Goal: Task Accomplishment & Management: Manage account settings

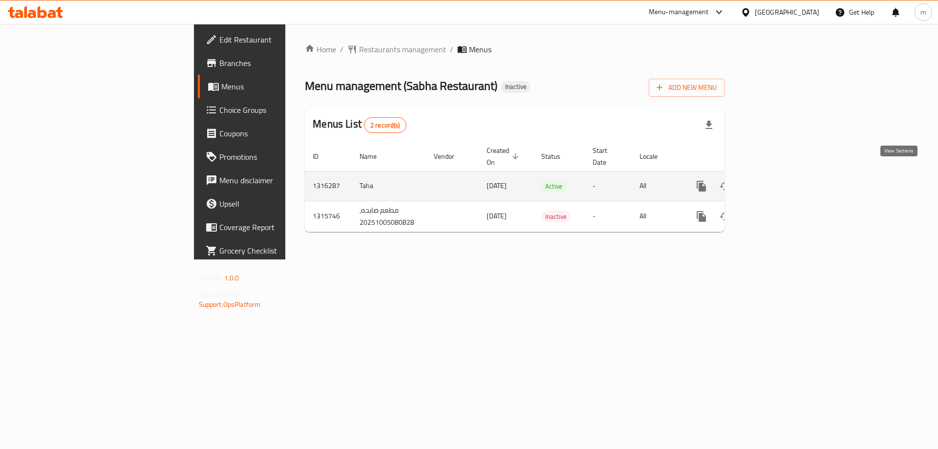
click at [777, 180] on icon "enhanced table" at bounding box center [772, 186] width 12 height 12
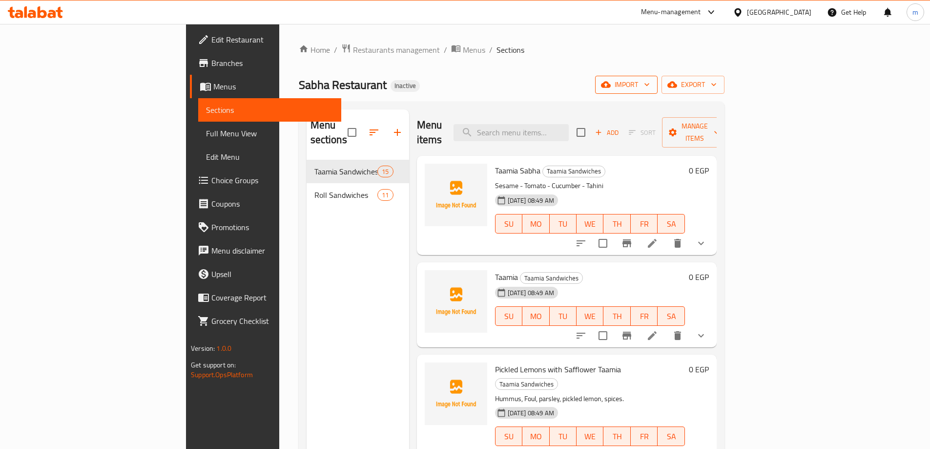
click at [650, 90] on span "import" at bounding box center [626, 85] width 47 height 12
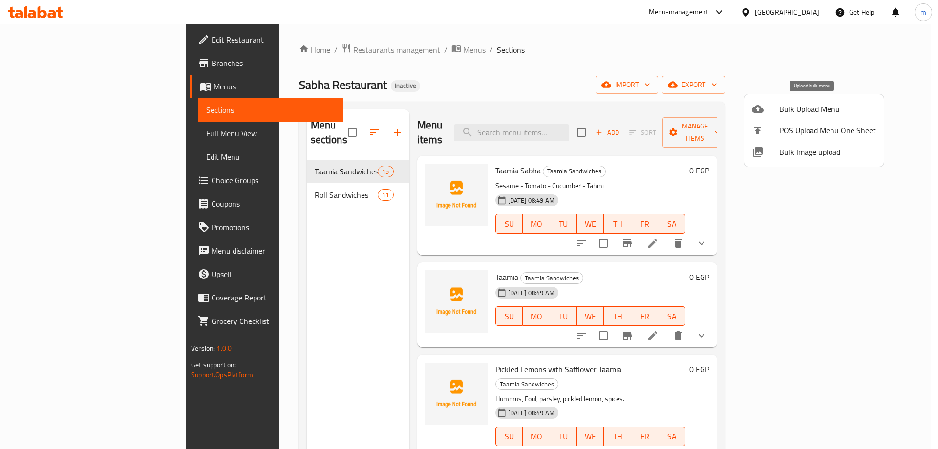
click at [812, 109] on span "Bulk Upload Menu" at bounding box center [827, 109] width 97 height 12
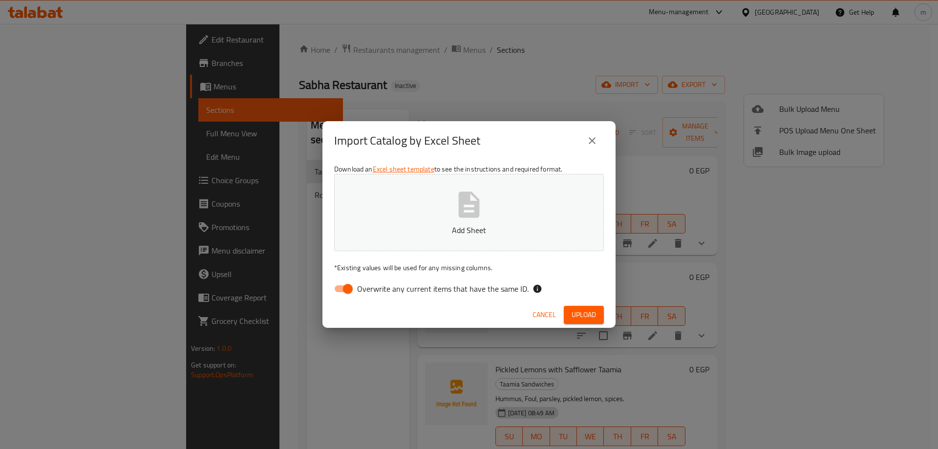
click at [439, 288] on span "Overwrite any current items that have the same ID." at bounding box center [442, 289] width 171 height 12
click at [376, 288] on input "Overwrite any current items that have the same ID." at bounding box center [348, 288] width 56 height 19
checkbox input "false"
click at [588, 315] on span "Upload" at bounding box center [583, 315] width 24 height 12
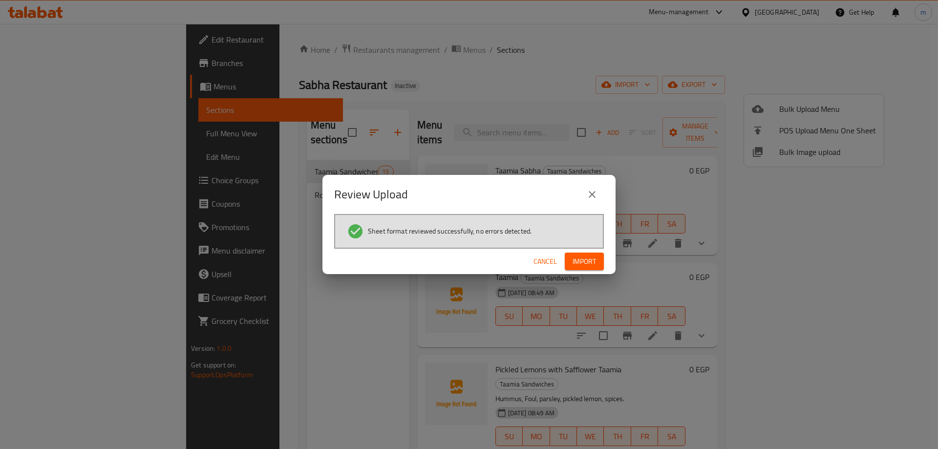
click at [592, 254] on button "Import" at bounding box center [584, 261] width 39 height 18
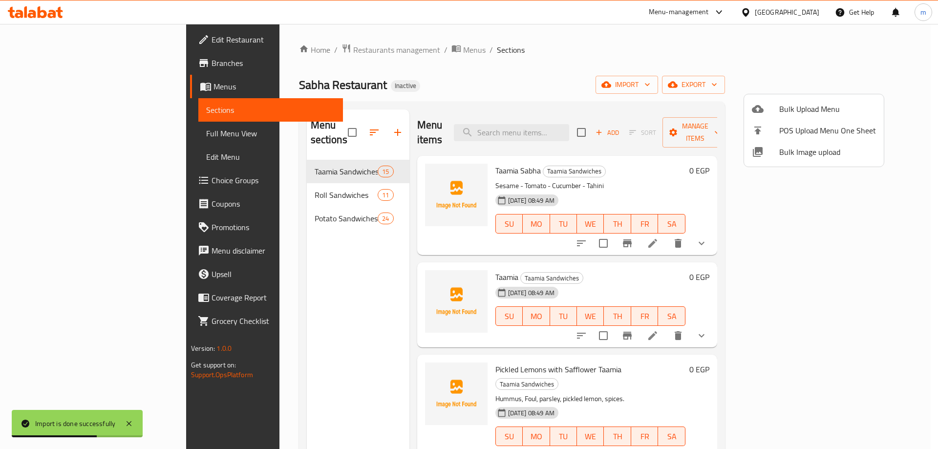
click at [329, 127] on div at bounding box center [469, 224] width 938 height 449
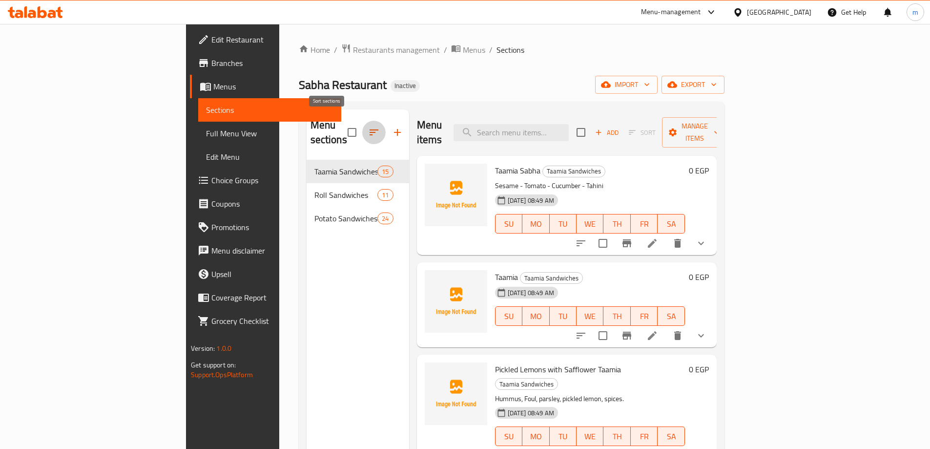
click at [368, 127] on icon "button" at bounding box center [374, 132] width 12 height 12
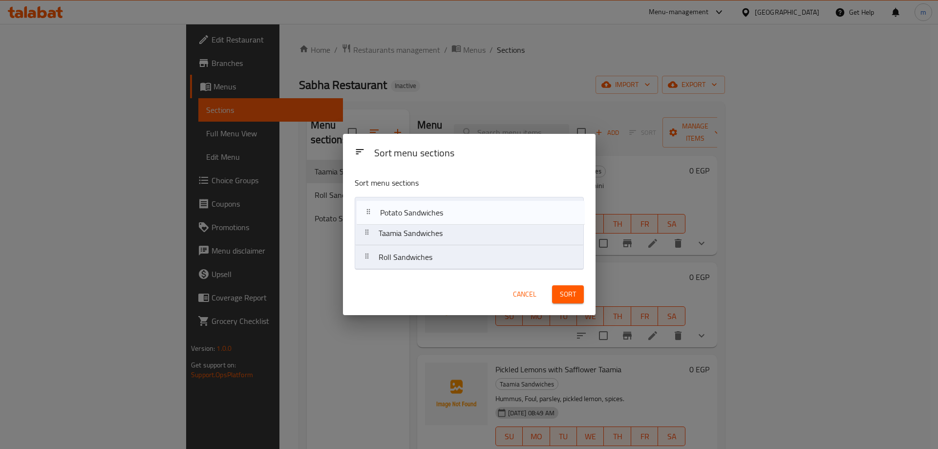
drag, startPoint x: 452, startPoint y: 262, endPoint x: 454, endPoint y: 211, distance: 51.3
click at [454, 211] on nav "Taamia Sandwiches Roll Sandwiches Potato Sandwiches" at bounding box center [469, 233] width 229 height 73
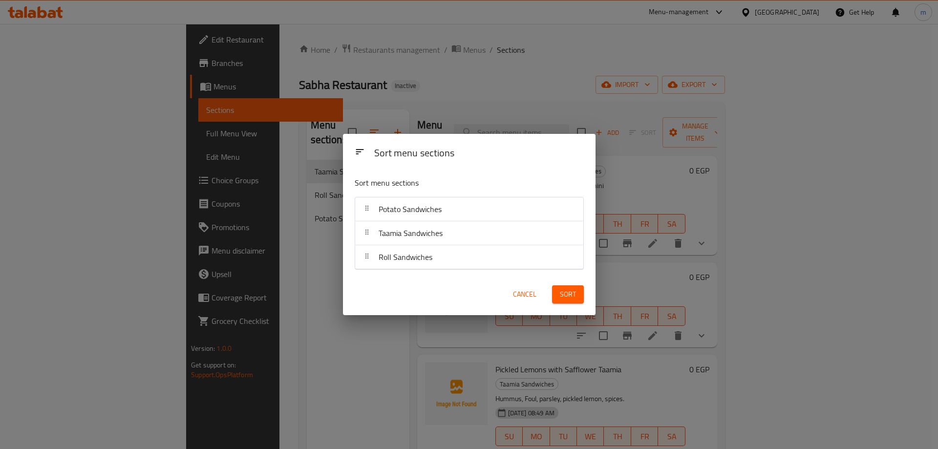
click at [560, 294] on span "Sort" at bounding box center [568, 294] width 16 height 12
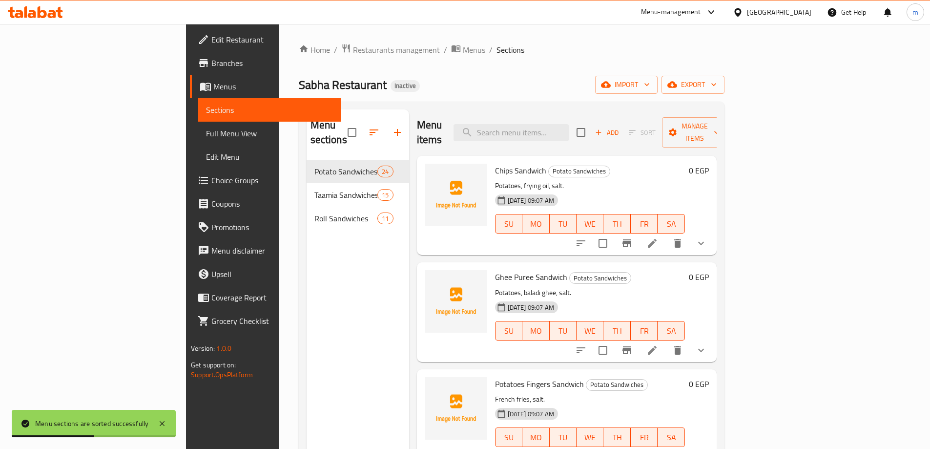
click at [206, 138] on span "Full Menu View" at bounding box center [269, 133] width 127 height 12
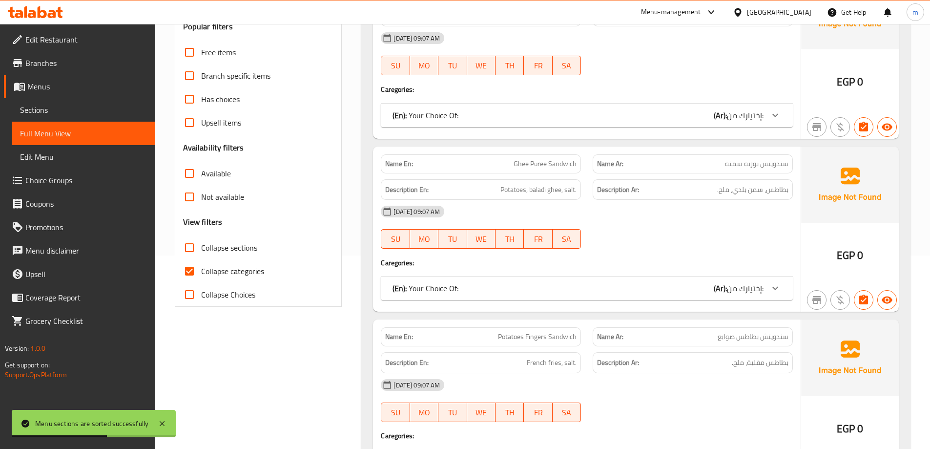
scroll to position [195, 0]
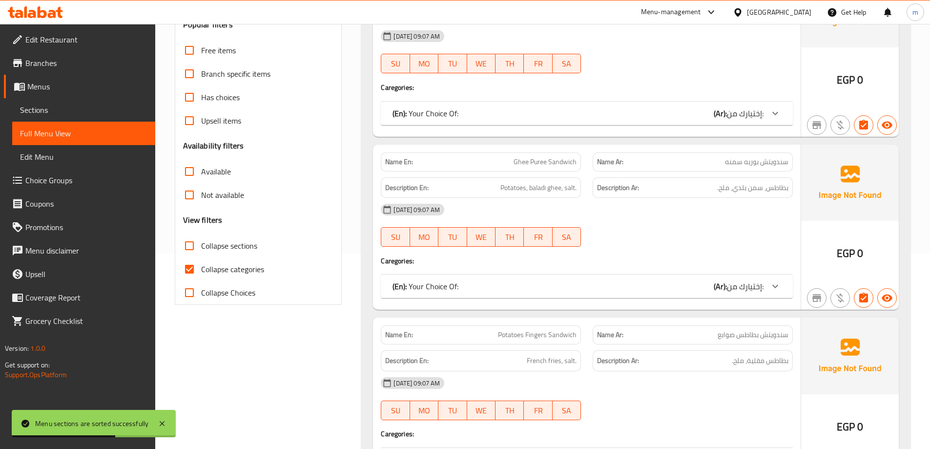
click at [244, 264] on span "Collapse categories" at bounding box center [232, 269] width 63 height 12
click at [201, 264] on input "Collapse categories" at bounding box center [189, 268] width 23 height 23
checkbox input "false"
click at [244, 249] on span "Collapse sections" at bounding box center [229, 246] width 56 height 12
click at [201, 249] on input "Collapse sections" at bounding box center [189, 245] width 23 height 23
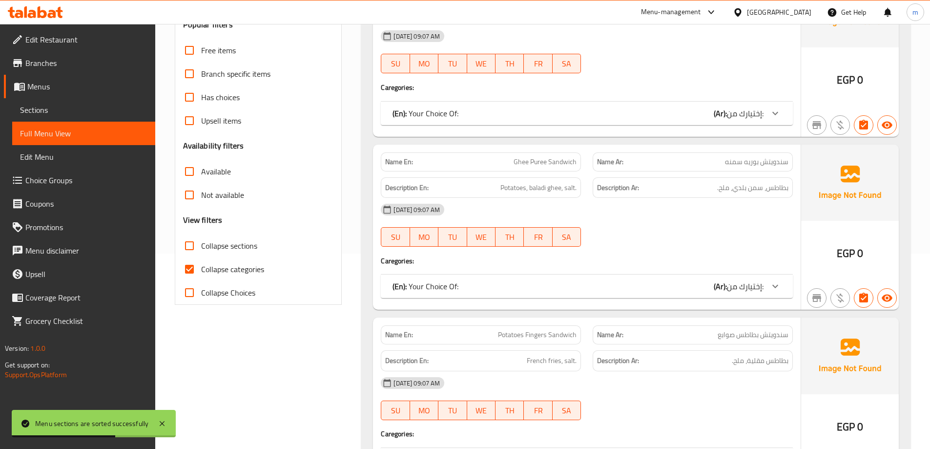
checkbox input "true"
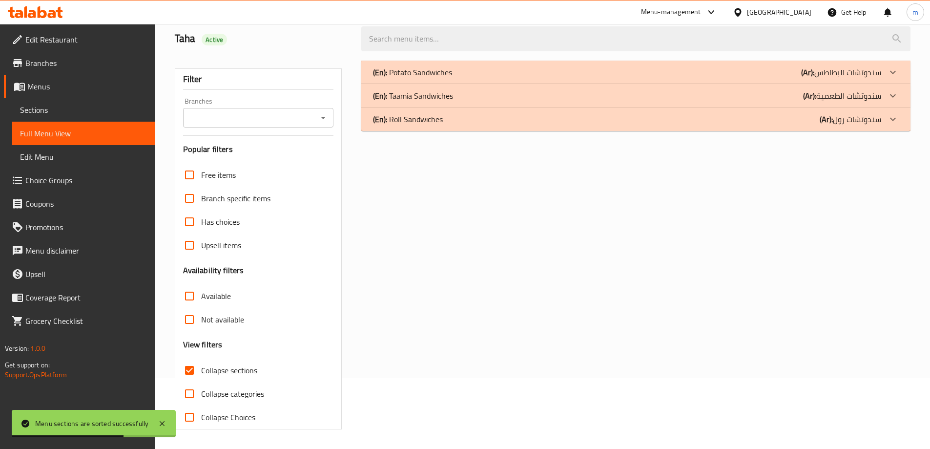
scroll to position [71, 0]
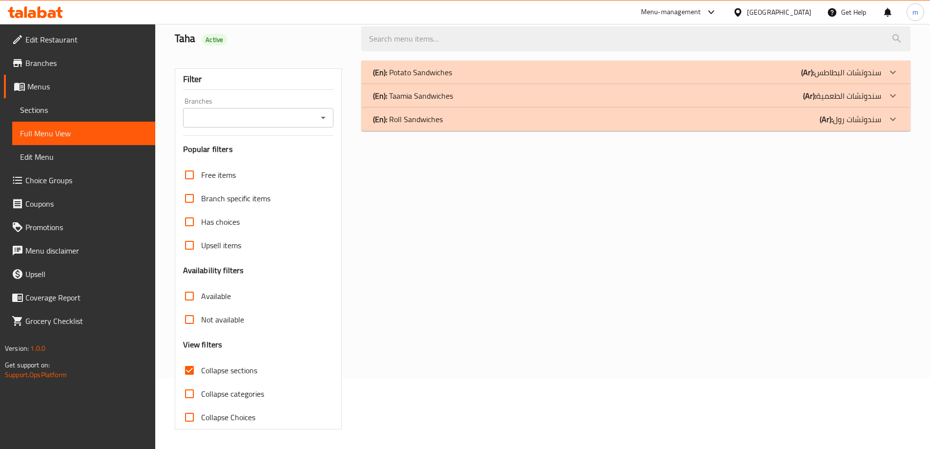
click at [427, 76] on p "(En): Potato Sandwiches" at bounding box center [412, 72] width 79 height 12
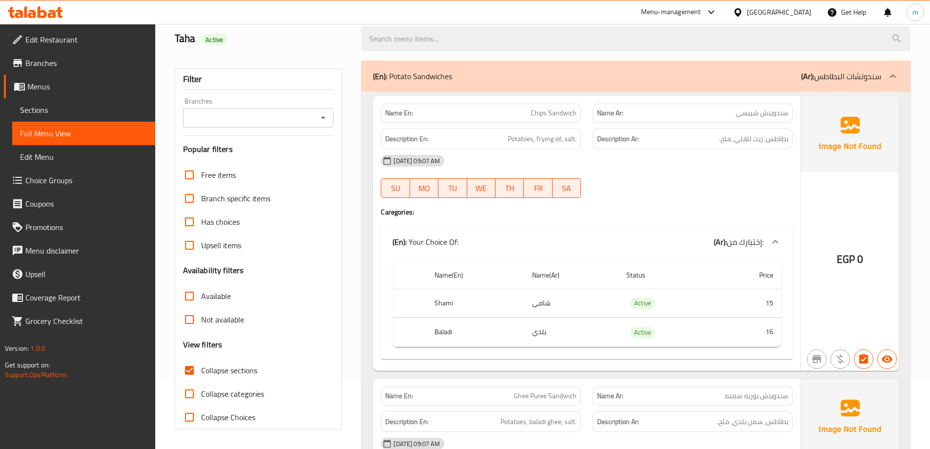
click at [105, 104] on link "Sections" at bounding box center [83, 109] width 143 height 23
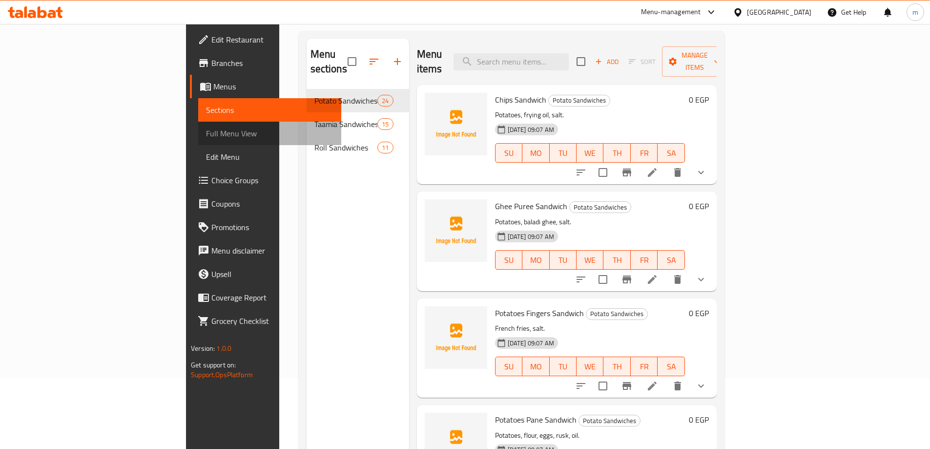
click at [206, 137] on span "Full Menu View" at bounding box center [269, 133] width 127 height 12
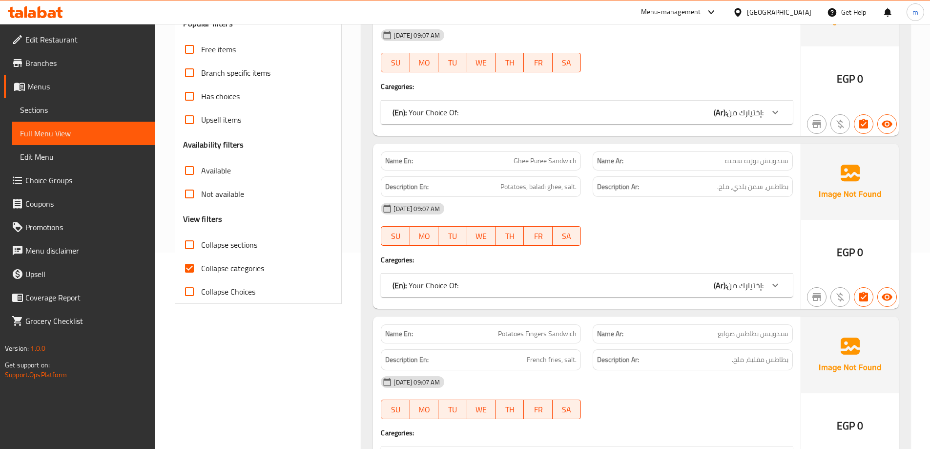
scroll to position [217, 0]
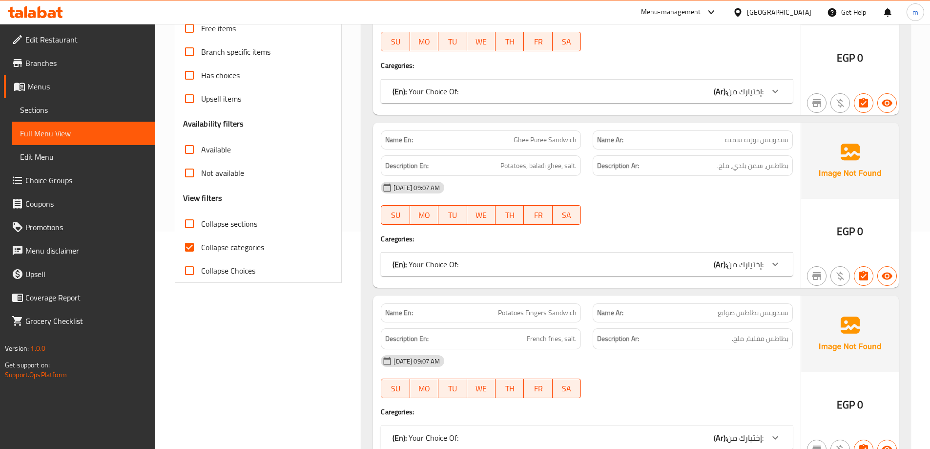
click at [237, 250] on span "Collapse categories" at bounding box center [232, 247] width 63 height 12
click at [201, 250] on input "Collapse categories" at bounding box center [189, 246] width 23 height 23
checkbox input "false"
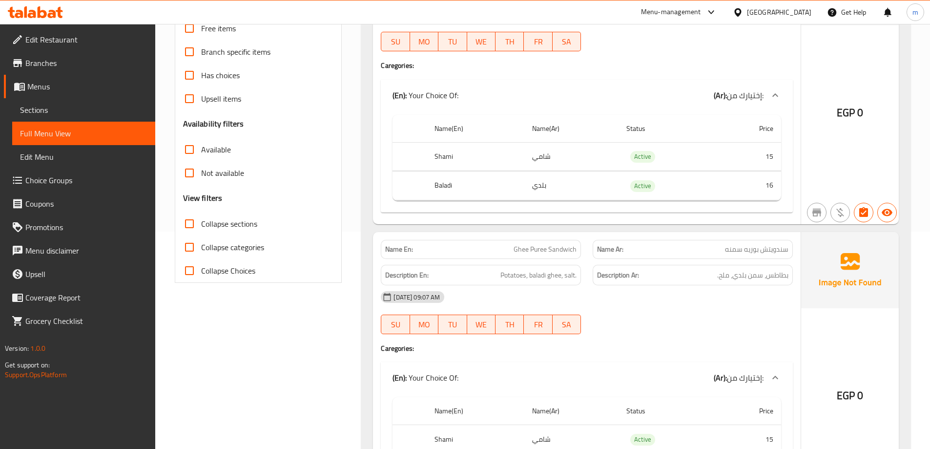
click at [247, 226] on span "Collapse sections" at bounding box center [229, 224] width 56 height 12
click at [201, 226] on input "Collapse sections" at bounding box center [189, 223] width 23 height 23
checkbox input "true"
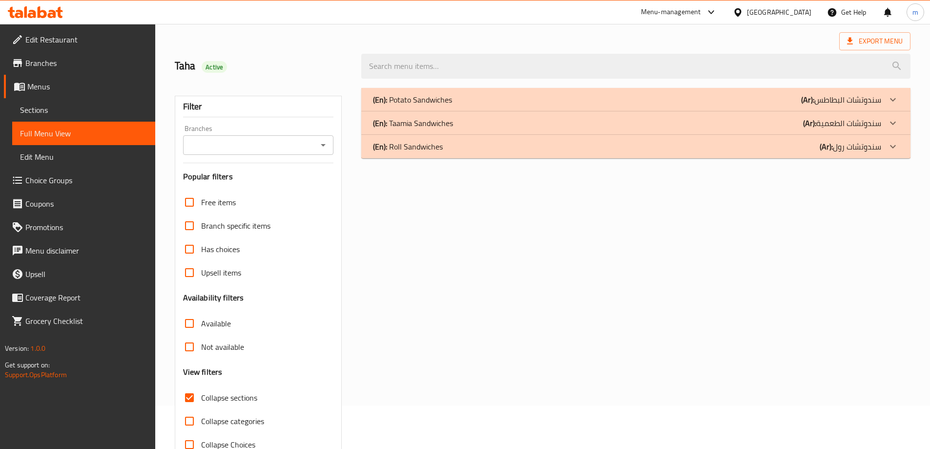
scroll to position [0, 0]
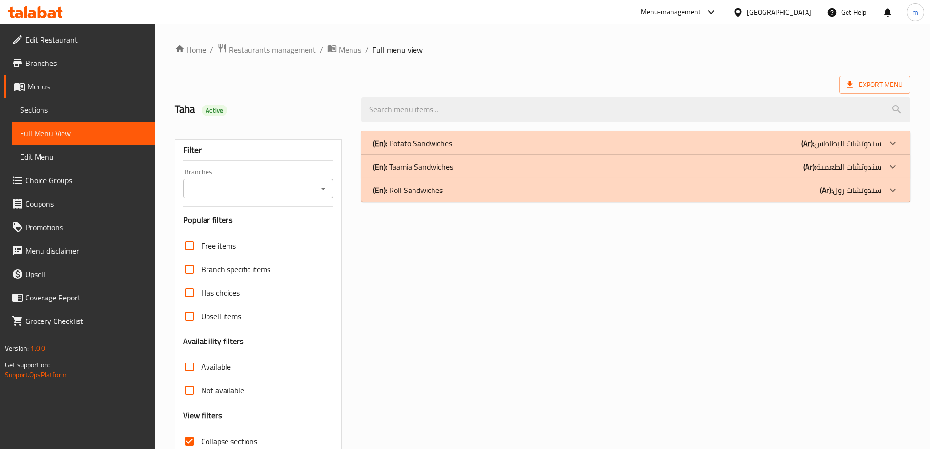
click at [697, 140] on div "(En): Potato Sandwiches (Ar): سندوتشات البطاطس" at bounding box center [627, 143] width 508 height 12
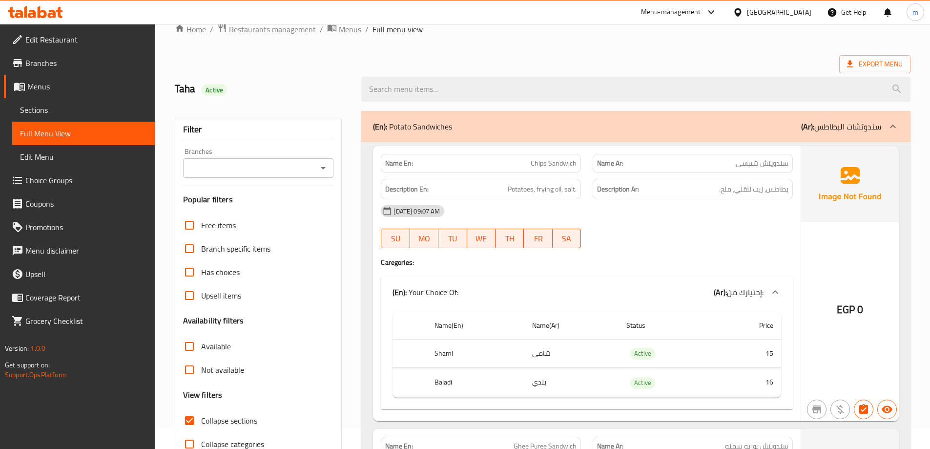
scroll to position [49, 0]
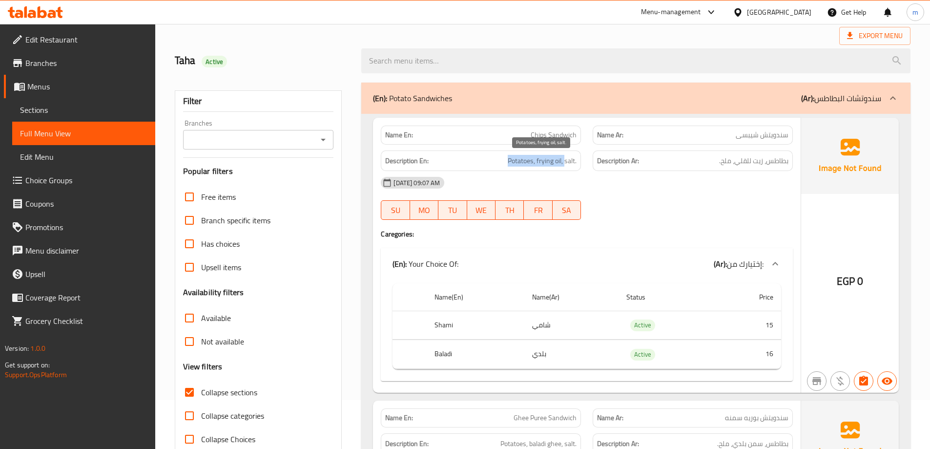
drag, startPoint x: 501, startPoint y: 165, endPoint x: 565, endPoint y: 166, distance: 64.0
click at [565, 166] on h6 "Description En: Potatoes, frying oil, salt." at bounding box center [480, 161] width 191 height 12
click at [565, 166] on span "Potatoes, frying oil, salt." at bounding box center [542, 161] width 69 height 12
drag, startPoint x: 561, startPoint y: 161, endPoint x: 538, endPoint y: 160, distance: 23.5
click at [538, 160] on span "Potatoes, frying oil, salt." at bounding box center [542, 161] width 69 height 12
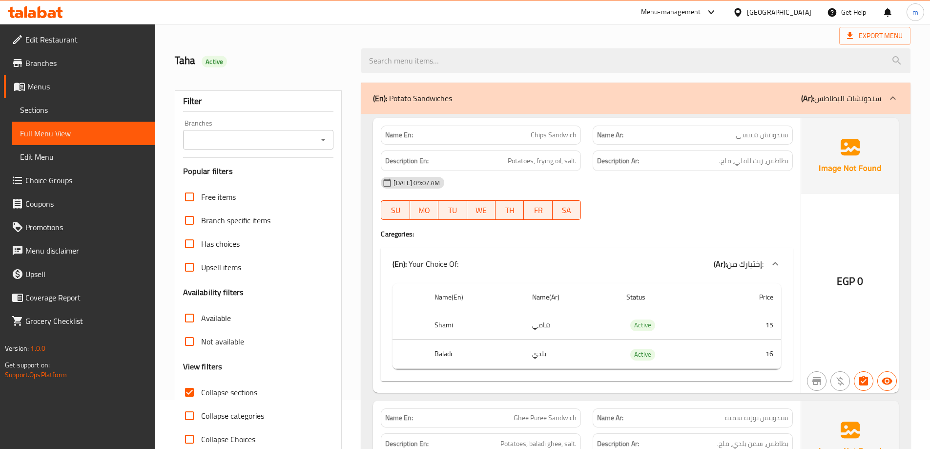
click at [661, 190] on div "08-10-2025 09:07 AM" at bounding box center [587, 182] width 424 height 23
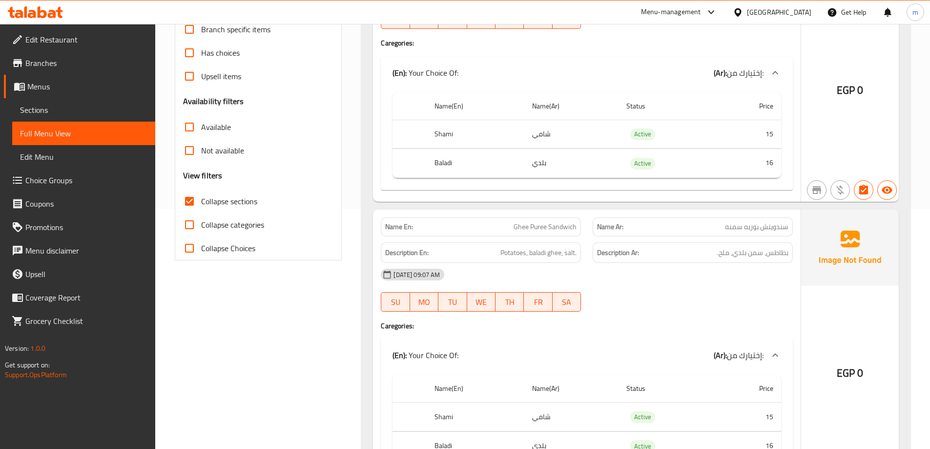
scroll to position [244, 0]
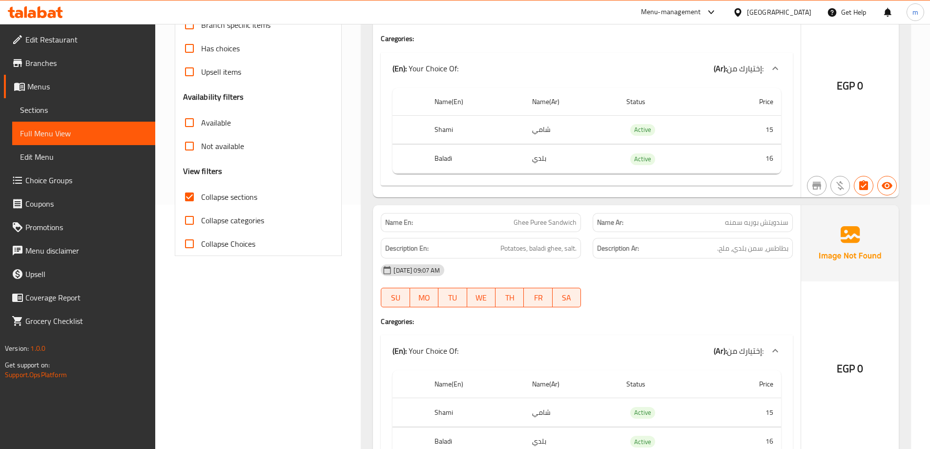
click at [537, 227] on span "Ghee Puree Sandwich" at bounding box center [545, 222] width 63 height 10
drag, startPoint x: 488, startPoint y: 250, endPoint x: 575, endPoint y: 254, distance: 87.1
click at [575, 254] on div "Description En: Potatoes, baladi ghee, salt." at bounding box center [481, 248] width 200 height 21
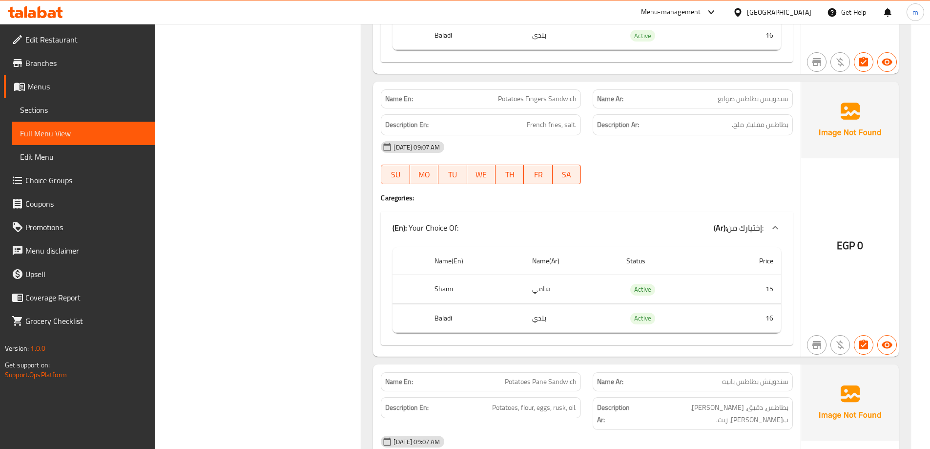
scroll to position [635, 0]
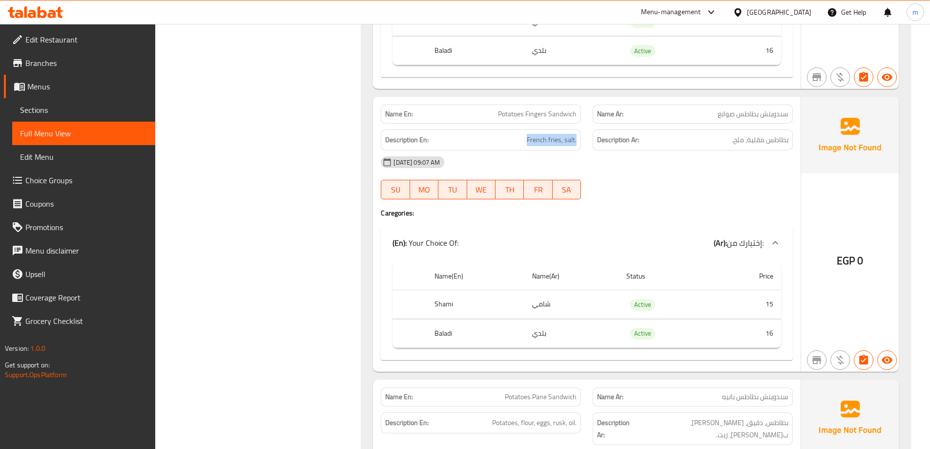
drag, startPoint x: 520, startPoint y: 131, endPoint x: 588, endPoint y: 144, distance: 70.0
click at [588, 144] on div "Description En: French fries, salt. Description Ar: بطاطس مقلية، ملح." at bounding box center [587, 140] width 424 height 33
click at [652, 160] on div "08-10-2025 09:07 AM" at bounding box center [587, 161] width 424 height 23
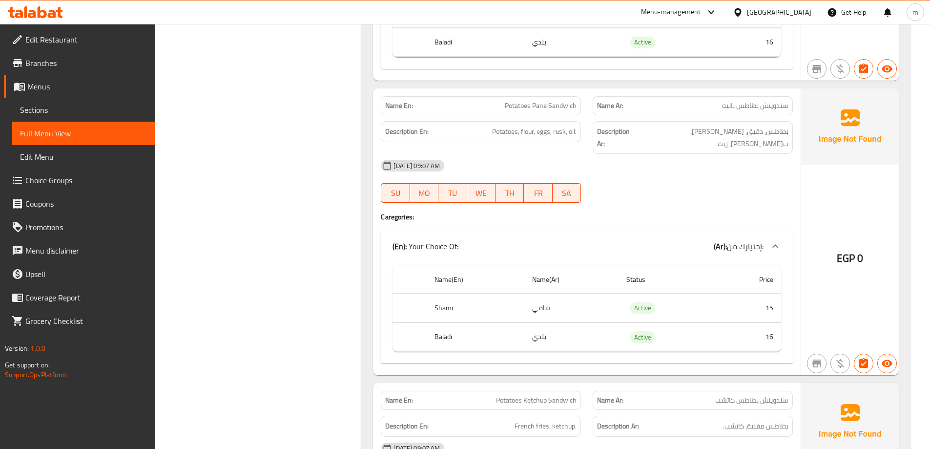
scroll to position [928, 0]
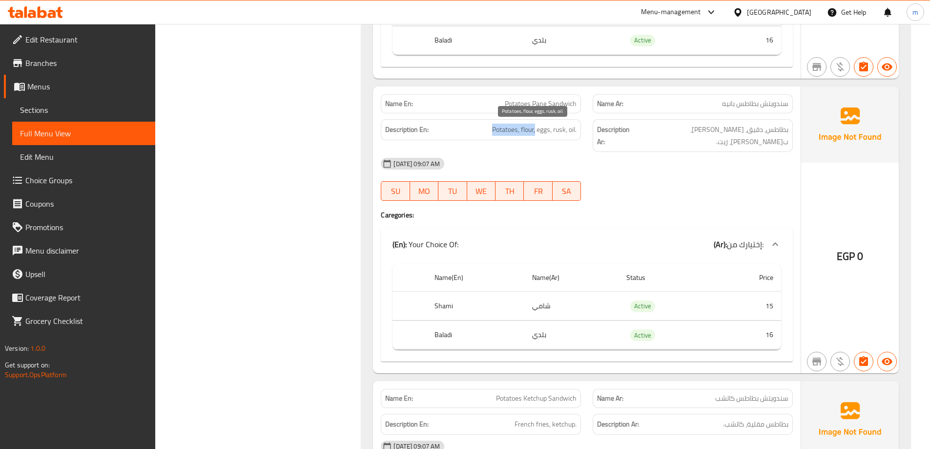
drag, startPoint x: 473, startPoint y: 136, endPoint x: 534, endPoint y: 135, distance: 61.5
click at [534, 135] on div "Description En: Potatoes, flour, eggs, rusk, oil." at bounding box center [481, 129] width 200 height 21
click at [525, 129] on span "Potatoes, flour, eggs, rusk, oil." at bounding box center [534, 130] width 84 height 12
click at [588, 165] on div "08-10-2025 09:07 AM SU MO TU WE TH FR SA" at bounding box center [587, 179] width 424 height 55
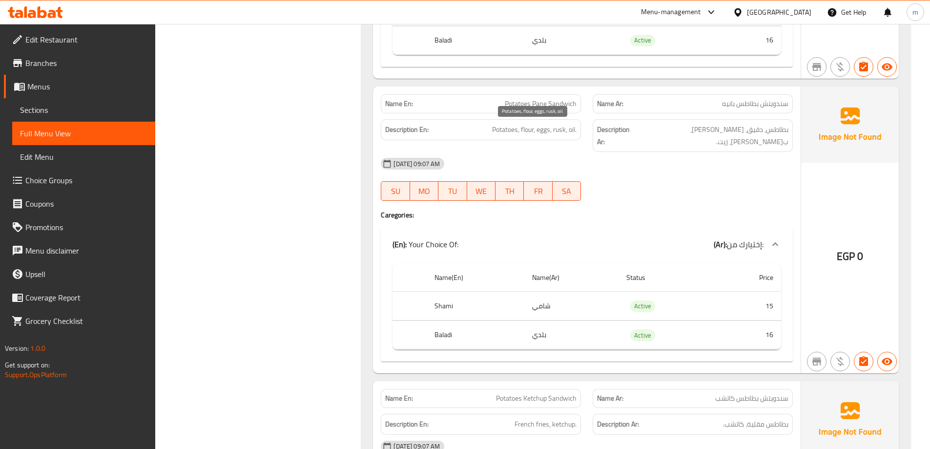
click at [545, 128] on span "Potatoes, flour, eggs, rusk, oil." at bounding box center [534, 130] width 84 height 12
click at [560, 132] on span "Potatoes, flour, eggs, rusk, oil." at bounding box center [534, 130] width 84 height 12
click at [574, 128] on span "Potatoes, flour, eggs, rusk, oil." at bounding box center [534, 130] width 84 height 12
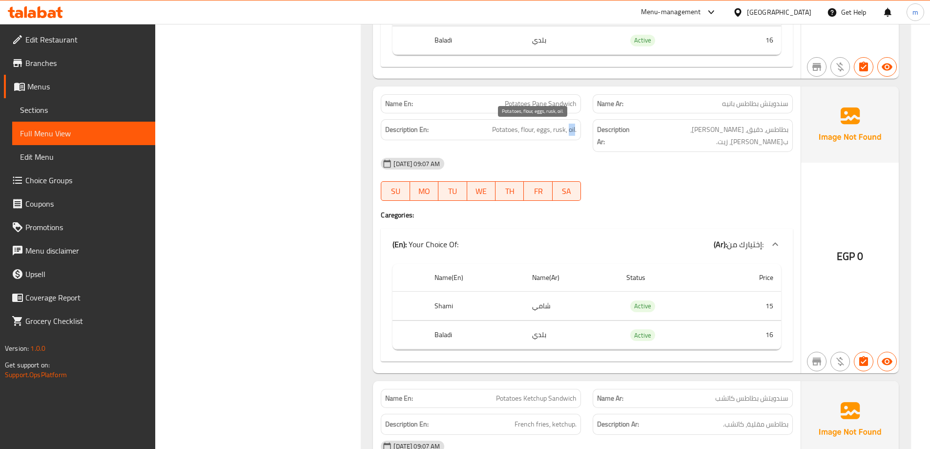
click at [574, 128] on span "Potatoes, flour, eggs, rusk, oil." at bounding box center [534, 130] width 84 height 12
click at [641, 162] on div "08-10-2025 09:07 AM" at bounding box center [587, 163] width 424 height 23
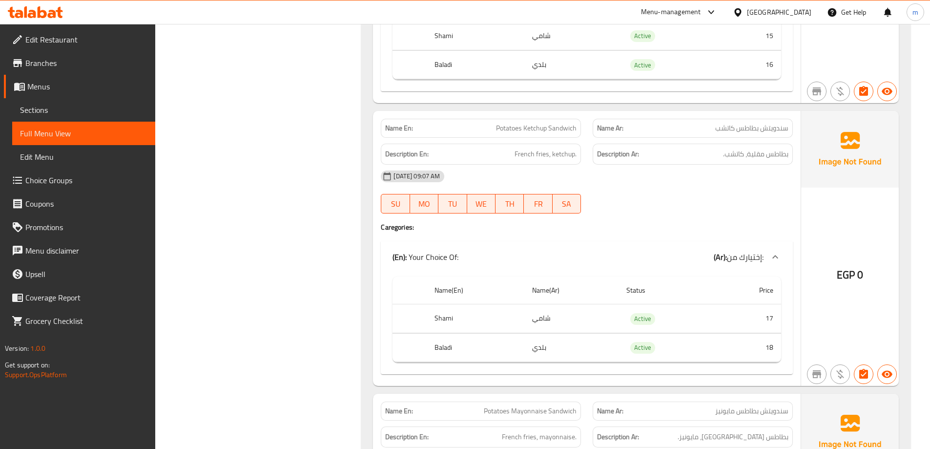
scroll to position [1221, 0]
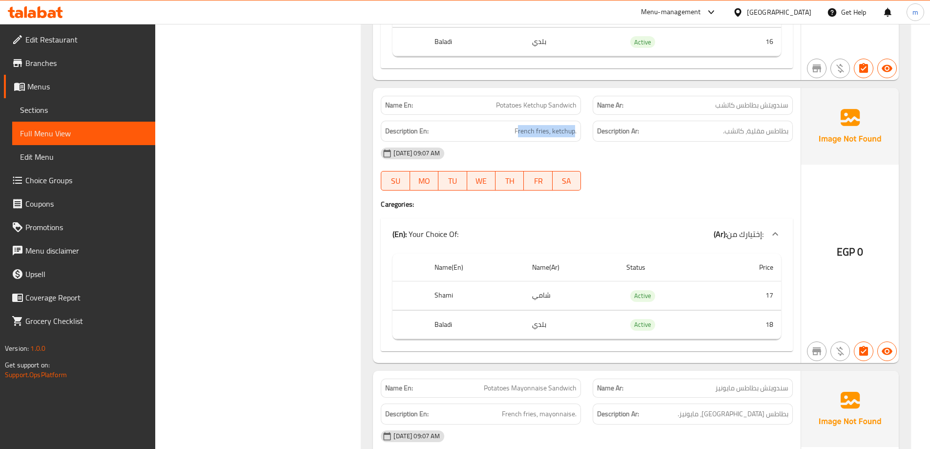
drag, startPoint x: 520, startPoint y: 121, endPoint x: 575, endPoint y: 128, distance: 55.1
click at [575, 128] on div "Description En: French fries, ketchup." at bounding box center [481, 131] width 200 height 21
click at [650, 163] on div "08-10-2025 09:07 AM SU MO TU WE TH FR SA" at bounding box center [587, 169] width 424 height 55
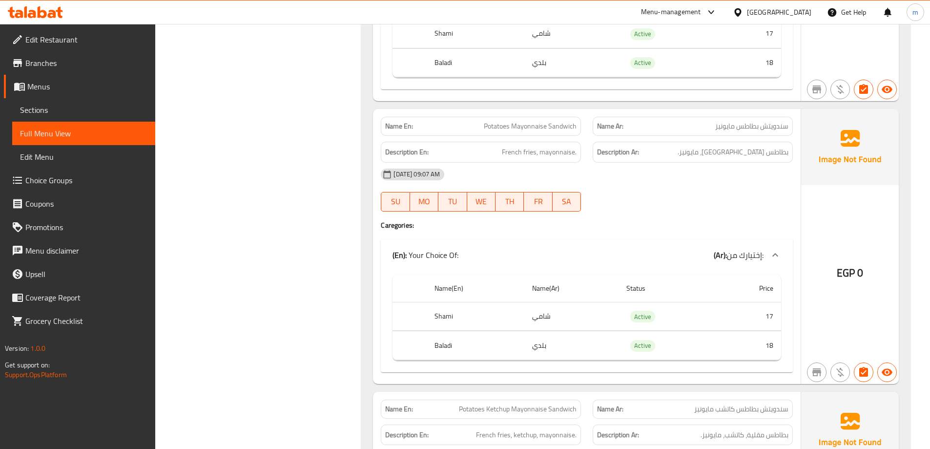
scroll to position [1465, 0]
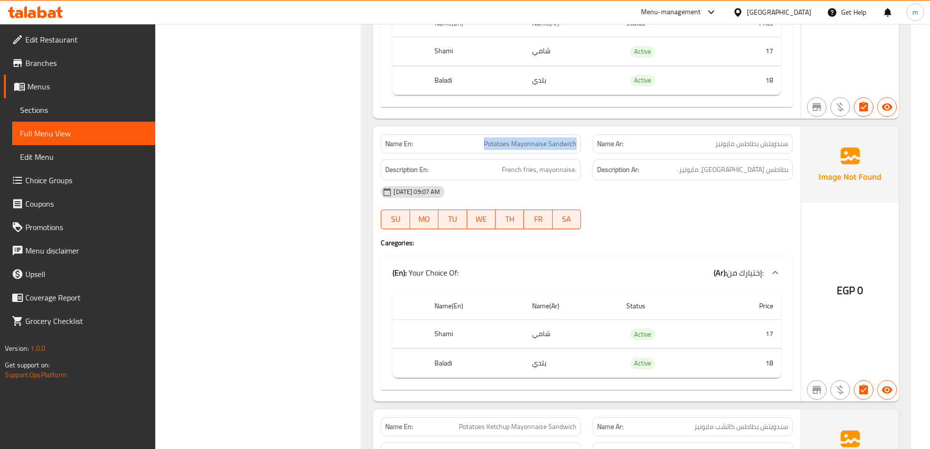
drag, startPoint x: 582, startPoint y: 129, endPoint x: 486, endPoint y: 131, distance: 95.3
click at [486, 131] on div "Name En: Potatoes Mayonnaise Sandwich" at bounding box center [481, 143] width 212 height 31
click at [541, 139] on span "Potatoes Mayonnaise Sandwich" at bounding box center [530, 144] width 93 height 10
click at [478, 138] on div "Name En: Potatoes Mayonnaise Sandwich" at bounding box center [481, 143] width 200 height 19
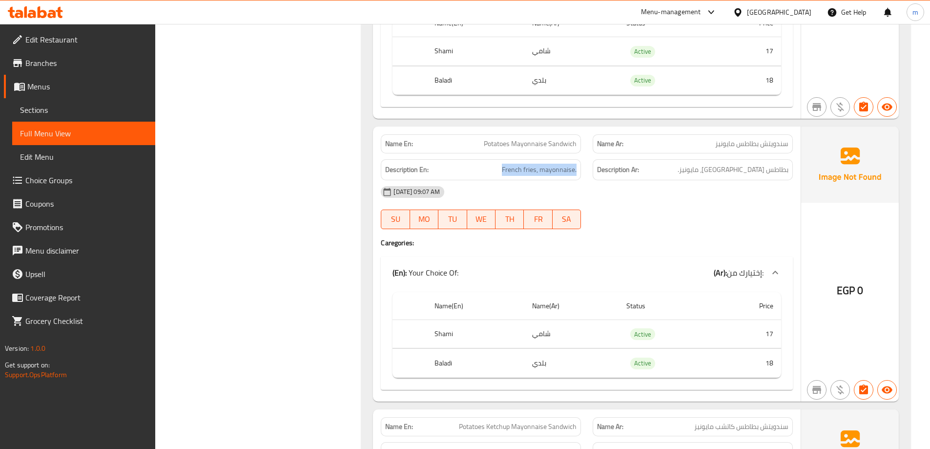
drag, startPoint x: 494, startPoint y: 154, endPoint x: 583, endPoint y: 162, distance: 89.8
click at [583, 162] on div "Description En: French fries, mayonnaise." at bounding box center [481, 169] width 212 height 33
drag, startPoint x: 578, startPoint y: 130, endPoint x: 444, endPoint y: 128, distance: 133.8
click at [444, 134] on div "Name En: Potatoes Mayonnaise Sandwich" at bounding box center [481, 143] width 200 height 19
click at [746, 202] on div "08-10-2025 09:07 AM SU MO TU WE TH FR SA" at bounding box center [587, 207] width 424 height 55
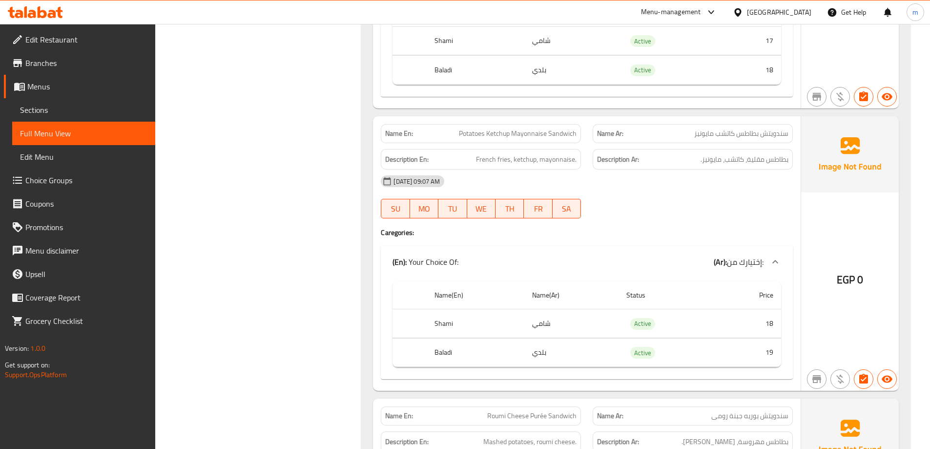
scroll to position [1709, 0]
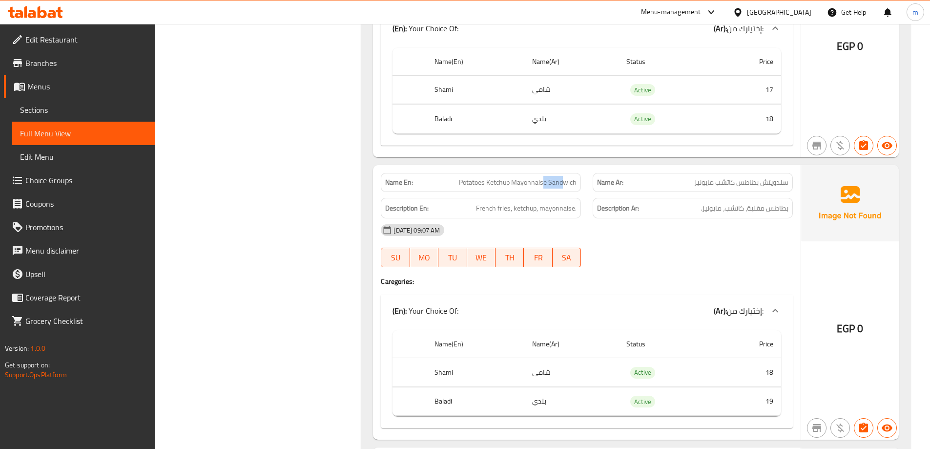
drag, startPoint x: 565, startPoint y: 164, endPoint x: 528, endPoint y: 170, distance: 37.2
click at [543, 177] on span "Potatoes Ketchup Mayonnaise Sandwich" at bounding box center [518, 182] width 118 height 10
drag, startPoint x: 471, startPoint y: 176, endPoint x: 542, endPoint y: 171, distance: 70.5
click at [542, 173] on div "Name En: Potatoes Ketchup Mayonnaise Sandwich" at bounding box center [481, 182] width 200 height 19
drag, startPoint x: 475, startPoint y: 193, endPoint x: 580, endPoint y: 203, distance: 105.5
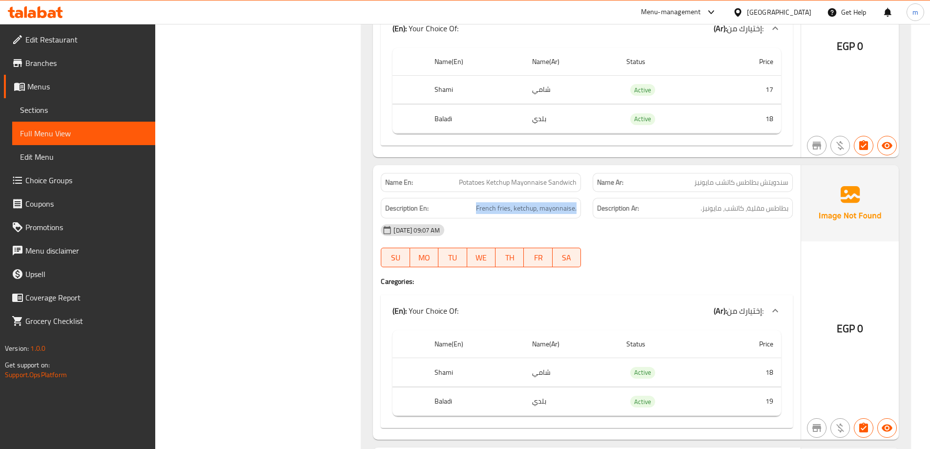
click at [580, 203] on div "Description En: French fries, ketchup, mayonnaise." at bounding box center [481, 208] width 200 height 21
click at [702, 246] on div "08-10-2025 09:07 AM SU MO TU WE TH FR SA" at bounding box center [587, 245] width 424 height 55
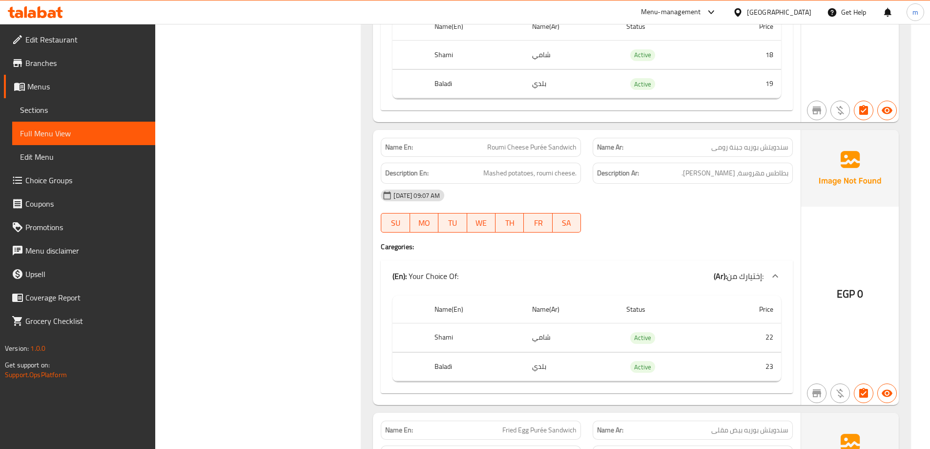
scroll to position [2002, 0]
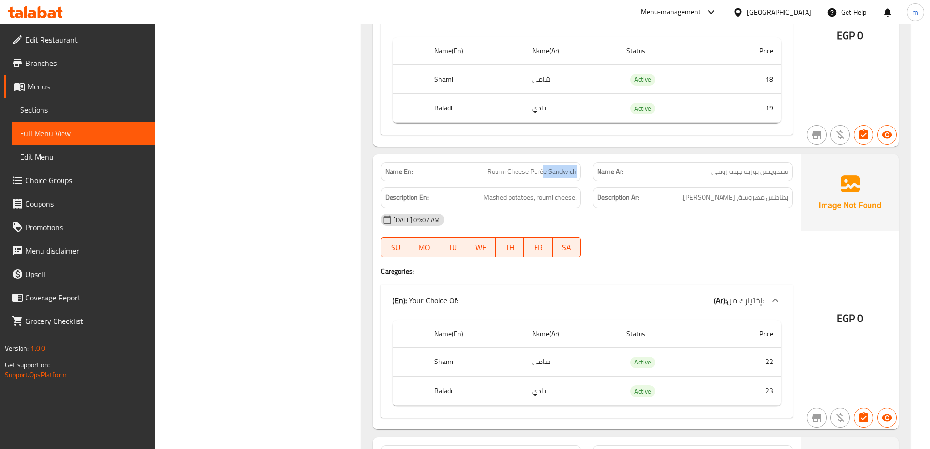
drag, startPoint x: 580, startPoint y: 162, endPoint x: 543, endPoint y: 167, distance: 37.4
click at [543, 167] on div "Name En: Roumi Cheese Purée Sandwich" at bounding box center [481, 171] width 200 height 19
click at [535, 167] on span "Roumi Cheese Purée Sandwich" at bounding box center [531, 172] width 89 height 10
drag, startPoint x: 524, startPoint y: 159, endPoint x: 474, endPoint y: 164, distance: 50.0
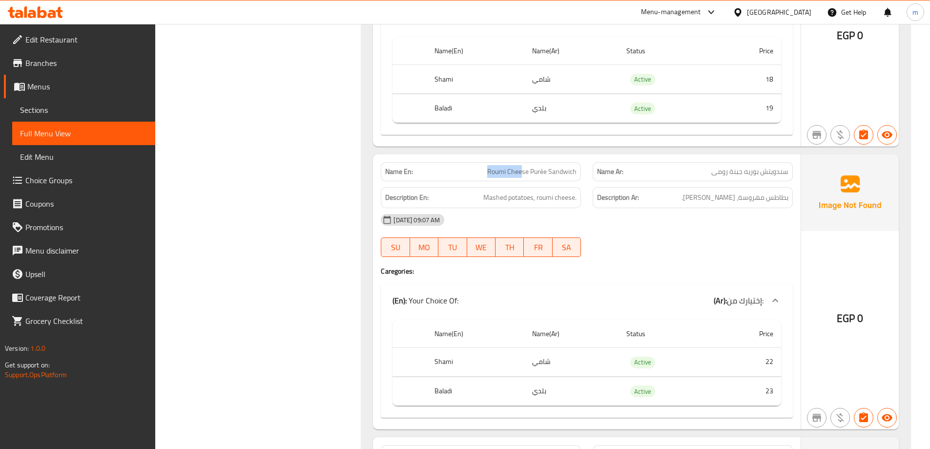
click at [474, 167] on p "Name En: Roumi Cheese Purée Sandwich" at bounding box center [480, 172] width 191 height 10
click at [490, 167] on span "Roumi Cheese Purée Sandwich" at bounding box center [531, 172] width 89 height 10
drag, startPoint x: 487, startPoint y: 160, endPoint x: 548, endPoint y: 161, distance: 61.1
click at [548, 167] on p "Name En: Roumi Cheese Purée Sandwich" at bounding box center [480, 172] width 191 height 10
drag, startPoint x: 480, startPoint y: 185, endPoint x: 585, endPoint y: 188, distance: 105.0
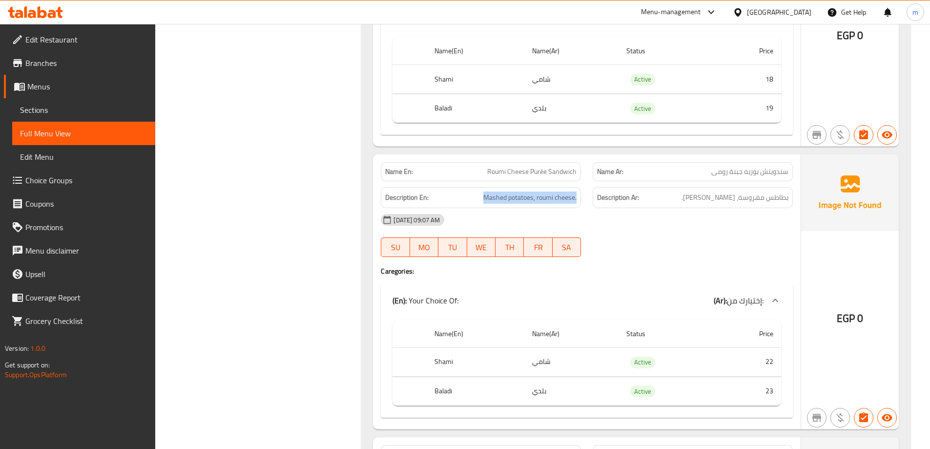
click at [585, 188] on div "Description En: Mashed potatoes, roumi cheese." at bounding box center [481, 197] width 212 height 33
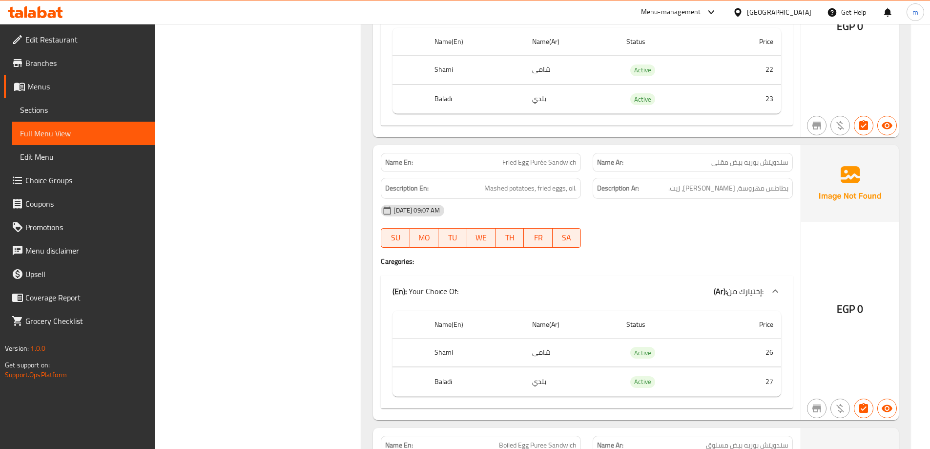
scroll to position [2295, 0]
drag, startPoint x: 483, startPoint y: 177, endPoint x: 582, endPoint y: 174, distance: 98.2
click at [582, 174] on div "Description En: Mashed potatoes, fried eggs, oil." at bounding box center [481, 187] width 212 height 33
click at [614, 198] on div "08-10-2025 09:07 AM" at bounding box center [587, 209] width 424 height 23
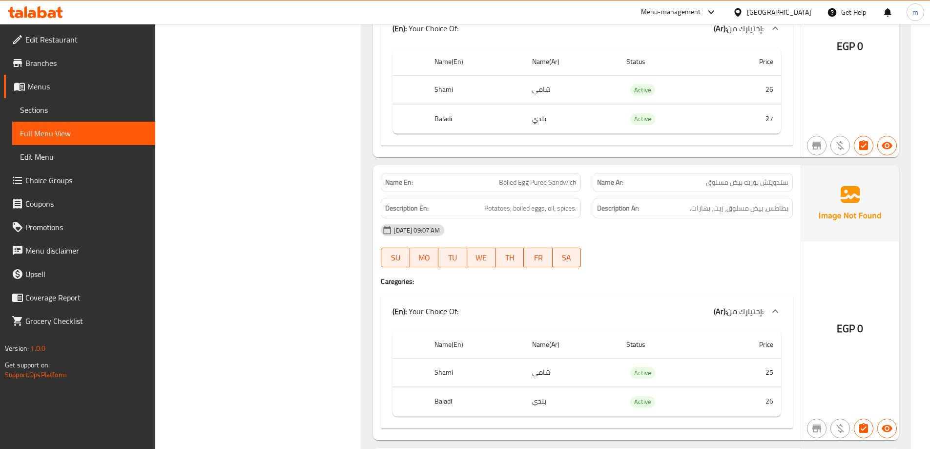
scroll to position [2540, 0]
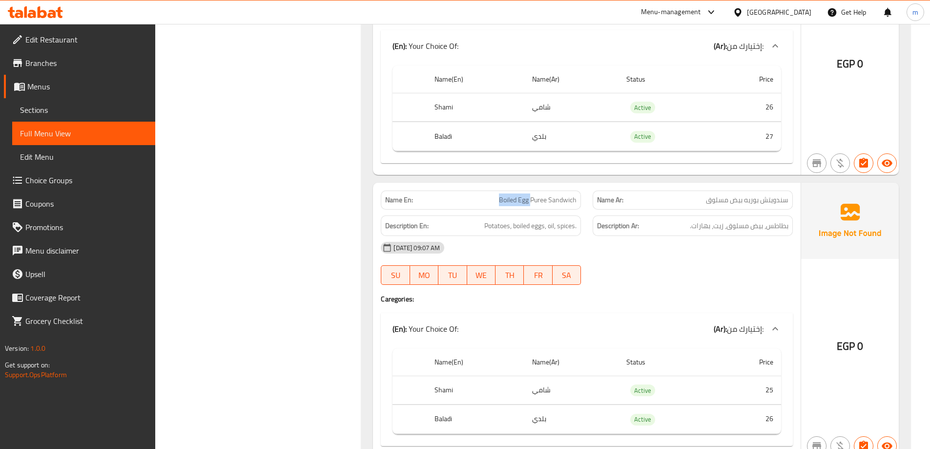
drag, startPoint x: 487, startPoint y: 187, endPoint x: 533, endPoint y: 190, distance: 45.5
click at [533, 195] on p "Name En: Boiled Egg Puree Sandwich" at bounding box center [480, 200] width 191 height 10
drag, startPoint x: 576, startPoint y: 187, endPoint x: 485, endPoint y: 187, distance: 90.8
click at [485, 195] on p "Name En: Boiled Egg Puree Sandwich" at bounding box center [480, 200] width 191 height 10
drag, startPoint x: 481, startPoint y: 212, endPoint x: 586, endPoint y: 219, distance: 105.2
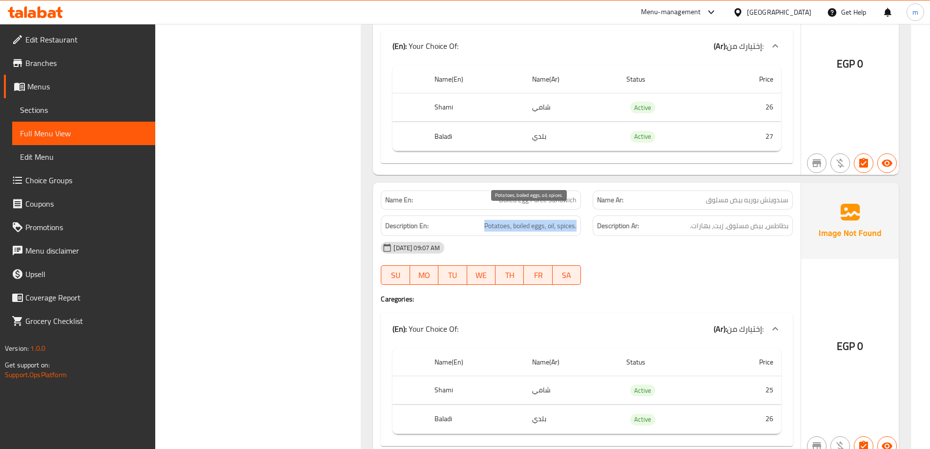
click at [586, 219] on div "Description En: Potatoes, boiled eggs, oil, spices." at bounding box center [481, 226] width 212 height 33
click at [641, 252] on div "08-10-2025 09:07 AM SU MO TU WE TH FR SA" at bounding box center [587, 263] width 424 height 55
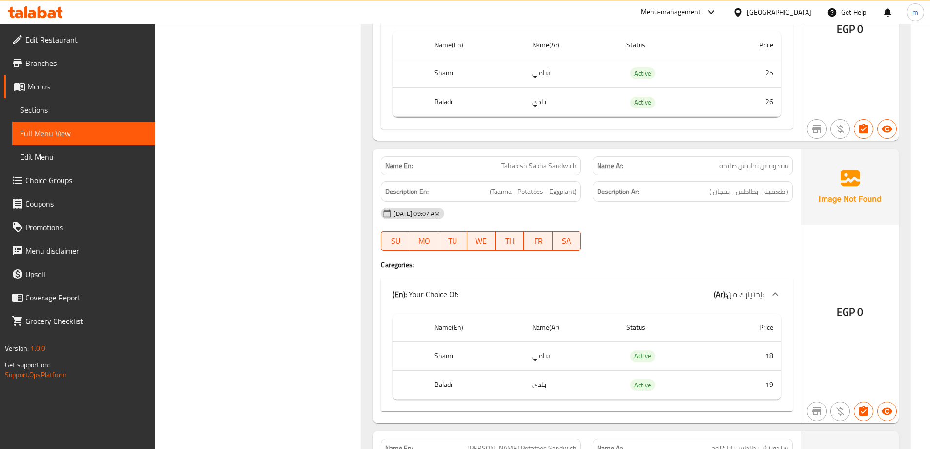
scroll to position [2881, 0]
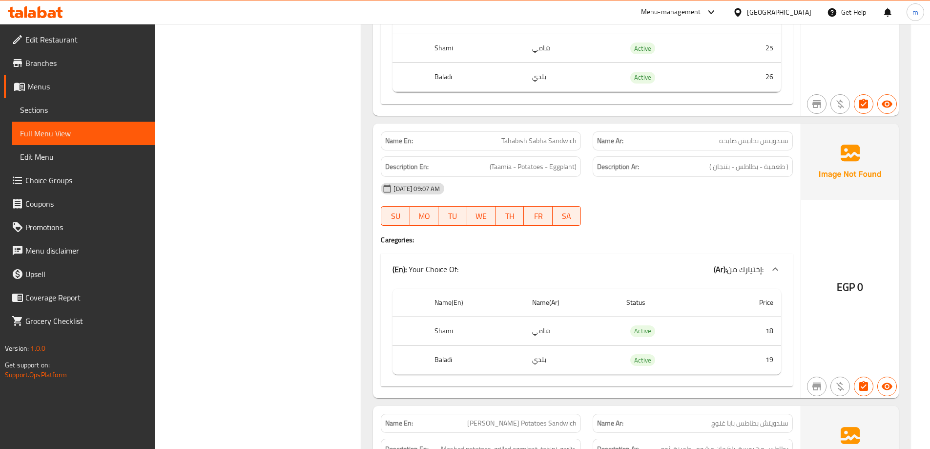
click at [510, 136] on span "Tahabish Sabha Sandwich" at bounding box center [539, 141] width 75 height 10
copy span "Tahabish Sabha Sandwich"
click at [521, 161] on span "(Taamia - Potatoes - Eggplant)" at bounding box center [533, 167] width 87 height 12
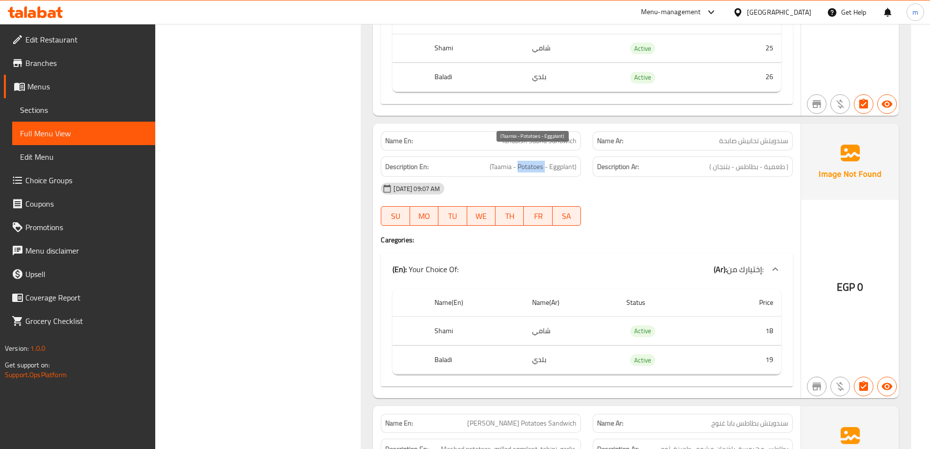
click at [521, 161] on span "(Taamia - Potatoes - Eggplant)" at bounding box center [533, 167] width 87 height 12
click at [565, 161] on span "(Taamia - Potatoes - Eggplant)" at bounding box center [533, 167] width 87 height 12
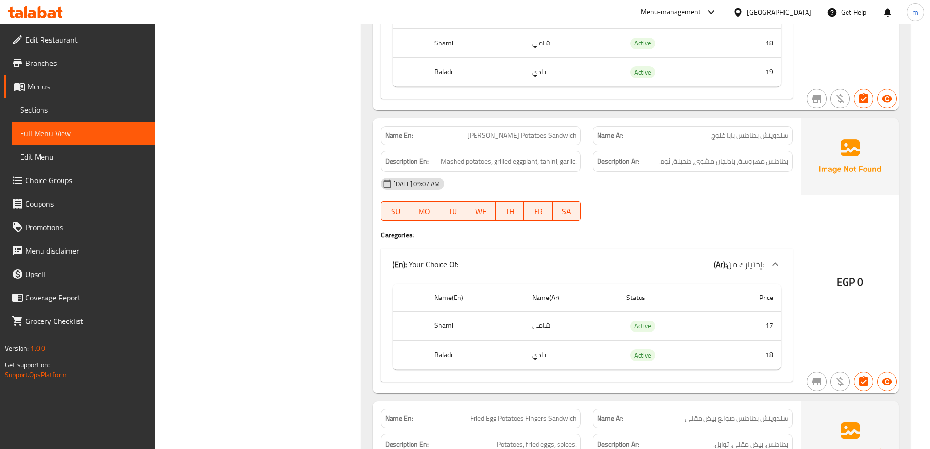
scroll to position [3174, 0]
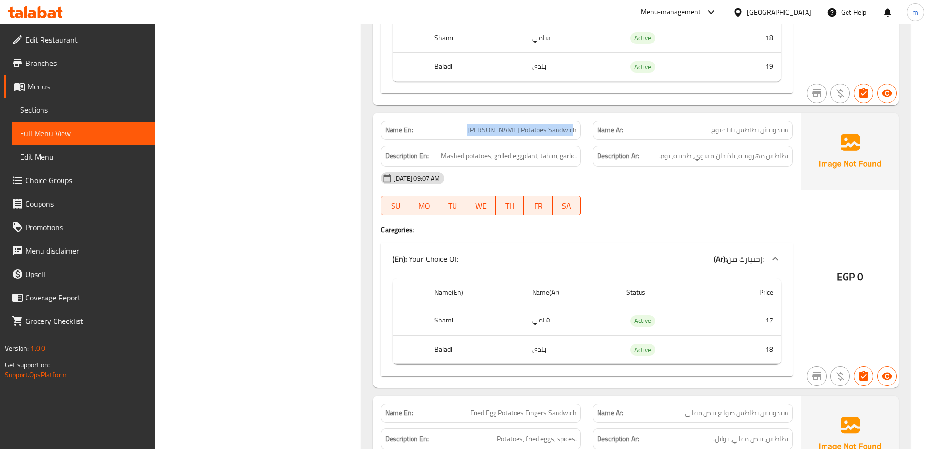
drag, startPoint x: 510, startPoint y: 115, endPoint x: 580, endPoint y: 114, distance: 69.8
click at [580, 121] on div "Name En: Baba Ghanouj Potatoes Sandwich" at bounding box center [481, 130] width 200 height 19
drag, startPoint x: 439, startPoint y: 141, endPoint x: 579, endPoint y: 144, distance: 140.2
click at [579, 146] on div "Description En: Mashed potatoes, grilled eggplant, tahini, garlic." at bounding box center [481, 156] width 200 height 21
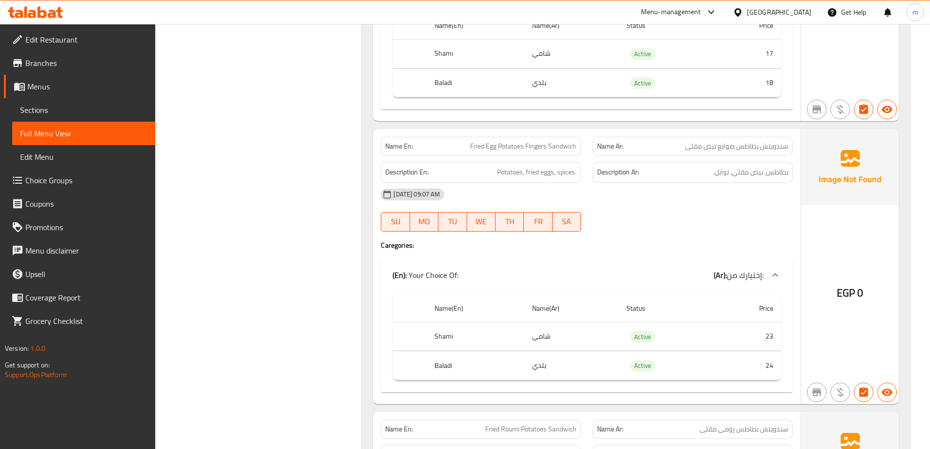
scroll to position [3467, 0]
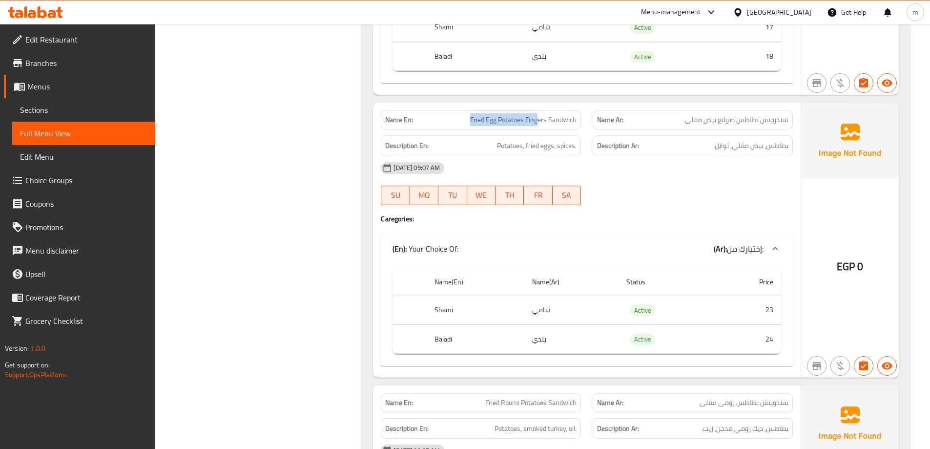
drag, startPoint x: 539, startPoint y: 101, endPoint x: 471, endPoint y: 112, distance: 69.3
click at [471, 112] on div "Name En: Fried Egg Potatoes Fingers Sandwich" at bounding box center [481, 119] width 200 height 19
drag, startPoint x: 498, startPoint y: 138, endPoint x: 580, endPoint y: 135, distance: 82.1
click at [580, 135] on div "Description En: Potatoes, fried eggs, spices." at bounding box center [481, 145] width 200 height 21
click at [629, 157] on div "08-10-2025 09:07 AM" at bounding box center [587, 167] width 424 height 23
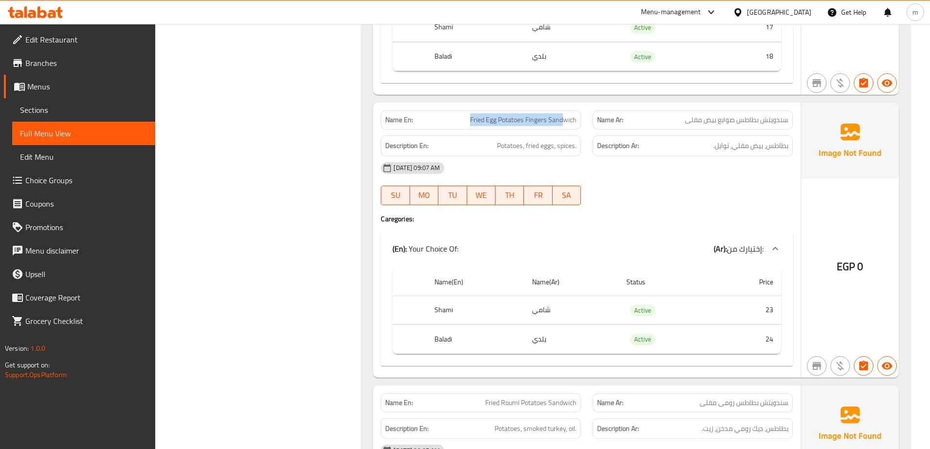
drag, startPoint x: 566, startPoint y: 105, endPoint x: 424, endPoint y: 108, distance: 141.7
click at [424, 115] on p "Name En: Fried Egg Potatoes Fingers Sandwich" at bounding box center [480, 120] width 191 height 10
drag, startPoint x: 497, startPoint y: 139, endPoint x: 575, endPoint y: 136, distance: 78.7
click at [575, 140] on span "Potatoes, fried eggs, spices." at bounding box center [537, 146] width 80 height 12
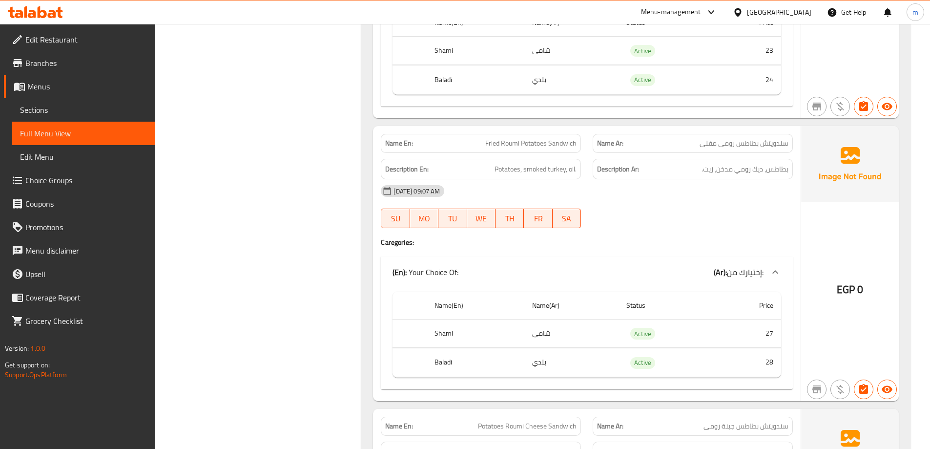
scroll to position [3712, 0]
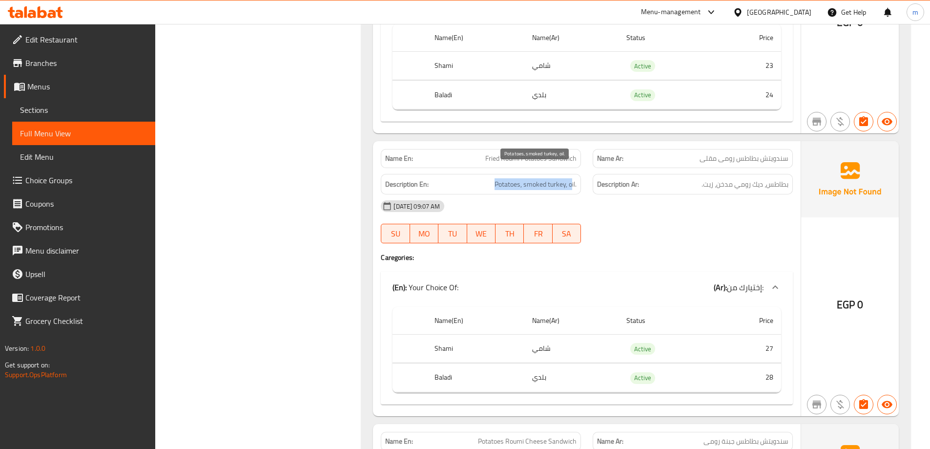
drag, startPoint x: 502, startPoint y: 171, endPoint x: 572, endPoint y: 167, distance: 70.4
click at [572, 178] on span "Potatoes, smoked turkey, oil." at bounding box center [536, 184] width 82 height 12
click at [573, 194] on div "08-10-2025 09:07 AM" at bounding box center [587, 205] width 424 height 23
drag, startPoint x: 562, startPoint y: 164, endPoint x: 574, endPoint y: 167, distance: 12.6
click at [574, 174] on div "Description En: Potatoes, smoked turkey, oil." at bounding box center [481, 184] width 200 height 21
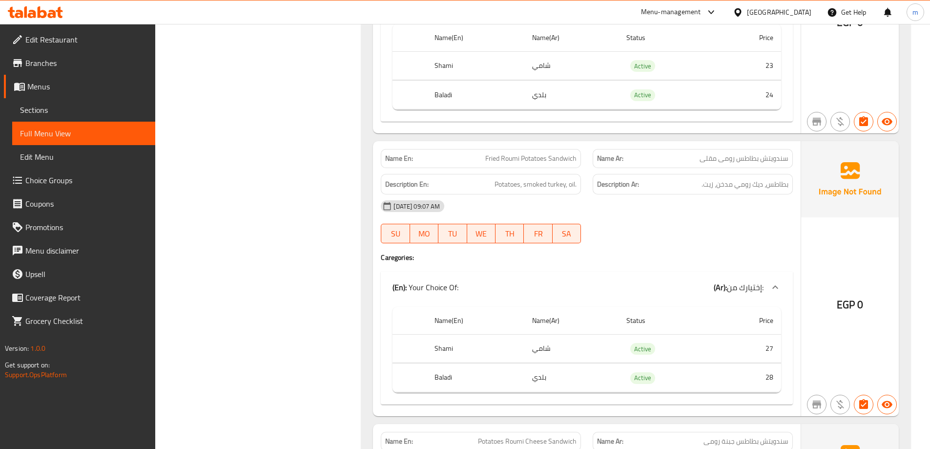
click at [609, 206] on div "08-10-2025 09:07 AM" at bounding box center [587, 205] width 424 height 23
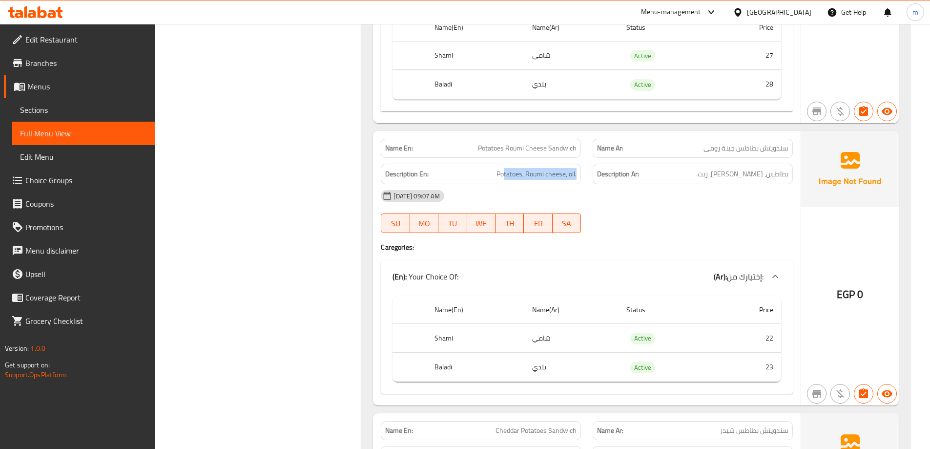
drag, startPoint x: 504, startPoint y: 169, endPoint x: 583, endPoint y: 168, distance: 78.6
click at [583, 168] on div "Description En: Potatoes, Roumi cheese, oil." at bounding box center [481, 174] width 212 height 33
click at [642, 193] on div "08-10-2025 09:07 AM" at bounding box center [587, 195] width 424 height 23
drag, startPoint x: 576, startPoint y: 135, endPoint x: 519, endPoint y: 135, distance: 57.1
click at [519, 143] on span "Potatoes Roumi Cheese Sandwich" at bounding box center [527, 148] width 99 height 10
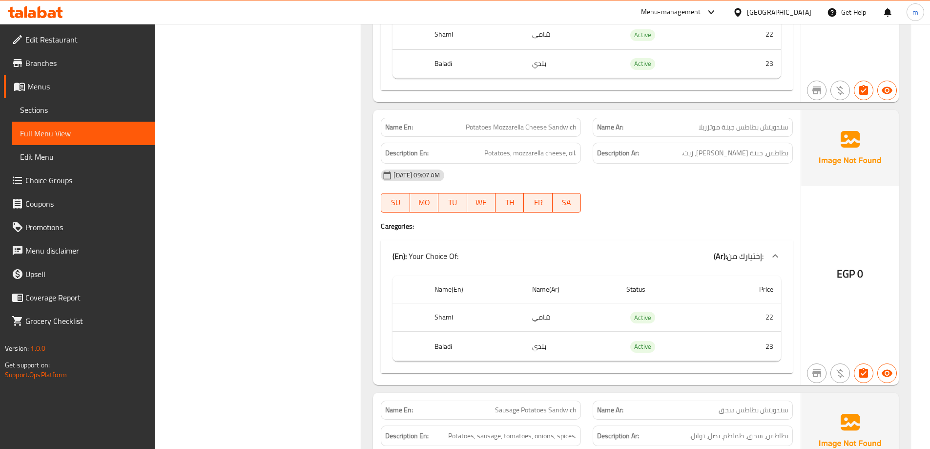
scroll to position [4542, 0]
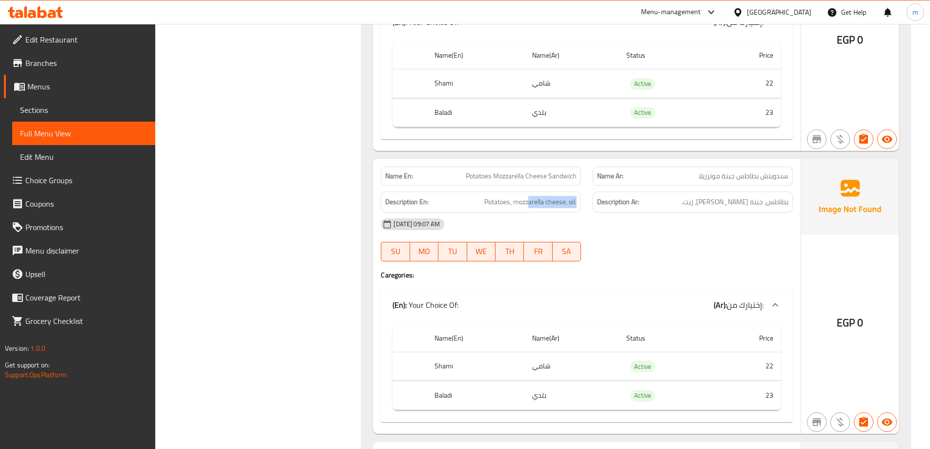
drag, startPoint x: 528, startPoint y: 186, endPoint x: 579, endPoint y: 191, distance: 50.6
click at [579, 191] on div "Description En: Potatoes, mozzarella cheese, oil." at bounding box center [481, 201] width 200 height 21
click at [598, 219] on div "08-10-2025 09:07 AM" at bounding box center [587, 223] width 424 height 23
drag, startPoint x: 469, startPoint y: 165, endPoint x: 548, endPoint y: 167, distance: 79.2
click at [548, 171] on span "Potatoes Mozzarella Cheese Sandwich" at bounding box center [521, 176] width 111 height 10
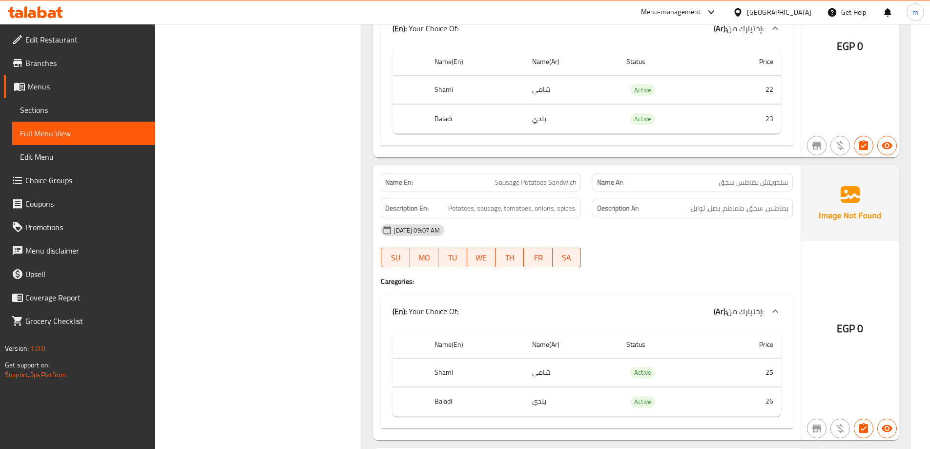
scroll to position [4835, 0]
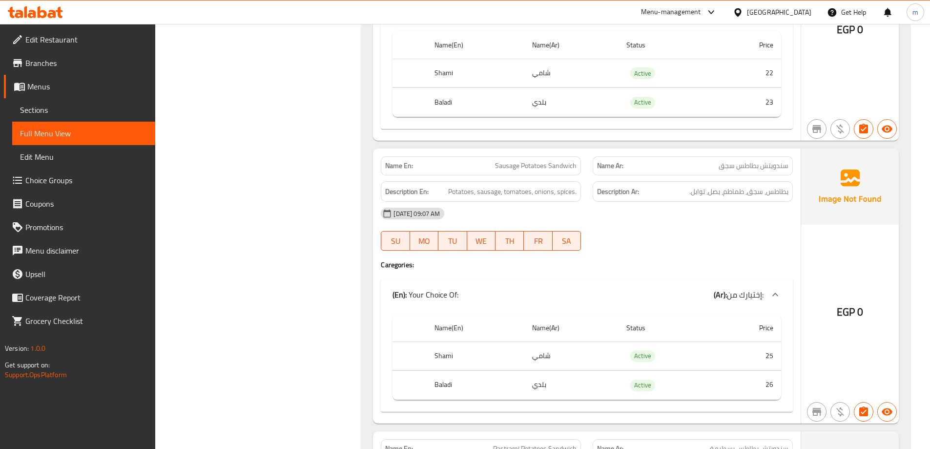
click at [509, 187] on div "Description En: Potatoes, sausage, tomatoes, onions, spices." at bounding box center [481, 191] width 200 height 21
click at [546, 186] on span "Potatoes, sausage, tomatoes, onions, spices." at bounding box center [512, 192] width 128 height 12
click at [587, 182] on div "Description Ar: بطاطس، سجق، طماطم، بصل، توابل." at bounding box center [693, 191] width 212 height 33
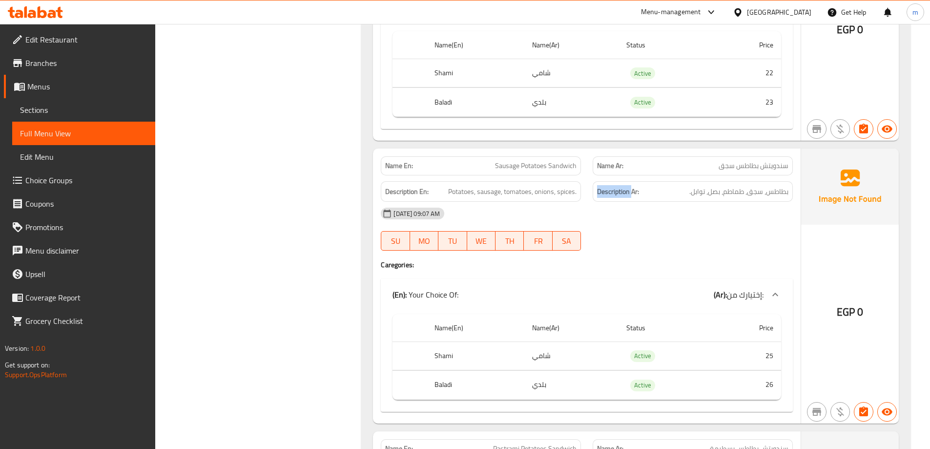
click at [587, 182] on div "Description Ar: بطاطس، سجق، طماطم، بصل، توابل." at bounding box center [693, 191] width 212 height 33
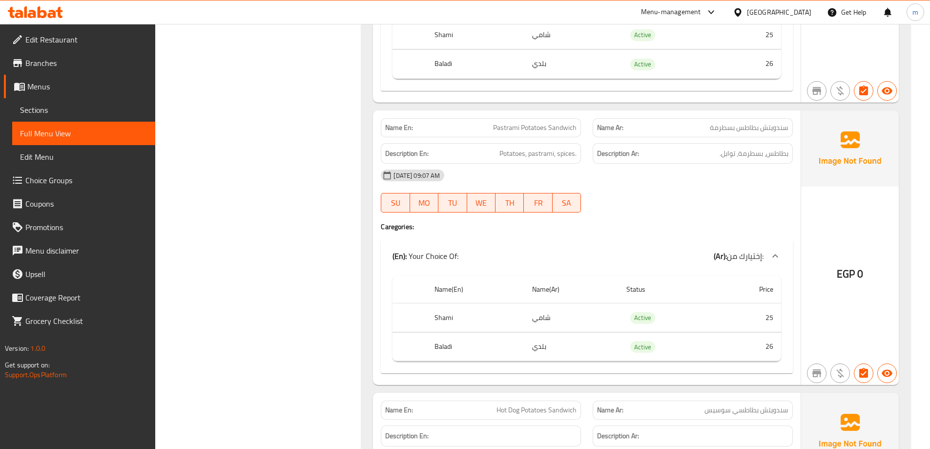
scroll to position [5177, 0]
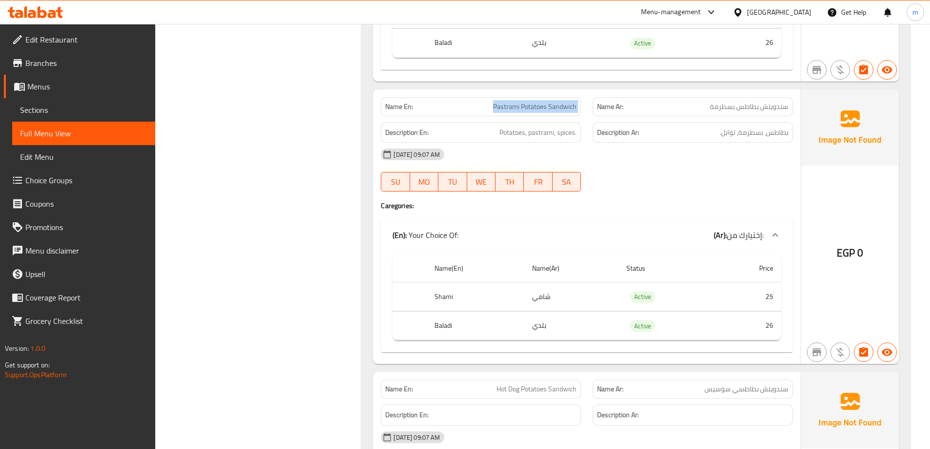
drag, startPoint x: 492, startPoint y: 95, endPoint x: 588, endPoint y: 93, distance: 95.8
click at [588, 93] on div "Name En: Pastrami Potatoes Sandwich Name Ar: سندويتش بطاطس بسطرمة" at bounding box center [587, 106] width 424 height 31
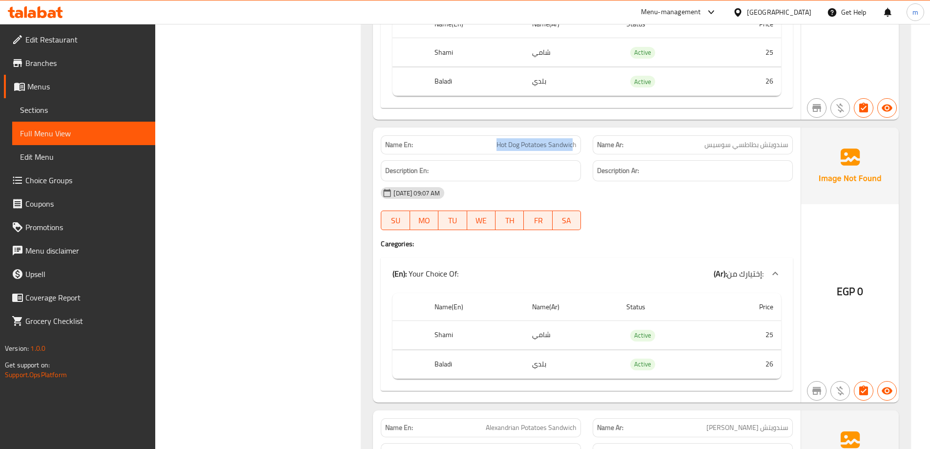
drag, startPoint x: 572, startPoint y: 134, endPoint x: 495, endPoint y: 128, distance: 77.8
click at [495, 140] on p "Name En: Hot Dog Potatoes Sandwich" at bounding box center [480, 145] width 191 height 10
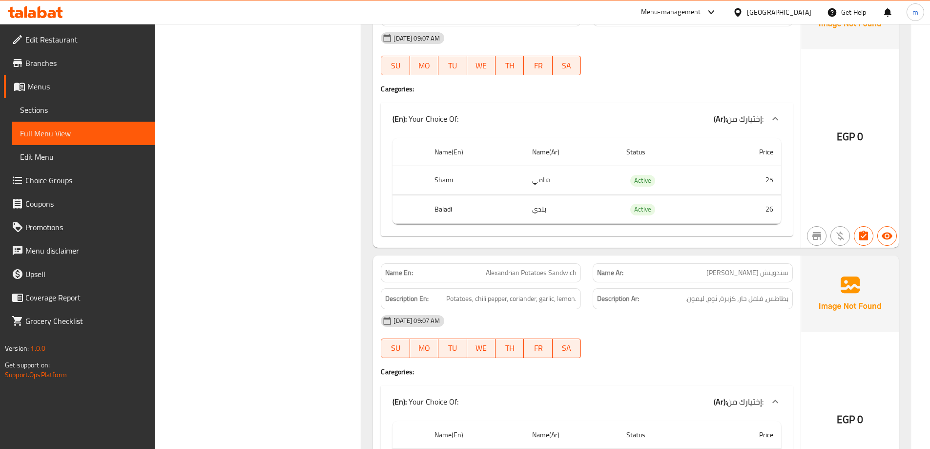
scroll to position [5714, 0]
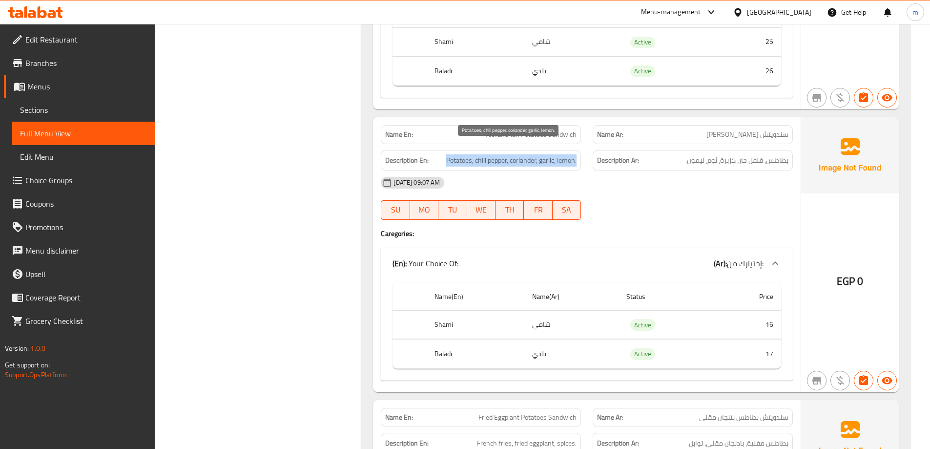
drag, startPoint x: 434, startPoint y: 148, endPoint x: 582, endPoint y: 150, distance: 148.0
click at [582, 150] on div "Description En: Potatoes, chili pepper, coriander, garlic, lemon." at bounding box center [481, 160] width 212 height 33
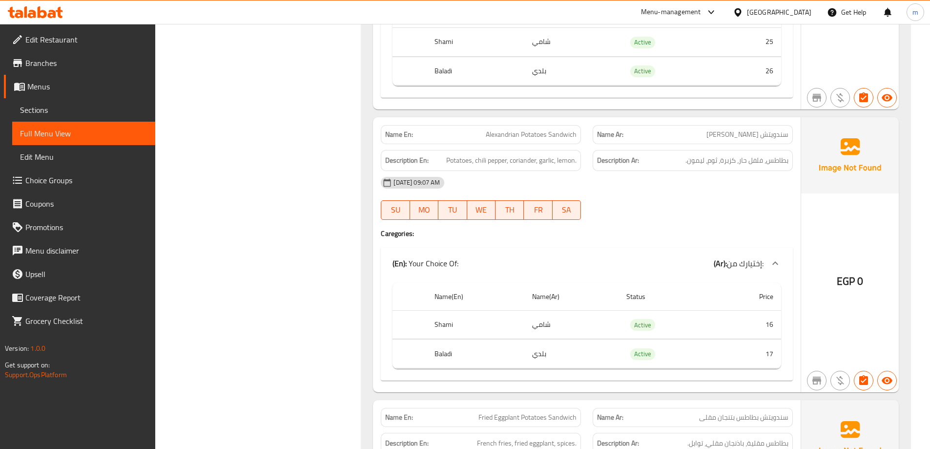
click at [624, 214] on div at bounding box center [693, 220] width 212 height 12
click at [573, 129] on span "Alexandrian Potatoes Sandwich" at bounding box center [531, 134] width 91 height 10
click at [536, 129] on span "Alexandrian Potatoes Sandwich" at bounding box center [531, 134] width 91 height 10
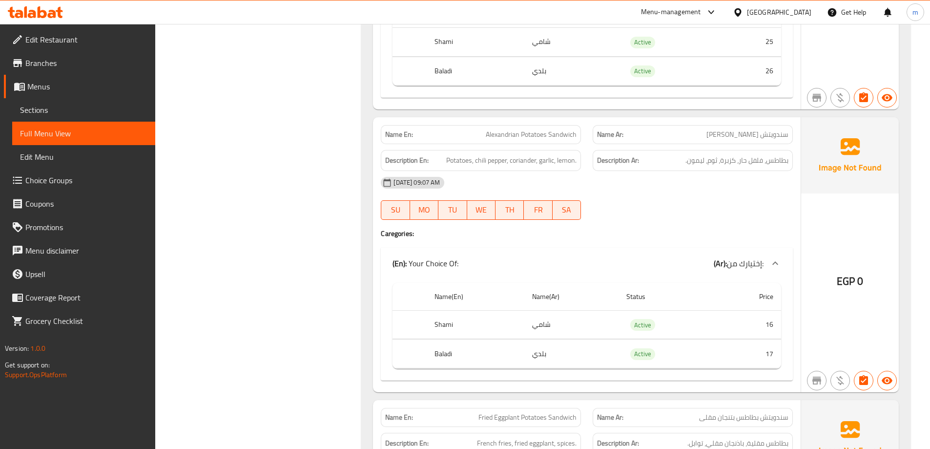
click at [507, 129] on span "Alexandrian Potatoes Sandwich" at bounding box center [531, 134] width 91 height 10
click at [732, 199] on div "08-10-2025 09:07 AM SU MO TU WE TH FR SA" at bounding box center [587, 198] width 424 height 55
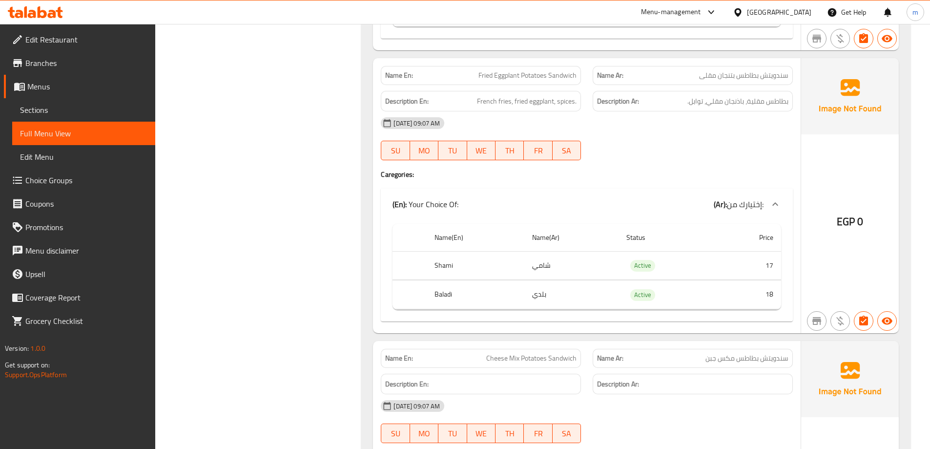
scroll to position [6007, 0]
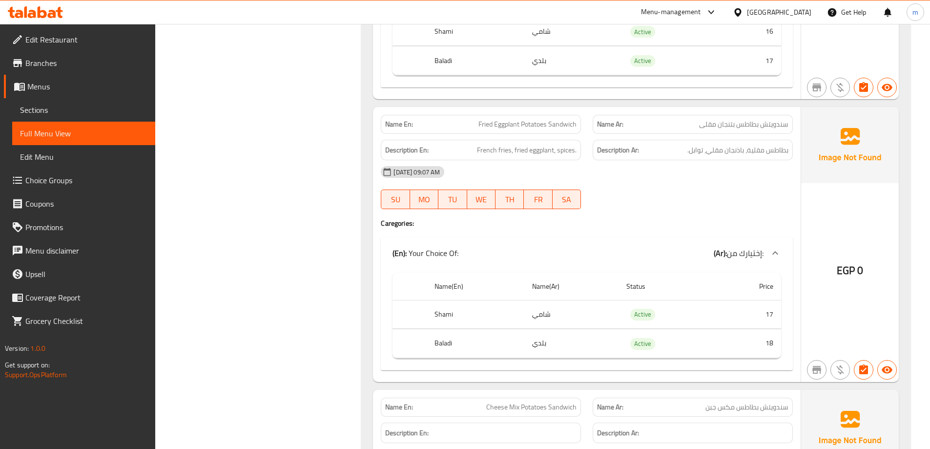
click at [571, 119] on span "Fried Eggplant Potatoes Sandwich" at bounding box center [528, 124] width 98 height 10
click at [539, 119] on span "Fried Eggplant Potatoes Sandwich" at bounding box center [528, 124] width 98 height 10
click at [532, 119] on span "Fried Eggplant Potatoes Sandwich" at bounding box center [528, 124] width 98 height 10
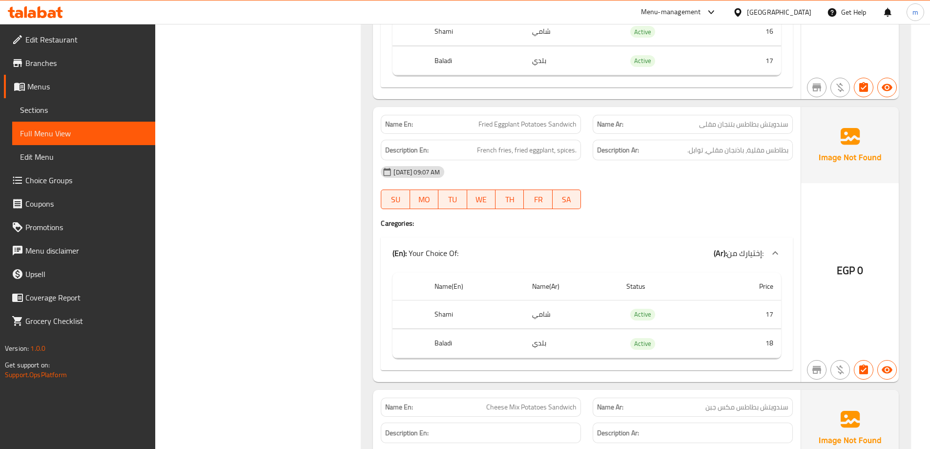
click at [493, 119] on span "Fried Eggplant Potatoes Sandwich" at bounding box center [528, 124] width 98 height 10
click at [502, 119] on span "Fried Eggplant Potatoes Sandwich" at bounding box center [528, 124] width 98 height 10
drag, startPoint x: 471, startPoint y: 108, endPoint x: 527, endPoint y: 112, distance: 55.8
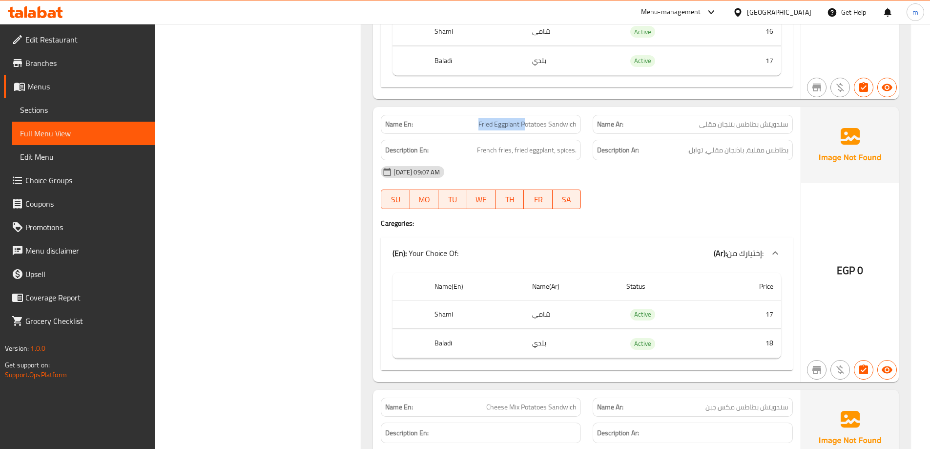
click at [527, 119] on p "Name En: Fried Eggplant Potatoes Sandwich" at bounding box center [480, 124] width 191 height 10
drag, startPoint x: 727, startPoint y: 128, endPoint x: 669, endPoint y: 141, distance: 59.1
click at [669, 141] on div "Description Ar: بطاطس مقلية، باذنجان مقلي، توابل." at bounding box center [693, 150] width 200 height 21
click at [699, 179] on div "08-10-2025 09:07 AM SU MO TU WE TH FR SA" at bounding box center [587, 187] width 424 height 55
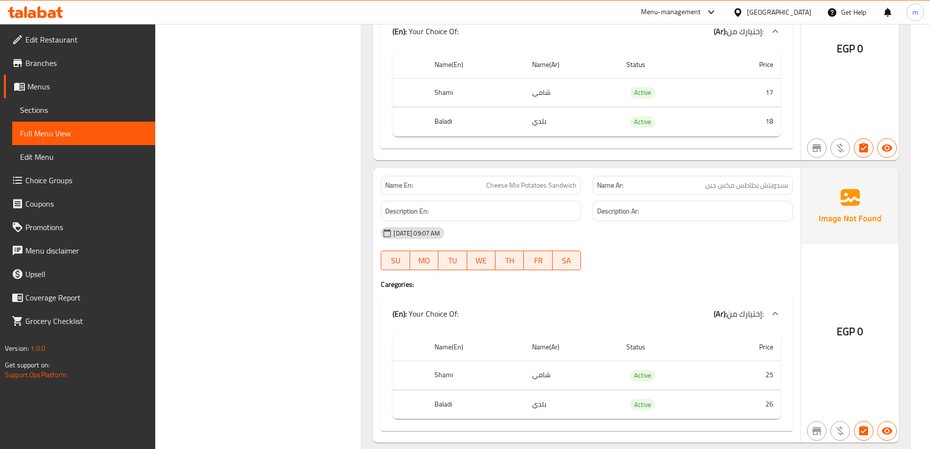
scroll to position [6251, 0]
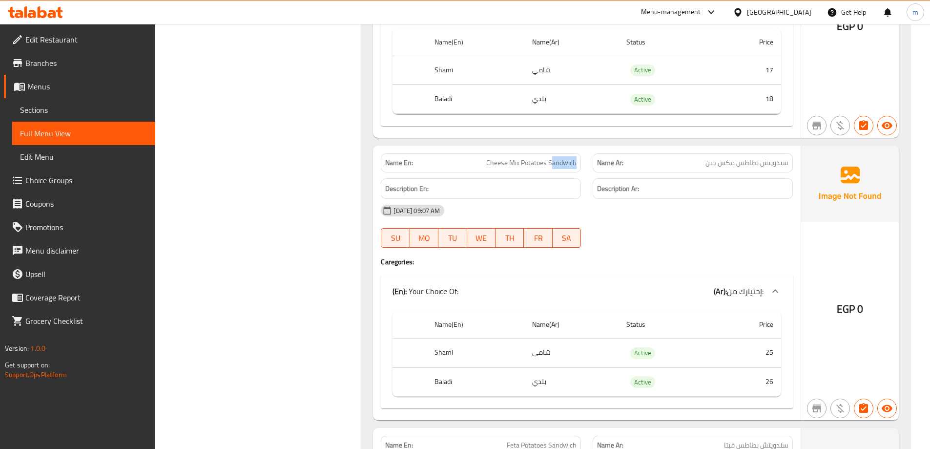
drag, startPoint x: 575, startPoint y: 155, endPoint x: 551, endPoint y: 155, distance: 24.4
click at [551, 158] on span "Cheese Mix Potatoes Sandwich" at bounding box center [531, 163] width 90 height 10
drag, startPoint x: 504, startPoint y: 148, endPoint x: 483, endPoint y: 149, distance: 21.0
click at [483, 158] on p "Name En: Cheese Mix Potatoes Sandwich" at bounding box center [480, 163] width 191 height 10
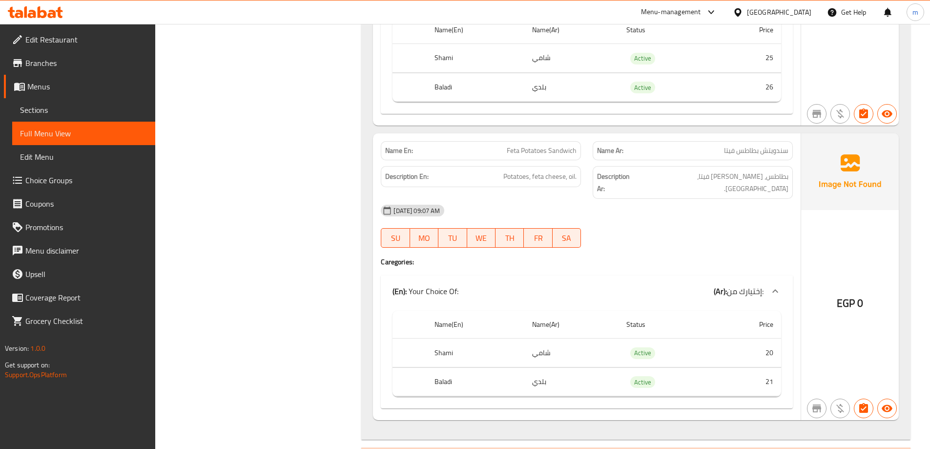
scroll to position [6587, 0]
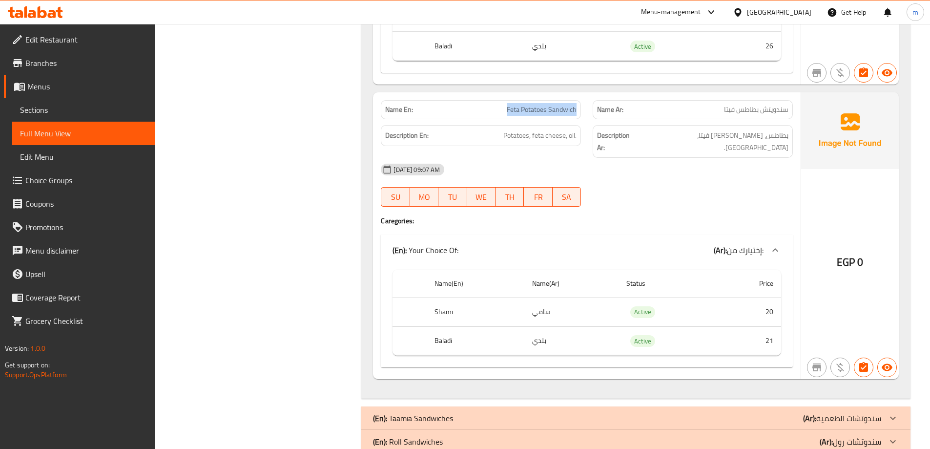
drag, startPoint x: 581, startPoint y: 100, endPoint x: 495, endPoint y: 98, distance: 86.0
click at [495, 100] on div "Name En: Feta Potatoes Sandwich" at bounding box center [481, 109] width 200 height 19
drag, startPoint x: 515, startPoint y: 122, endPoint x: 573, endPoint y: 132, distance: 58.4
click at [573, 132] on div "Description En: Potatoes, feta cheese, oil." at bounding box center [481, 135] width 200 height 21
click at [678, 201] on div at bounding box center [693, 207] width 212 height 12
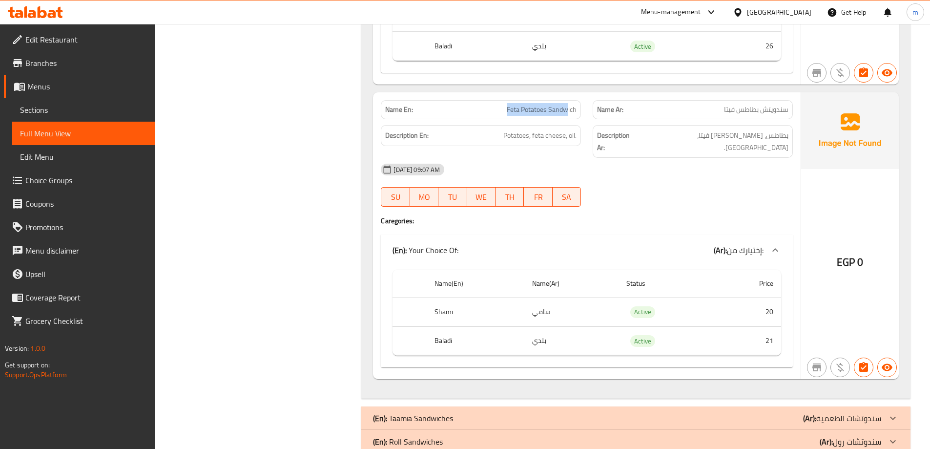
drag, startPoint x: 567, startPoint y: 99, endPoint x: 497, endPoint y: 93, distance: 69.6
click at [497, 105] on p "Name En: Feta Potatoes Sandwich" at bounding box center [480, 110] width 191 height 10
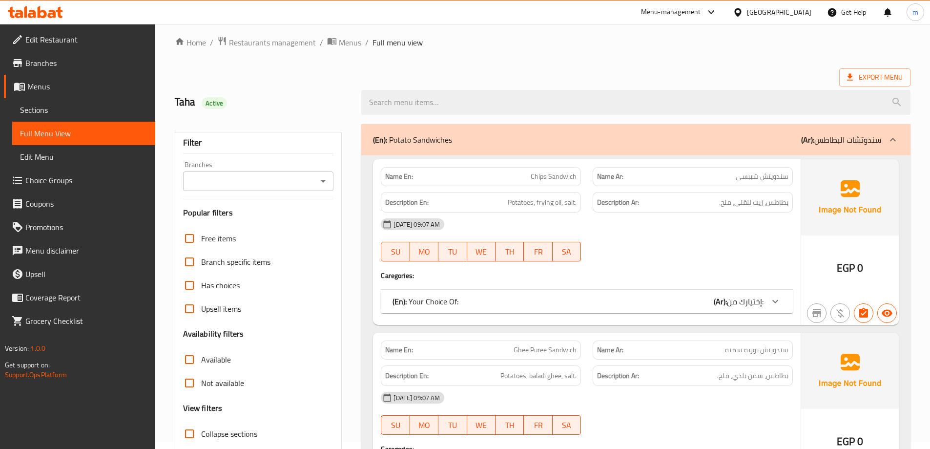
scroll to position [195, 0]
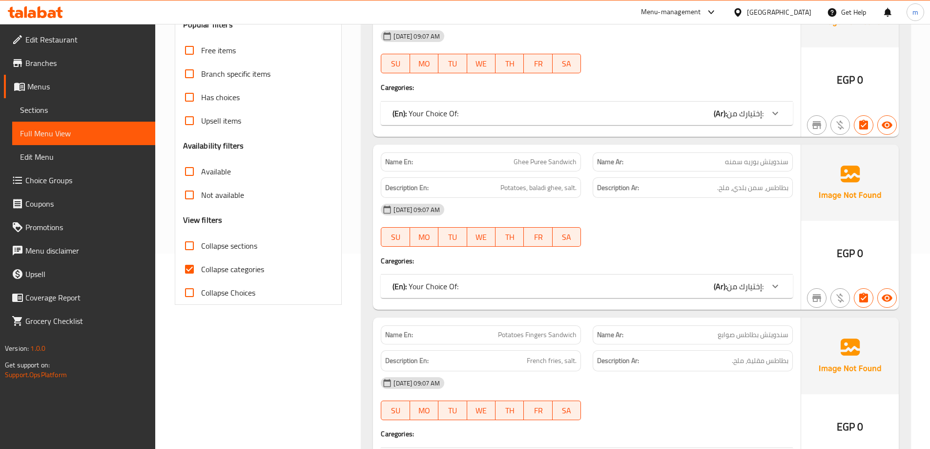
click at [238, 269] on span "Collapse categories" at bounding box center [232, 269] width 63 height 12
click at [201, 269] on input "Collapse categories" at bounding box center [189, 268] width 23 height 23
checkbox input "false"
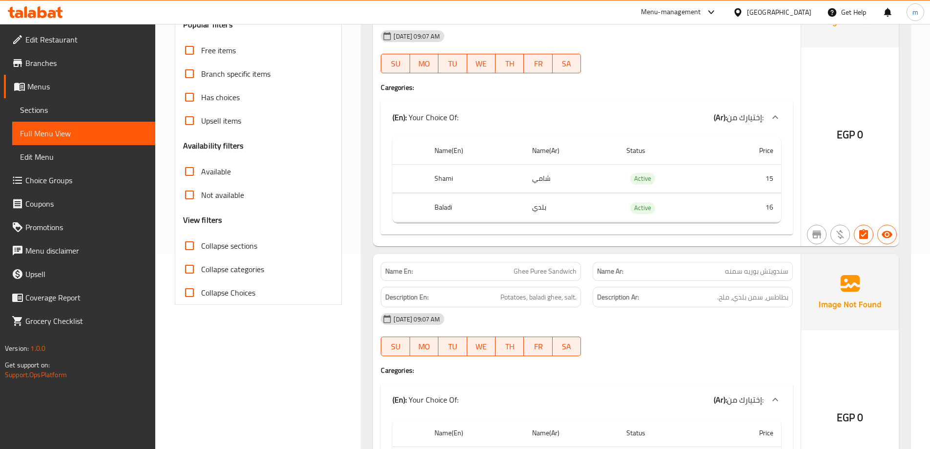
click at [243, 246] on span "Collapse sections" at bounding box center [229, 246] width 56 height 12
click at [201, 246] on input "Collapse sections" at bounding box center [189, 245] width 23 height 23
checkbox input "true"
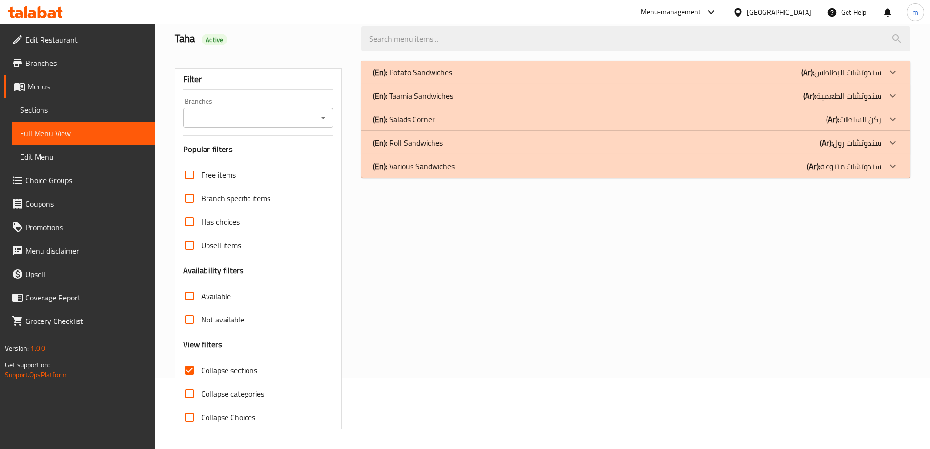
scroll to position [71, 0]
click at [751, 63] on div "(En): Potato Sandwiches (Ar): سندوتشات البطاطس" at bounding box center [635, 72] width 549 height 23
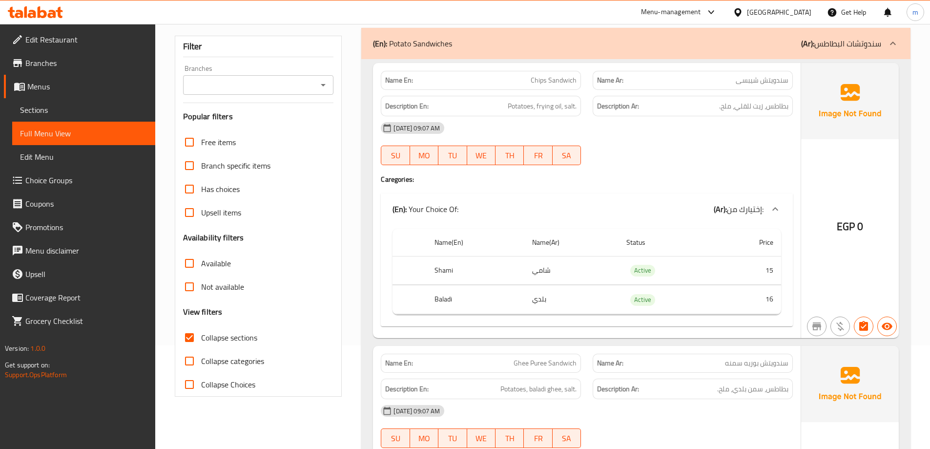
scroll to position [0, 0]
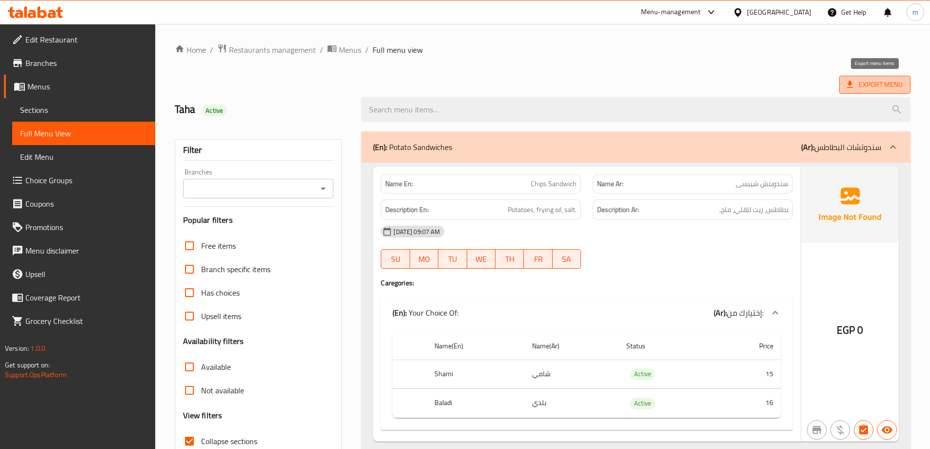
click at [867, 86] on span "Export Menu" at bounding box center [875, 85] width 56 height 12
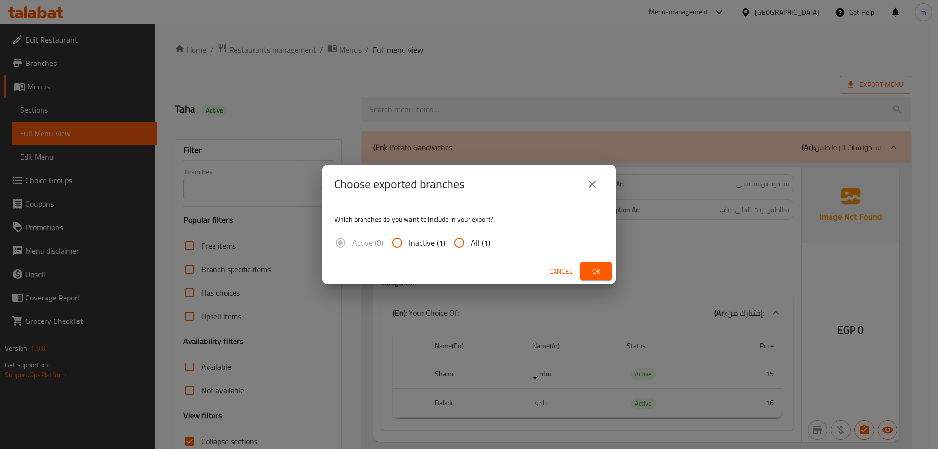
click at [488, 237] on span "All (1)" at bounding box center [480, 243] width 19 height 12
click at [471, 235] on input "All (1)" at bounding box center [458, 242] width 23 height 23
radio input "true"
click at [593, 267] on span "Ok" at bounding box center [596, 271] width 16 height 12
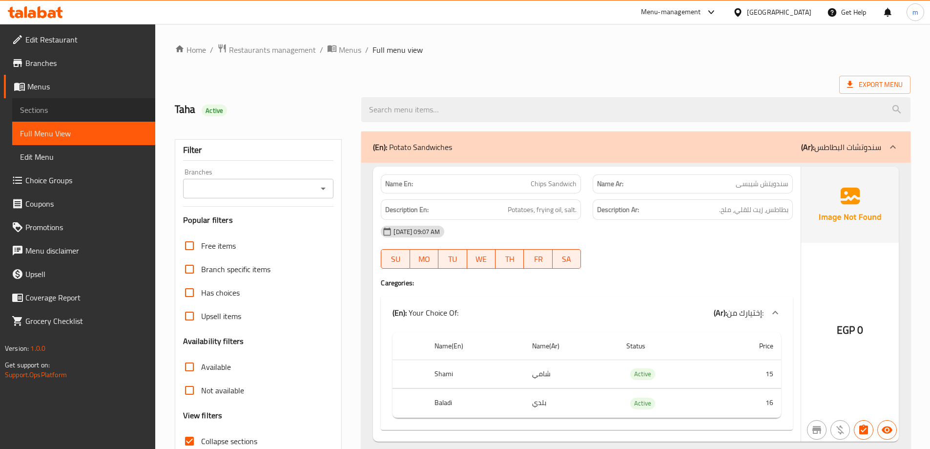
click at [103, 107] on span "Sections" at bounding box center [83, 110] width 127 height 12
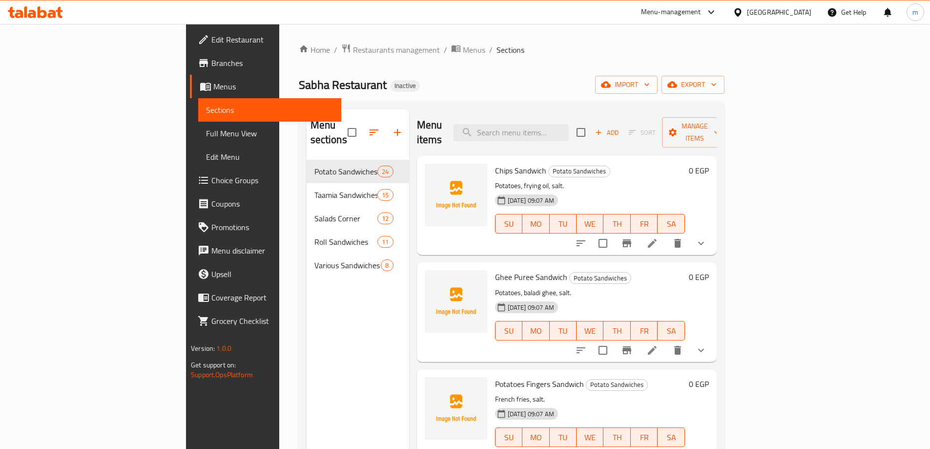
click at [307, 291] on div "Menu sections Potato Sandwiches 24 Taamia Sandwiches 15 Salads Corner 12 Roll S…" at bounding box center [358, 333] width 103 height 449
click at [206, 136] on span "Full Menu View" at bounding box center [269, 133] width 127 height 12
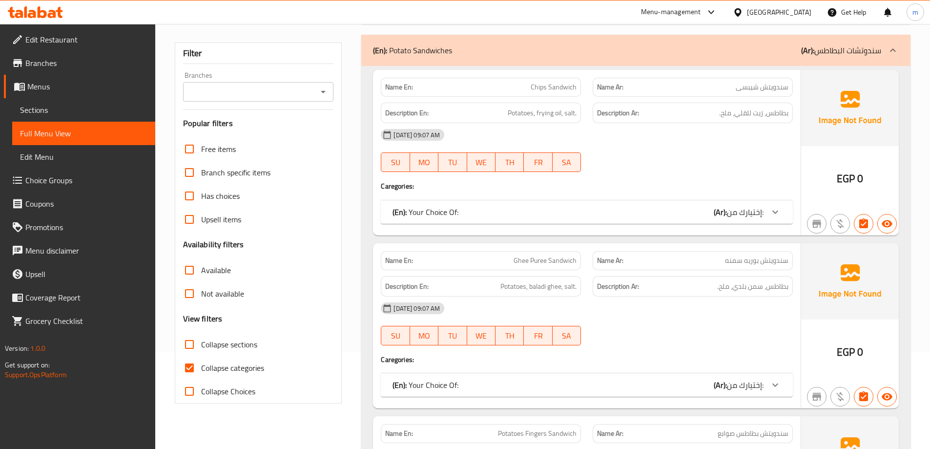
scroll to position [98, 0]
click at [229, 361] on span "Collapse categories" at bounding box center [232, 367] width 63 height 12
click at [201, 359] on input "Collapse categories" at bounding box center [189, 366] width 23 height 23
checkbox input "false"
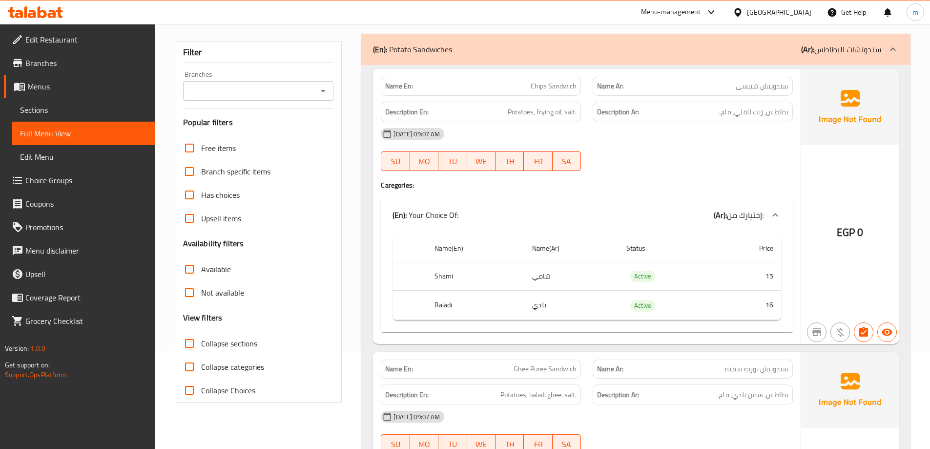
click at [508, 54] on div "(En): Potato Sandwiches (Ar): سندوتشات البطاطس" at bounding box center [627, 49] width 508 height 12
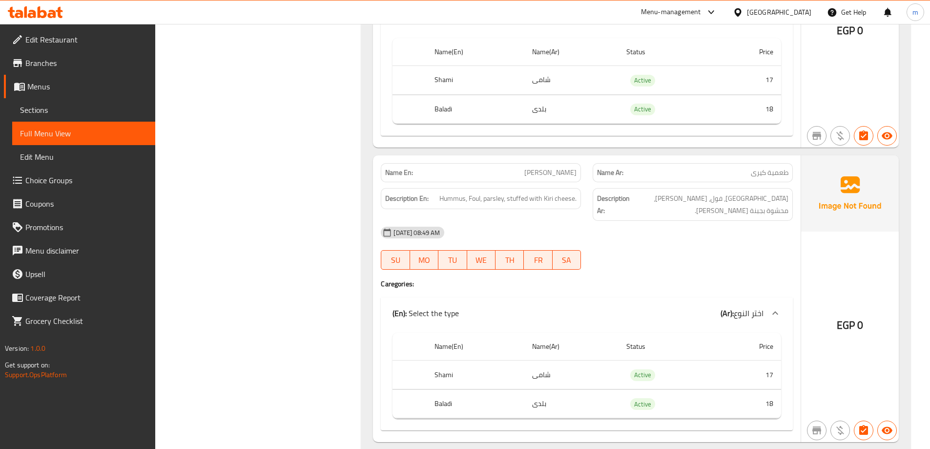
scroll to position [0, 0]
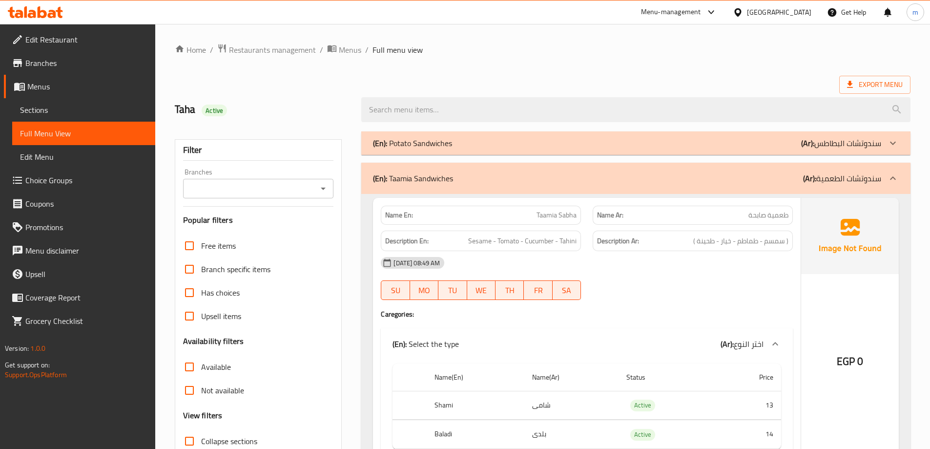
click at [805, 153] on div "(En): Potato Sandwiches (Ar): سندوتشات البطاطس" at bounding box center [635, 142] width 549 height 23
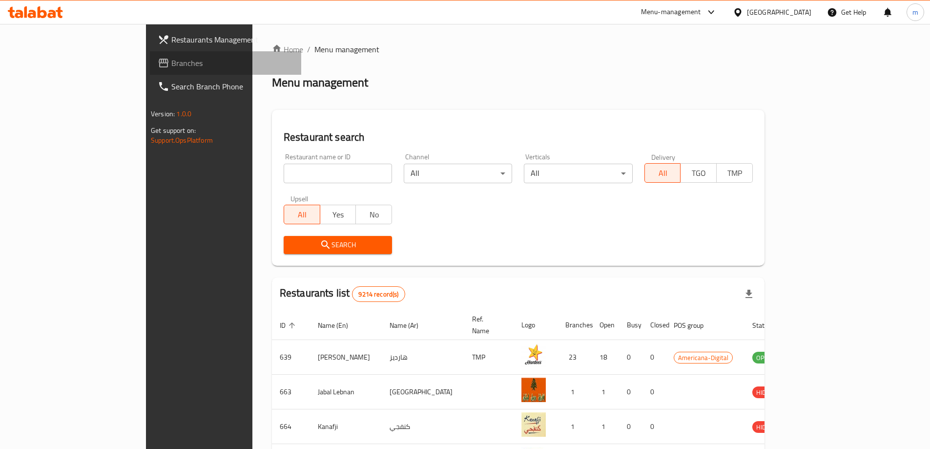
click at [171, 67] on span "Branches" at bounding box center [232, 63] width 122 height 12
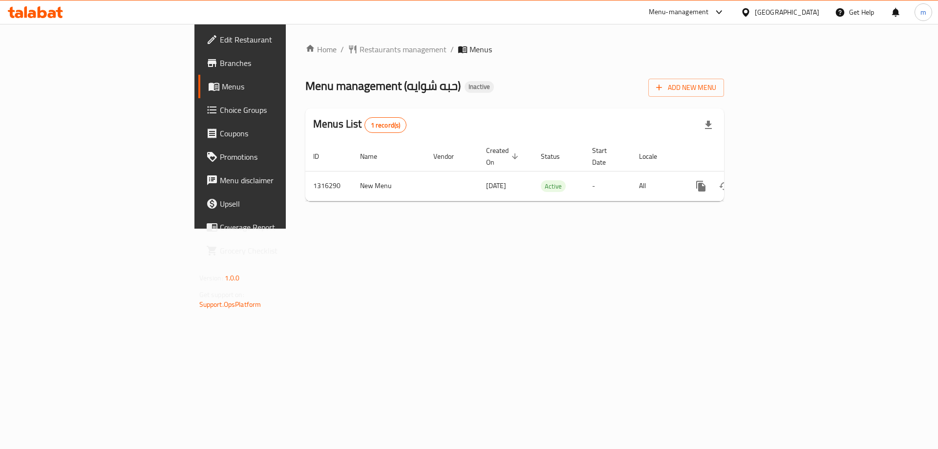
click at [220, 65] on span "Branches" at bounding box center [282, 63] width 124 height 12
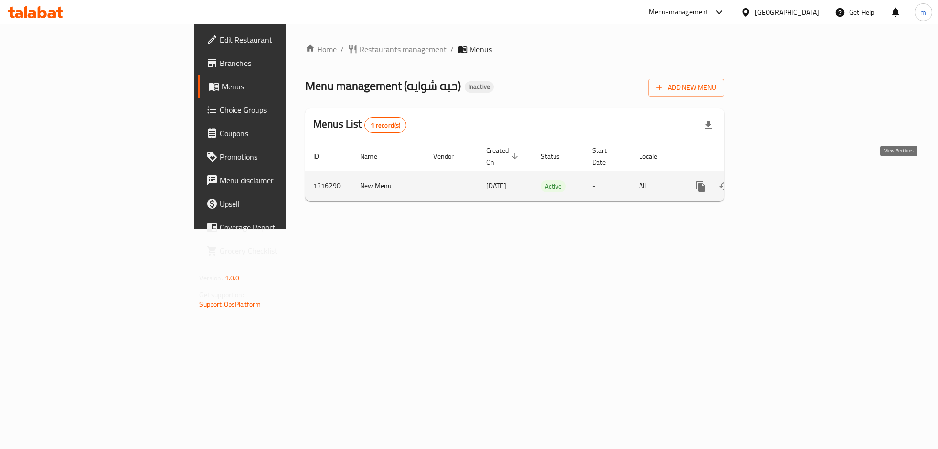
click at [777, 180] on icon "enhanced table" at bounding box center [771, 186] width 12 height 12
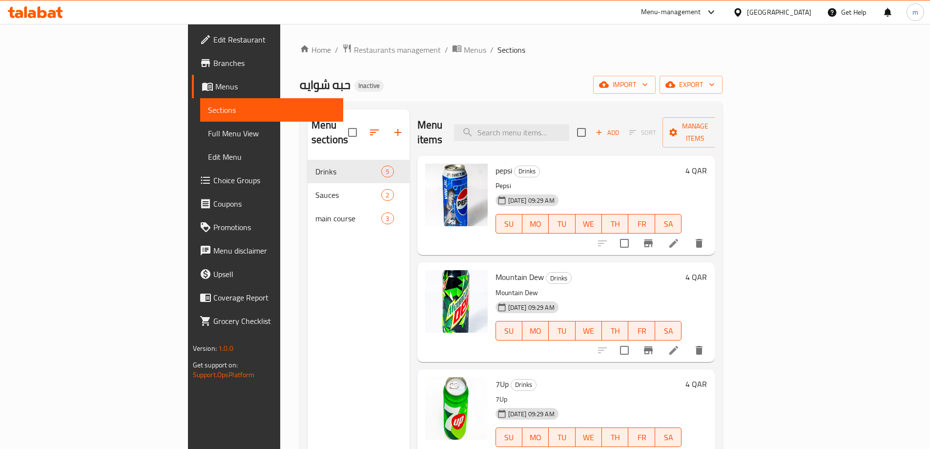
click at [213, 67] on span "Branches" at bounding box center [274, 63] width 122 height 12
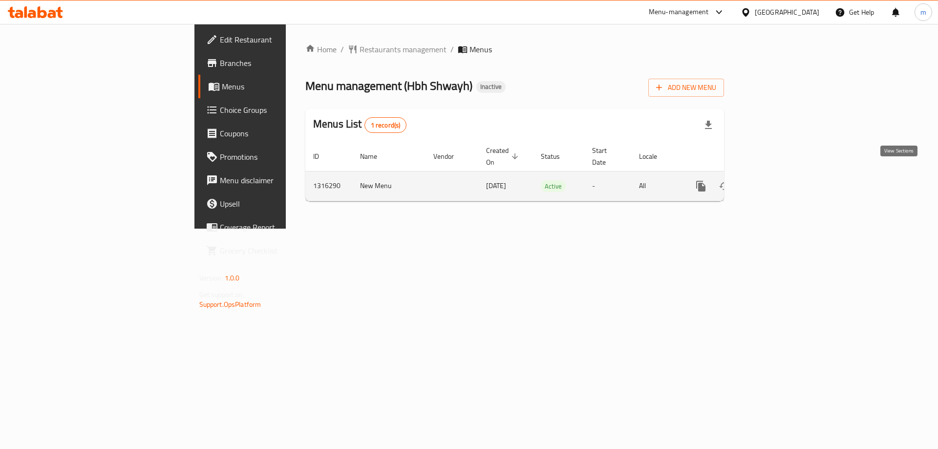
click at [777, 180] on icon "enhanced table" at bounding box center [771, 186] width 12 height 12
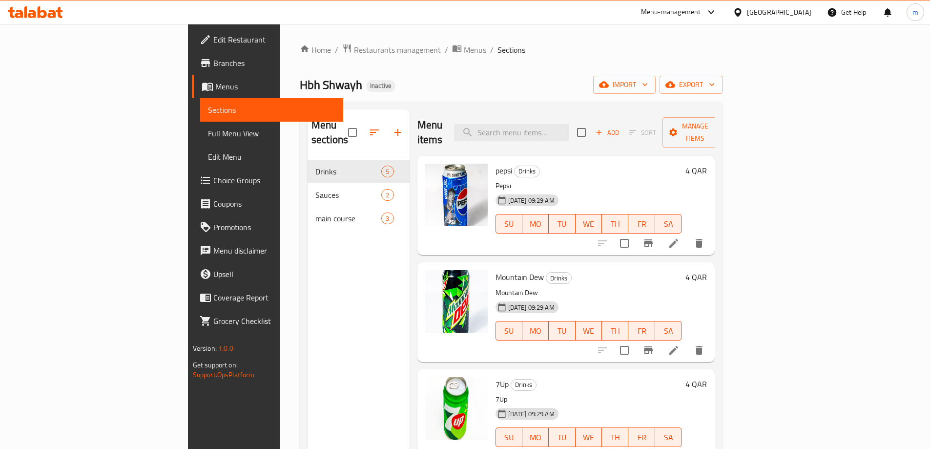
click at [208, 133] on span "Full Menu View" at bounding box center [271, 133] width 127 height 12
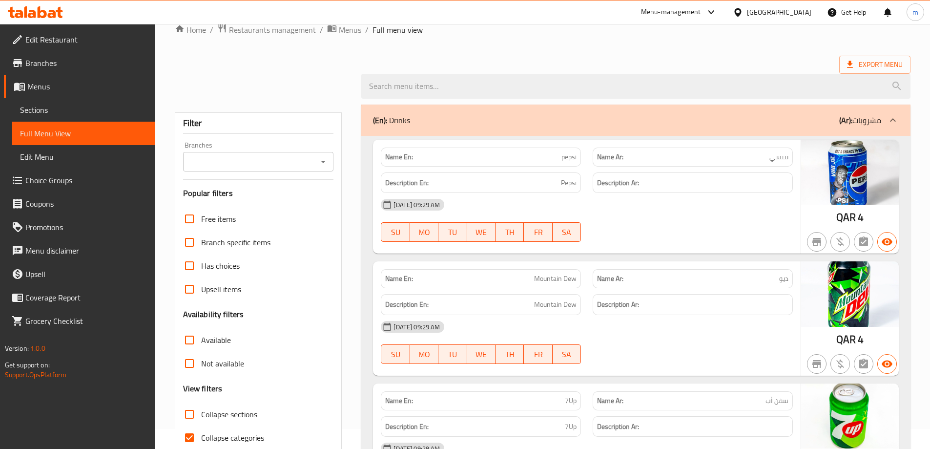
scroll to position [244, 0]
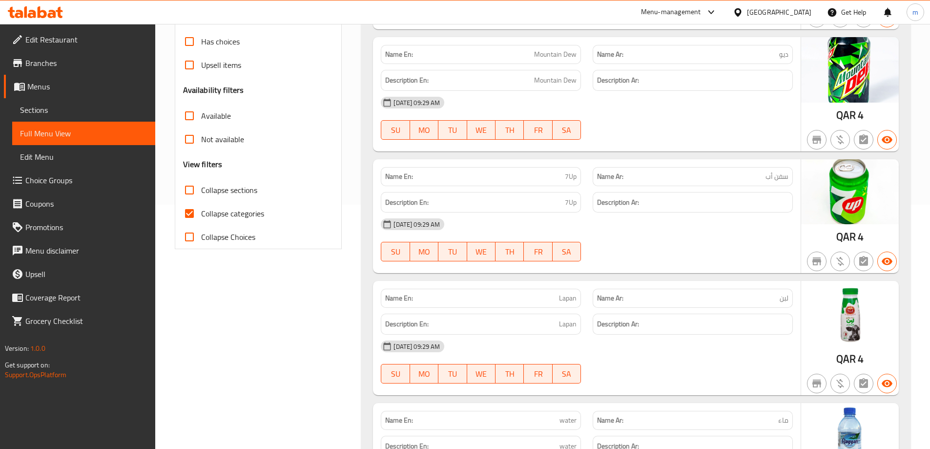
click at [244, 213] on span "Collapse categories" at bounding box center [232, 214] width 63 height 12
click at [201, 213] on input "Collapse categories" at bounding box center [189, 213] width 23 height 23
checkbox input "false"
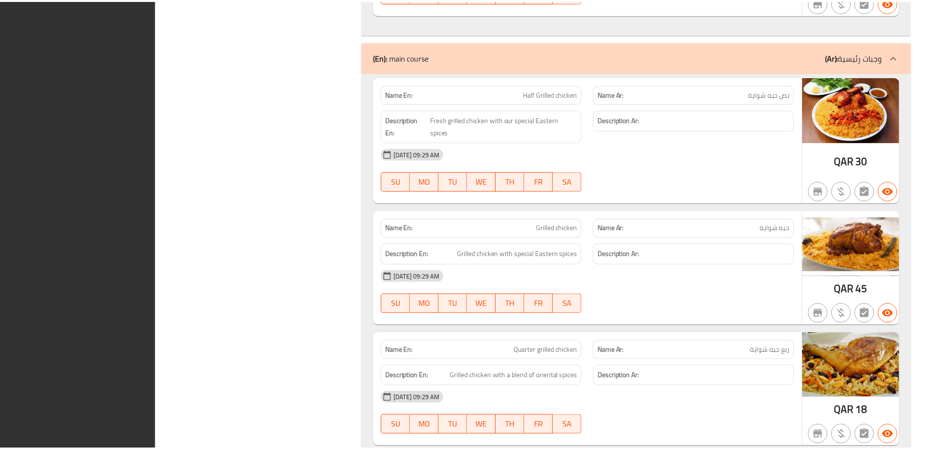
scroll to position [1077, 0]
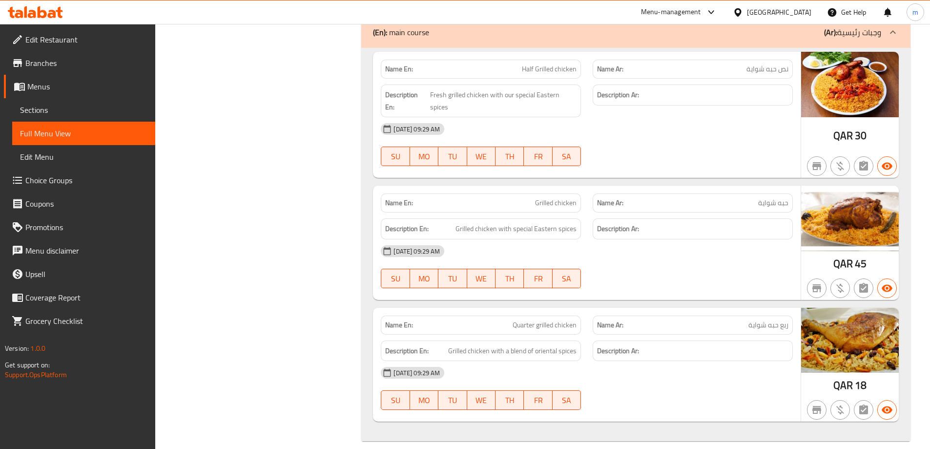
click at [110, 106] on span "Sections" at bounding box center [83, 110] width 127 height 12
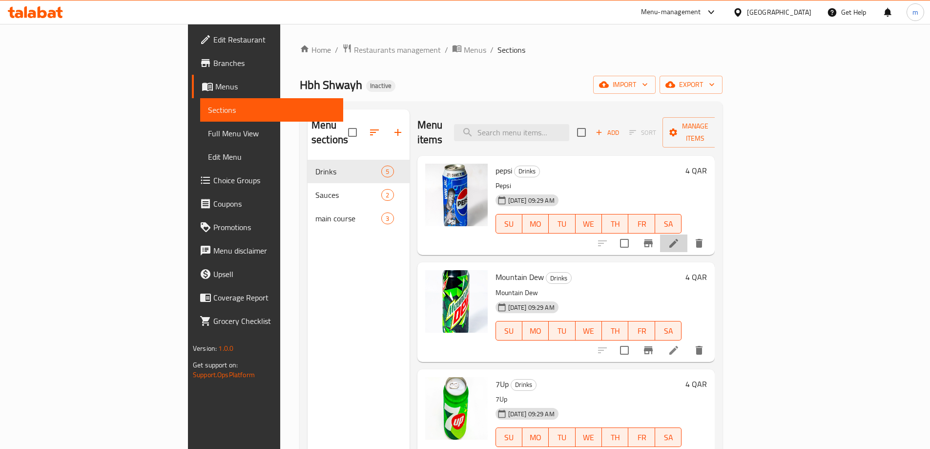
click at [680, 237] on icon at bounding box center [674, 243] width 12 height 12
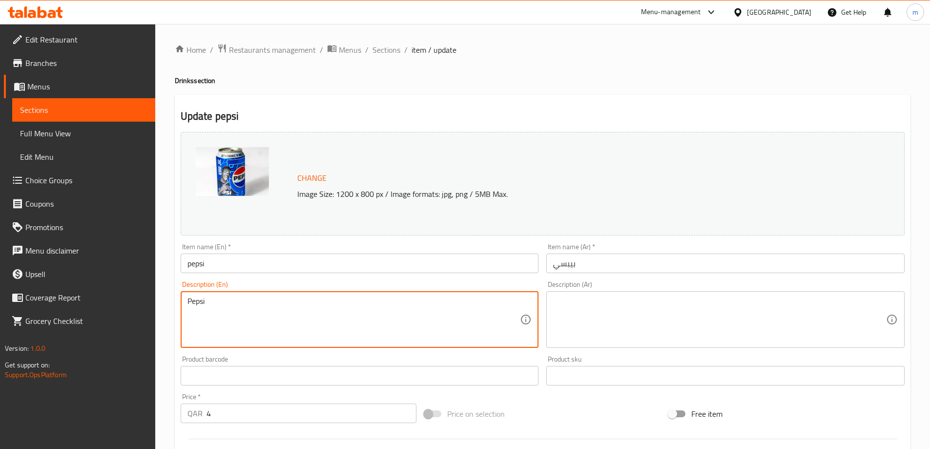
click at [389, 333] on textarea "Pepsi" at bounding box center [354, 319] width 333 height 46
click at [382, 259] on input "pepsi" at bounding box center [360, 263] width 358 height 20
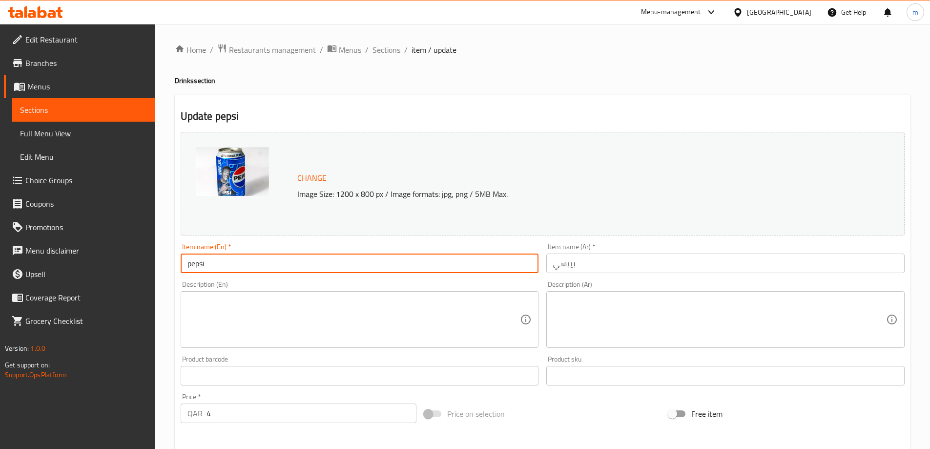
click at [382, 259] on input "pepsi" at bounding box center [360, 263] width 358 height 20
click at [384, 51] on span "Sections" at bounding box center [387, 50] width 28 height 12
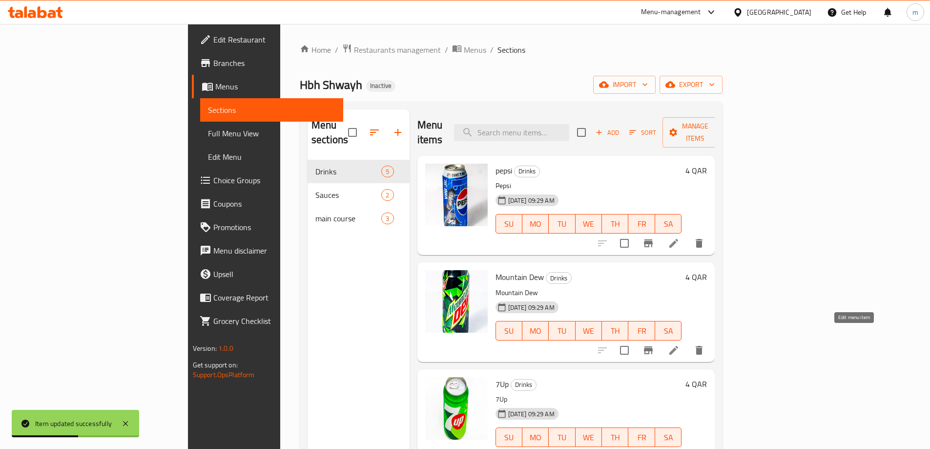
click at [680, 344] on icon at bounding box center [674, 350] width 12 height 12
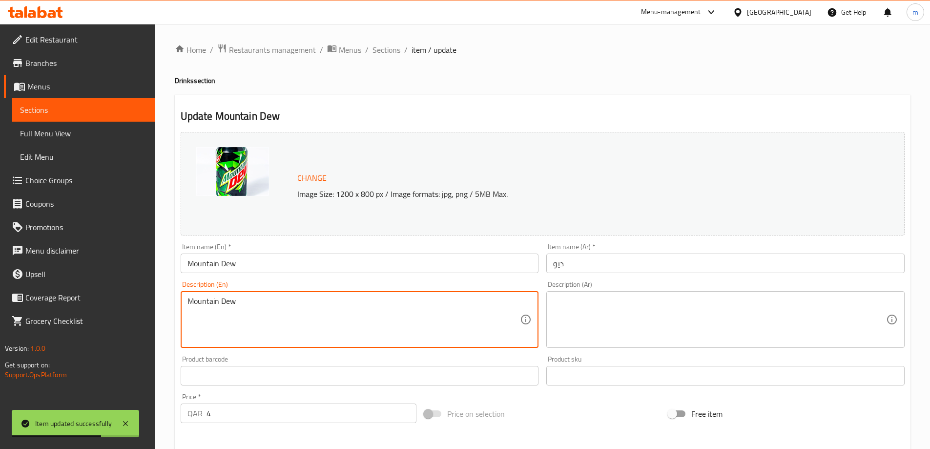
click at [316, 255] on input "Mountain Dew" at bounding box center [360, 263] width 358 height 20
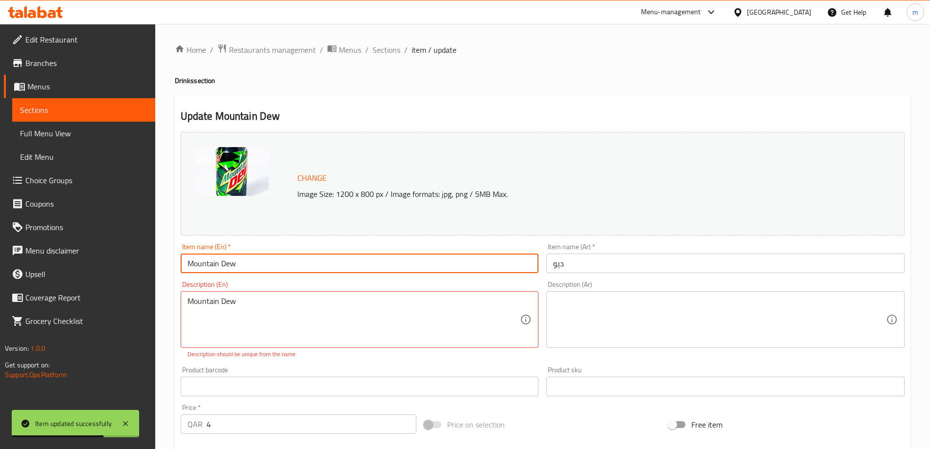
click at [316, 255] on input "Mountain Dew" at bounding box center [360, 263] width 358 height 20
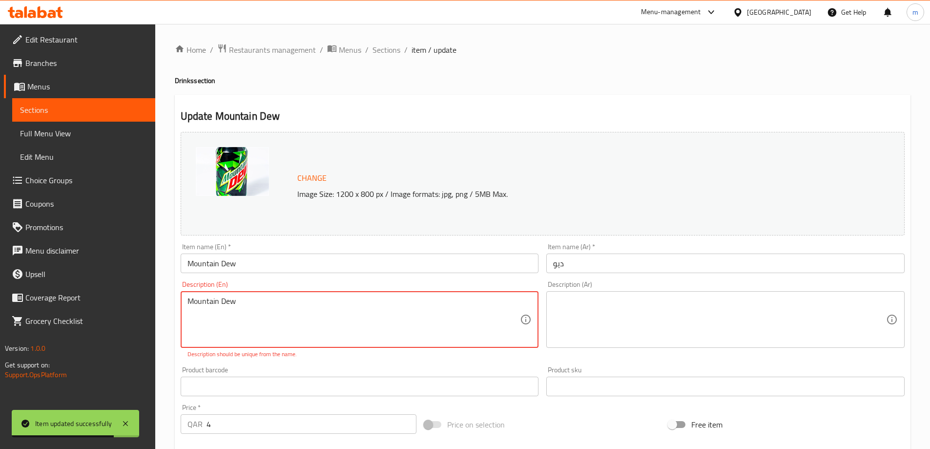
click at [386, 303] on textarea "Mountain Dew" at bounding box center [354, 319] width 333 height 46
click at [382, 252] on div "Item name (En)   * Mountain Dew Item name (En) *" at bounding box center [360, 258] width 358 height 30
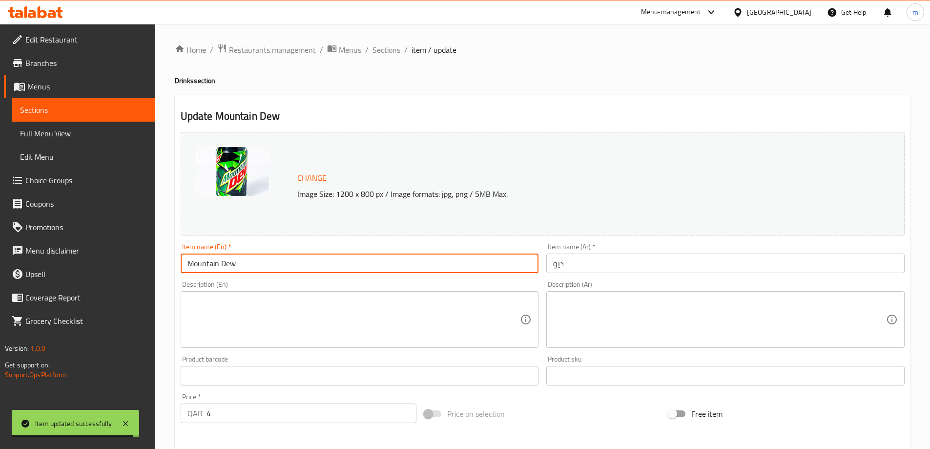
click at [358, 262] on input "Mountain Dew" at bounding box center [360, 263] width 358 height 20
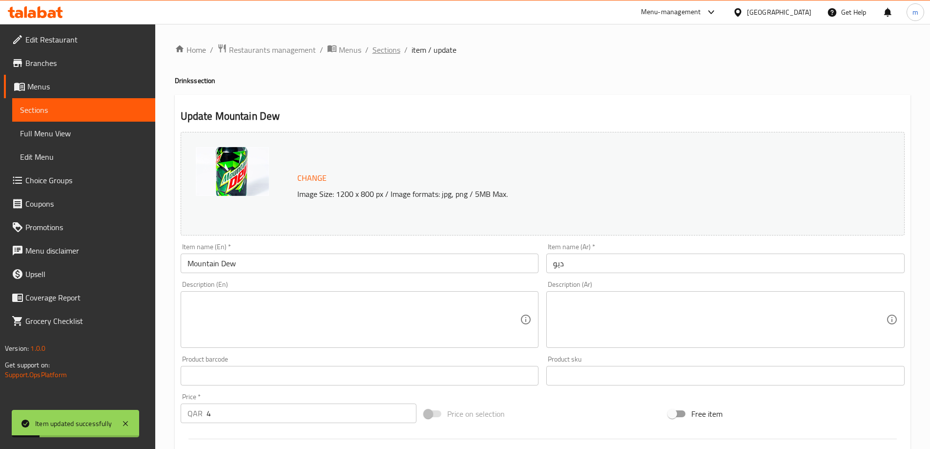
click at [380, 51] on span "Sections" at bounding box center [387, 50] width 28 height 12
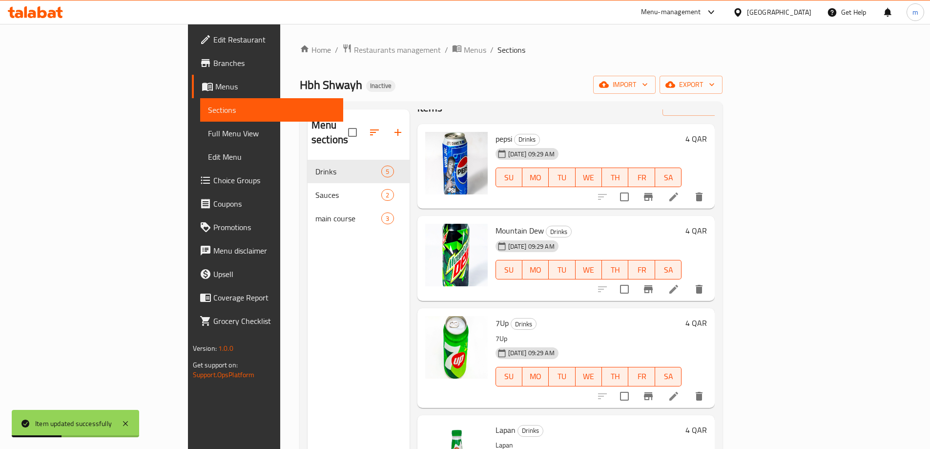
scroll to position [49, 0]
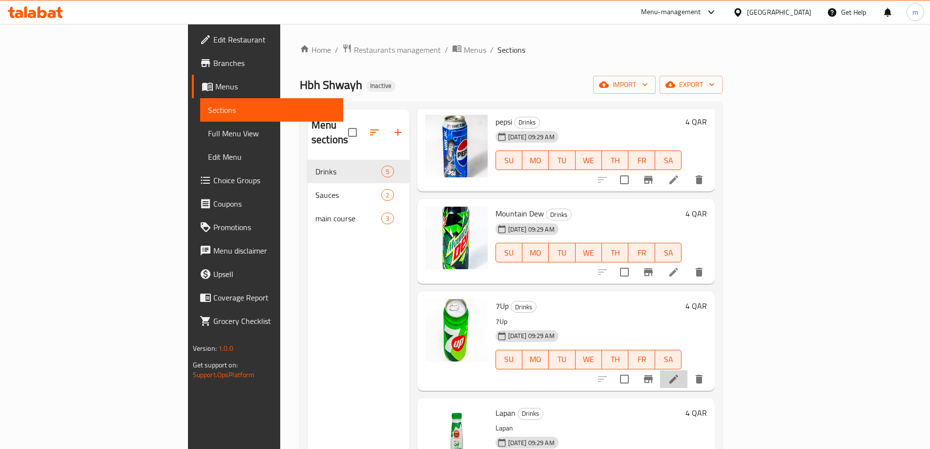
click at [688, 370] on li at bounding box center [673, 379] width 27 height 18
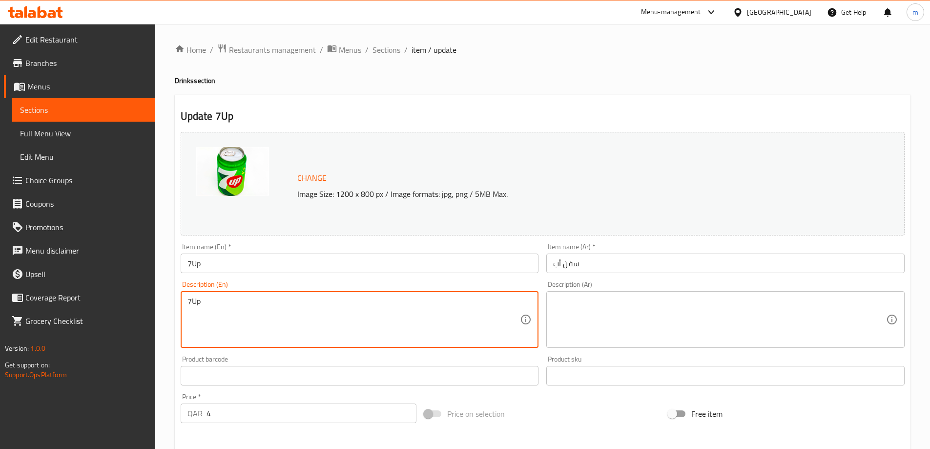
click at [404, 307] on textarea "7Up" at bounding box center [354, 319] width 333 height 46
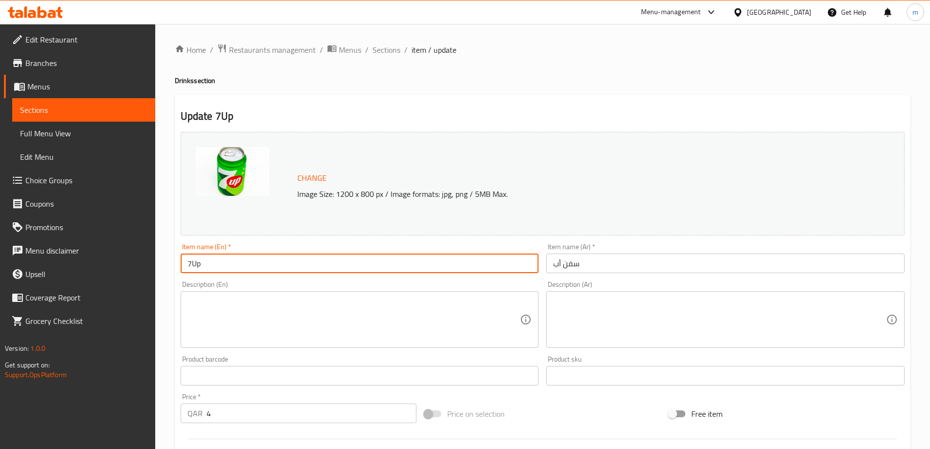
click at [378, 257] on input "7Up" at bounding box center [360, 263] width 358 height 20
click at [390, 50] on span "Sections" at bounding box center [387, 50] width 28 height 12
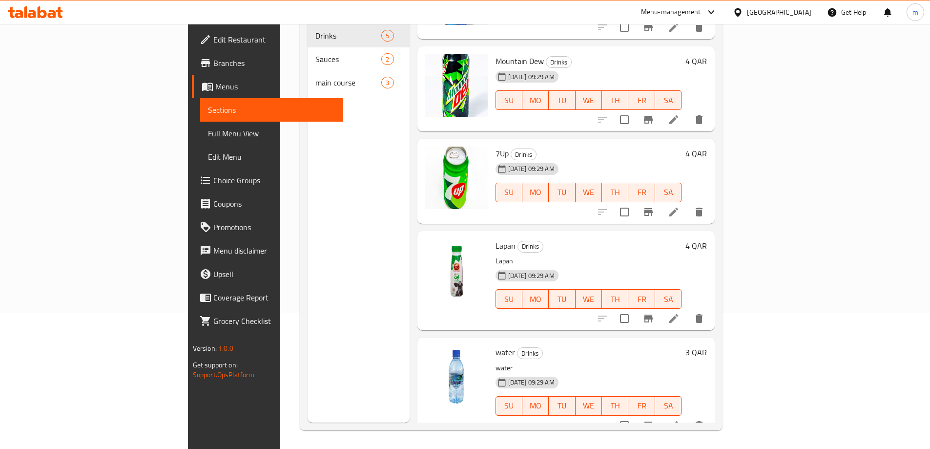
scroll to position [137, 0]
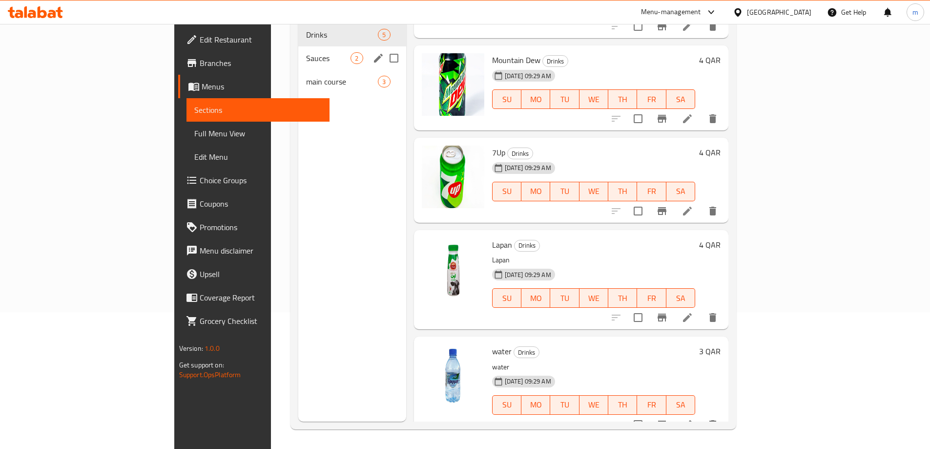
click at [306, 52] on span "Sauces" at bounding box center [328, 58] width 44 height 12
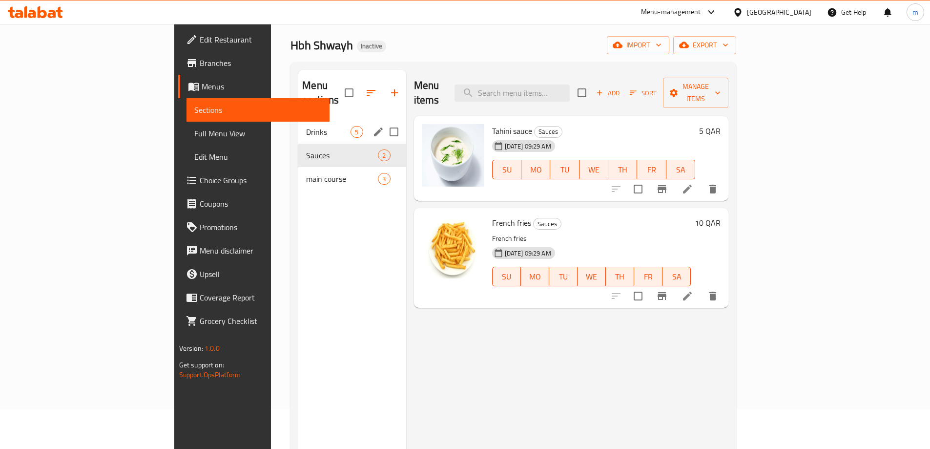
scroll to position [39, 0]
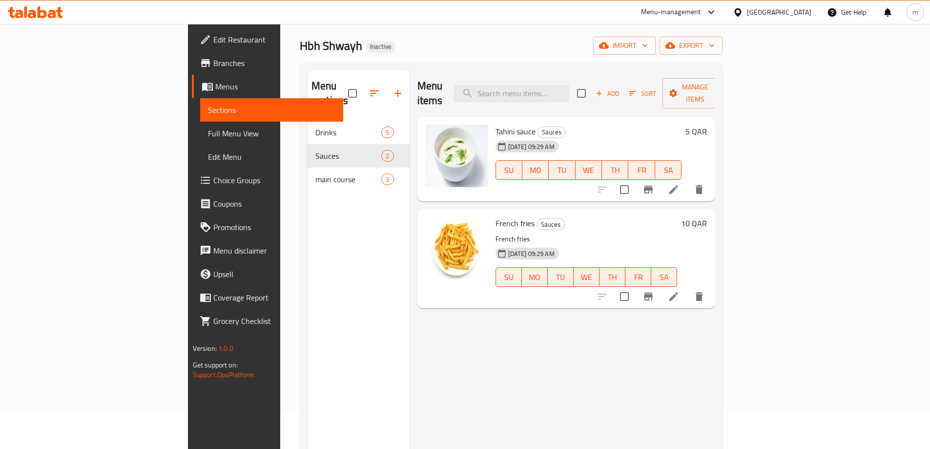
click at [308, 180] on nav "Drinks 5 Sauces 2 main course 3" at bounding box center [359, 156] width 102 height 78
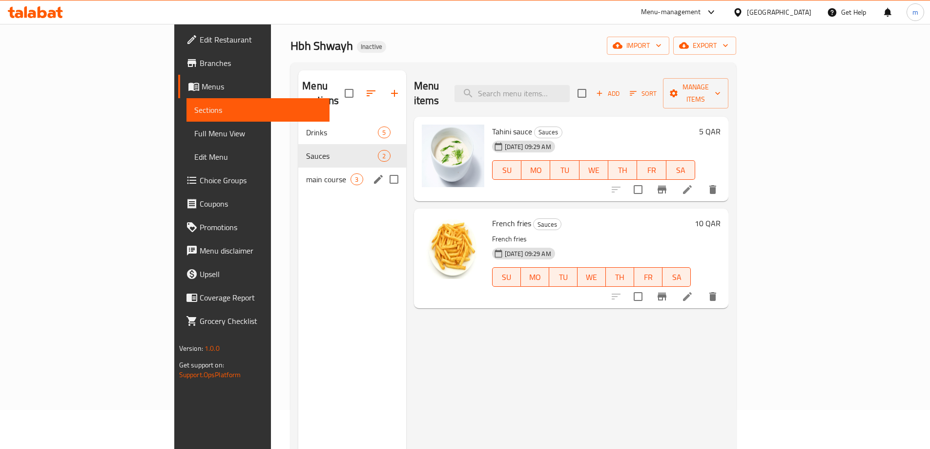
click at [306, 173] on span "main course" at bounding box center [328, 179] width 44 height 12
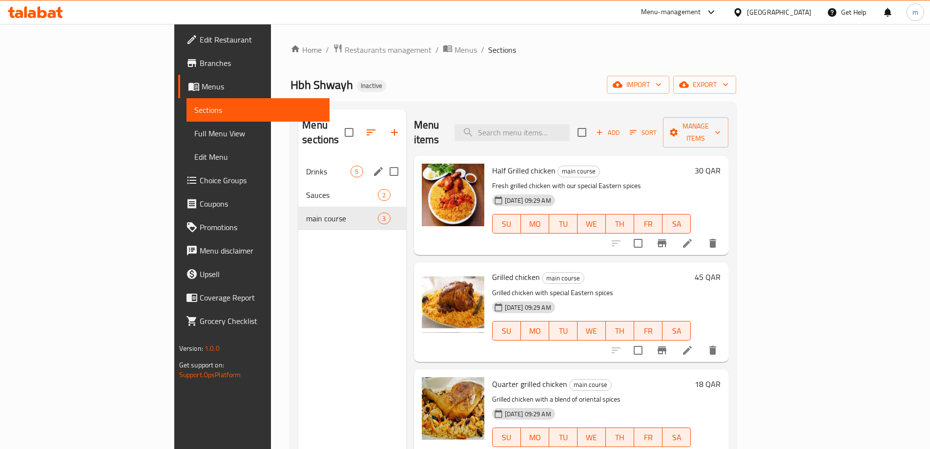
click at [306, 166] on span "Drinks" at bounding box center [328, 172] width 44 height 12
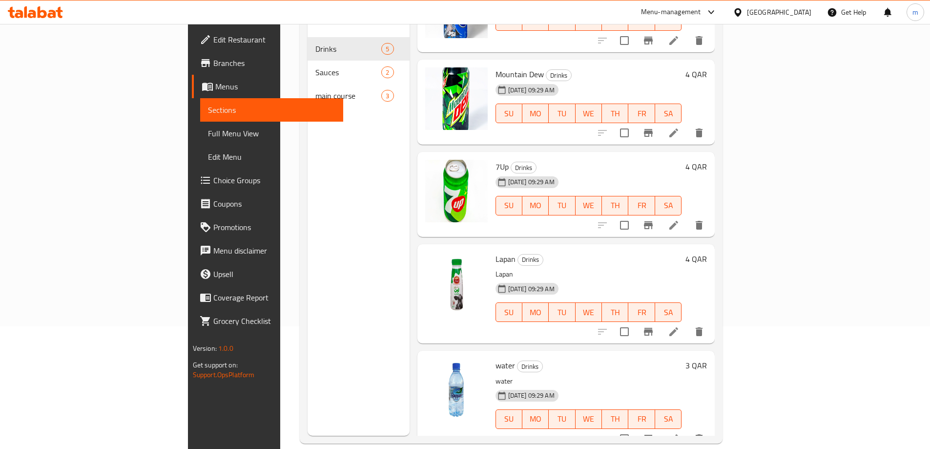
scroll to position [137, 0]
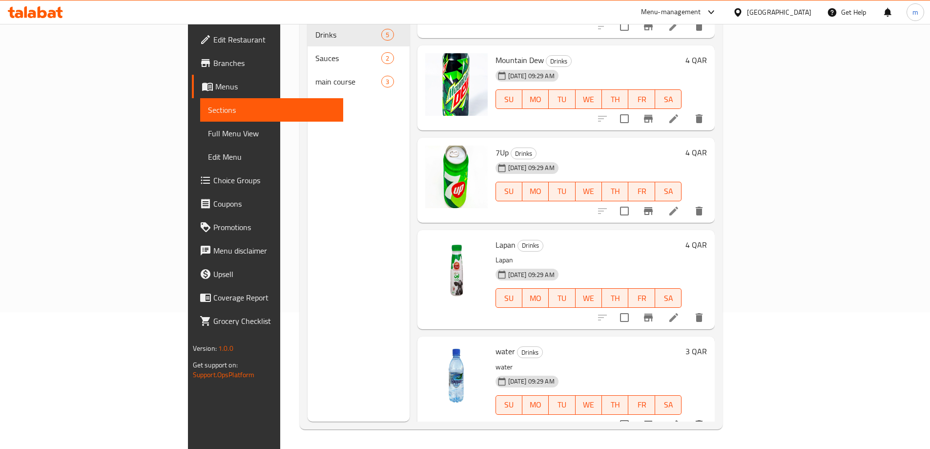
click at [680, 312] on icon at bounding box center [674, 318] width 12 height 12
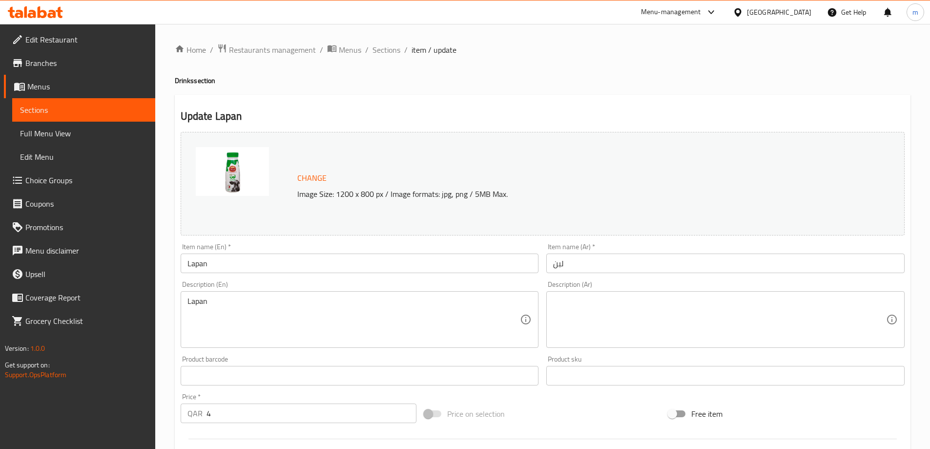
click at [328, 264] on input "Lapan" at bounding box center [360, 263] width 358 height 20
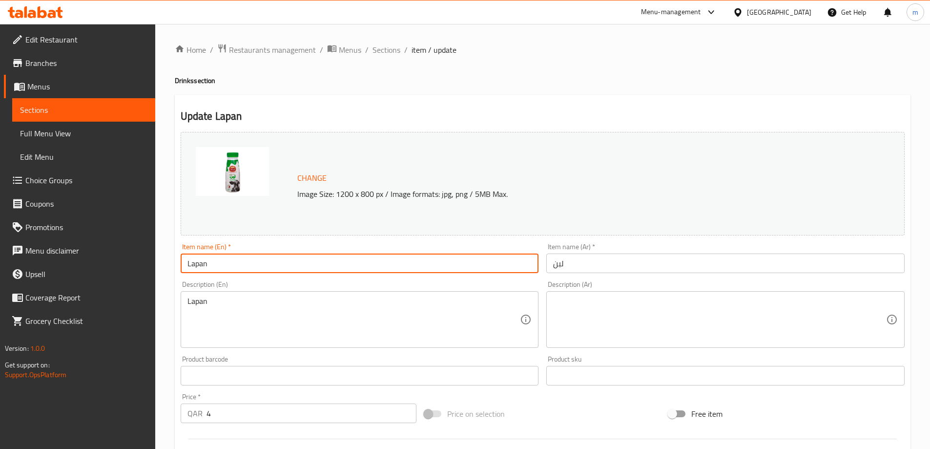
click at [328, 264] on input "Lapan" at bounding box center [360, 263] width 358 height 20
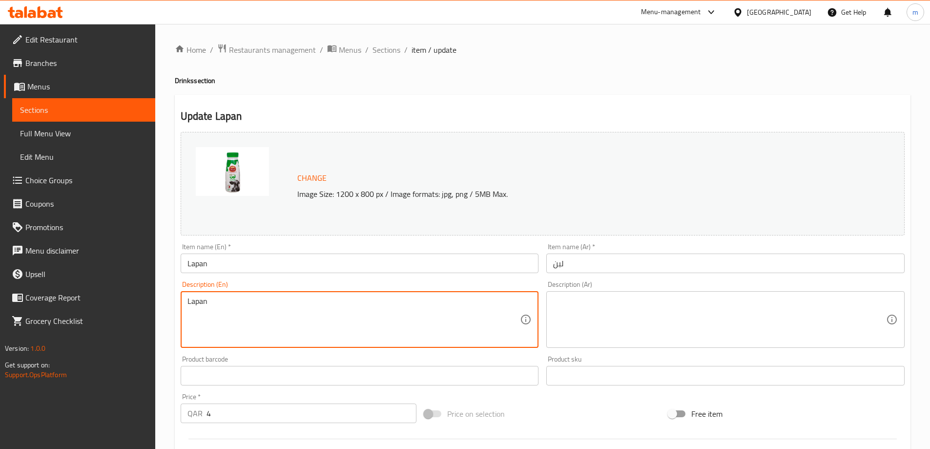
click at [293, 305] on textarea "Lapan" at bounding box center [354, 319] width 333 height 46
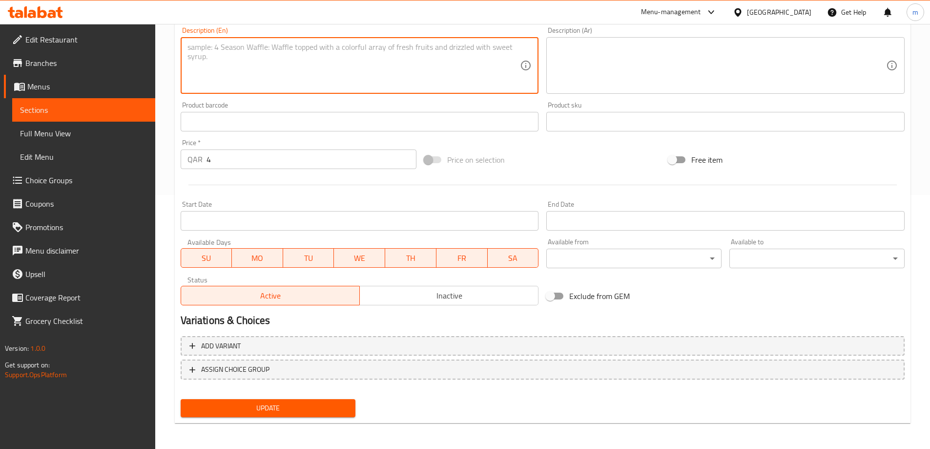
scroll to position [255, 0]
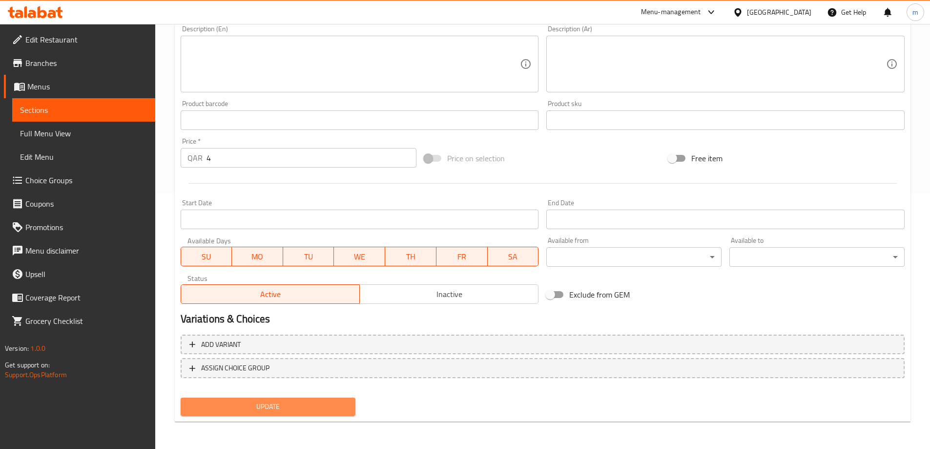
click at [321, 404] on span "Update" at bounding box center [269, 406] width 160 height 12
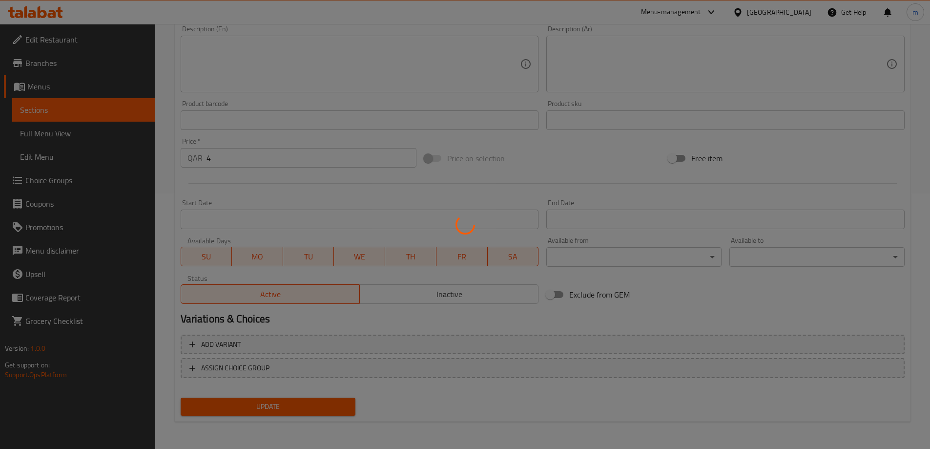
scroll to position [0, 0]
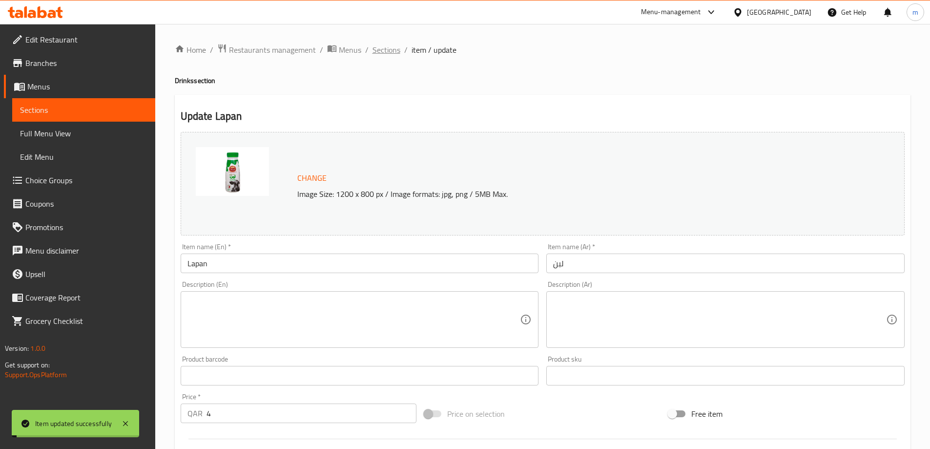
click at [381, 53] on span "Sections" at bounding box center [387, 50] width 28 height 12
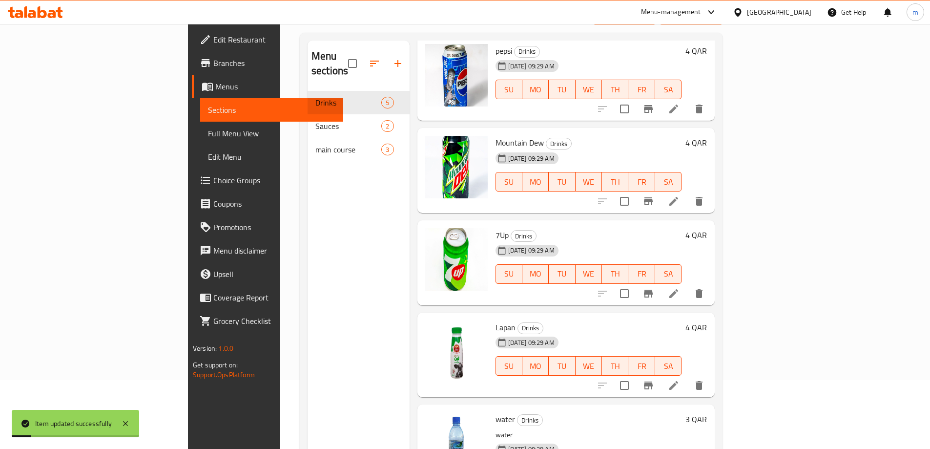
scroll to position [137, 0]
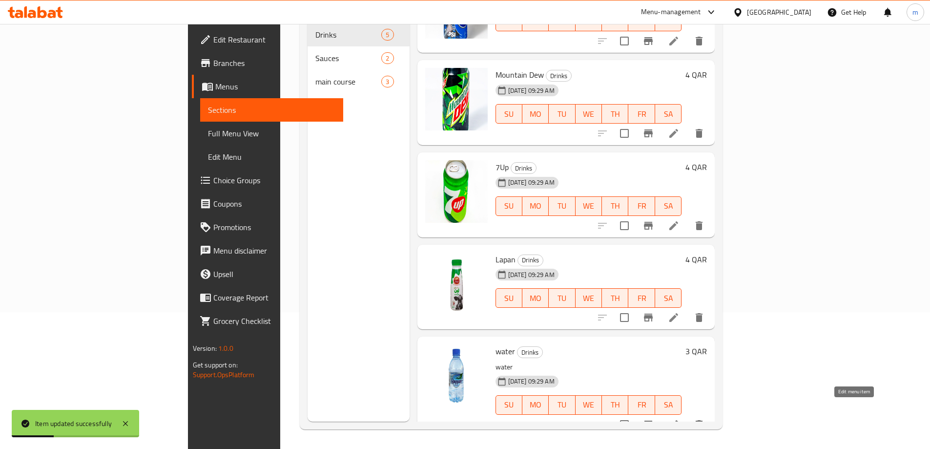
click at [680, 419] on icon at bounding box center [674, 425] width 12 height 12
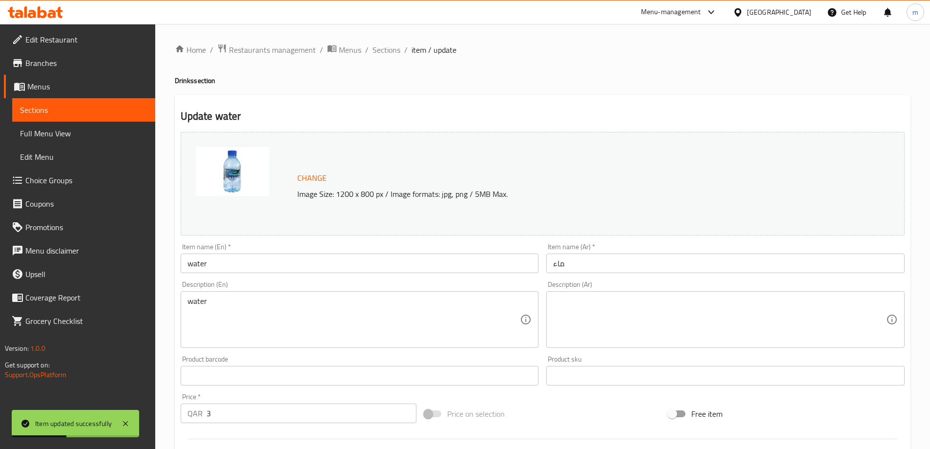
click at [338, 254] on input "water" at bounding box center [360, 263] width 358 height 20
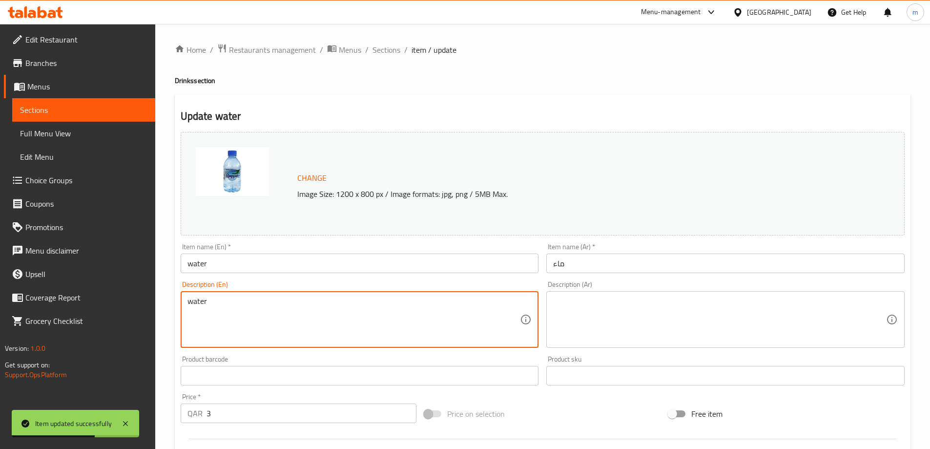
click at [292, 306] on textarea "water" at bounding box center [354, 319] width 333 height 46
click at [285, 262] on input "water" at bounding box center [360, 263] width 358 height 20
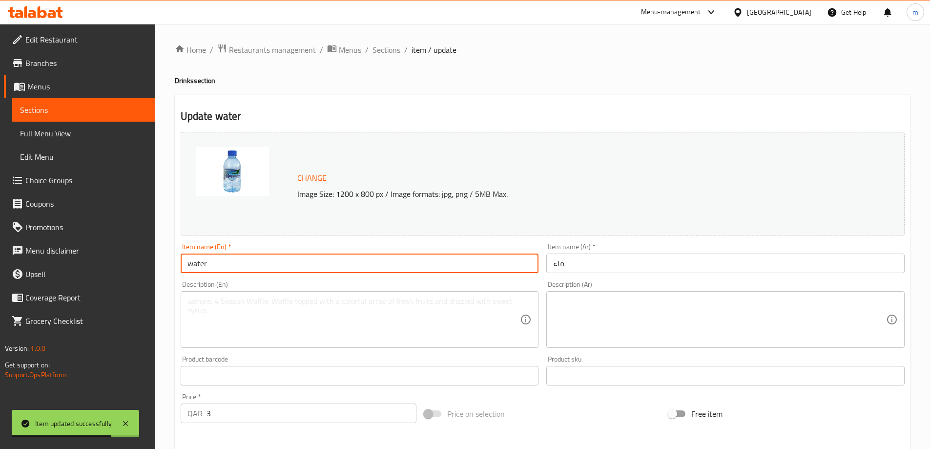
click at [388, 48] on span "Sections" at bounding box center [387, 50] width 28 height 12
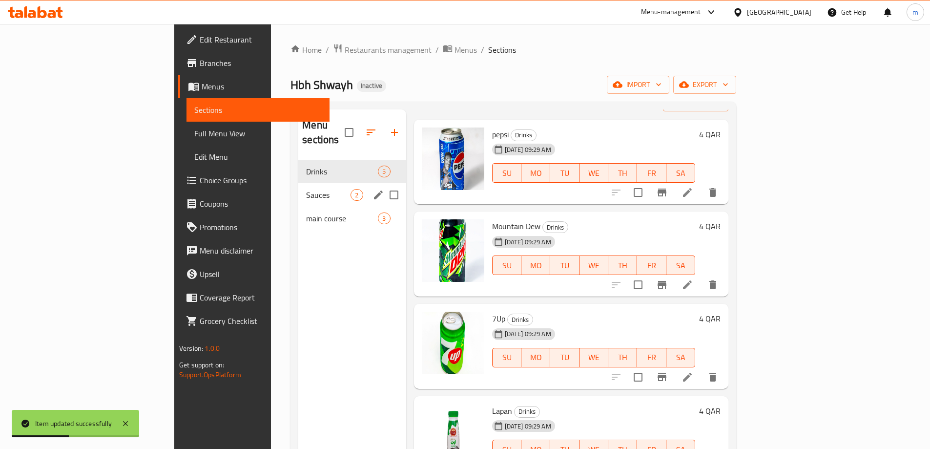
click at [306, 189] on span "Sauces" at bounding box center [328, 195] width 44 height 12
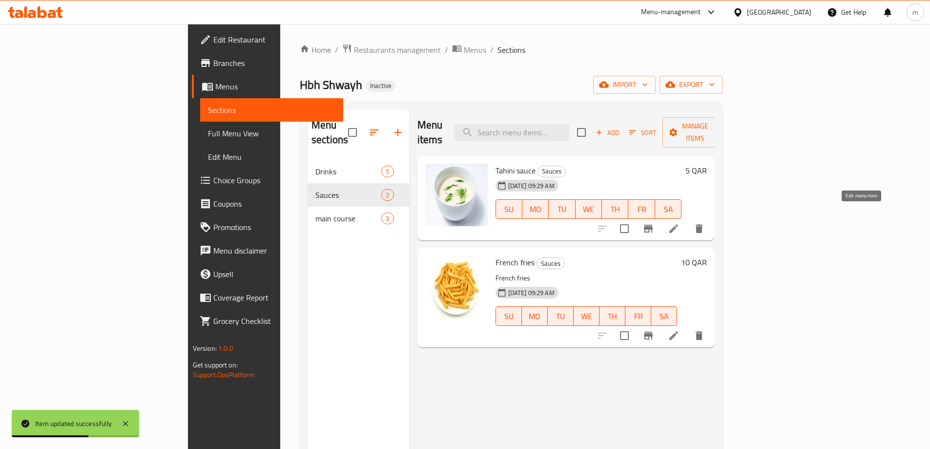
click at [680, 223] on icon at bounding box center [674, 229] width 12 height 12
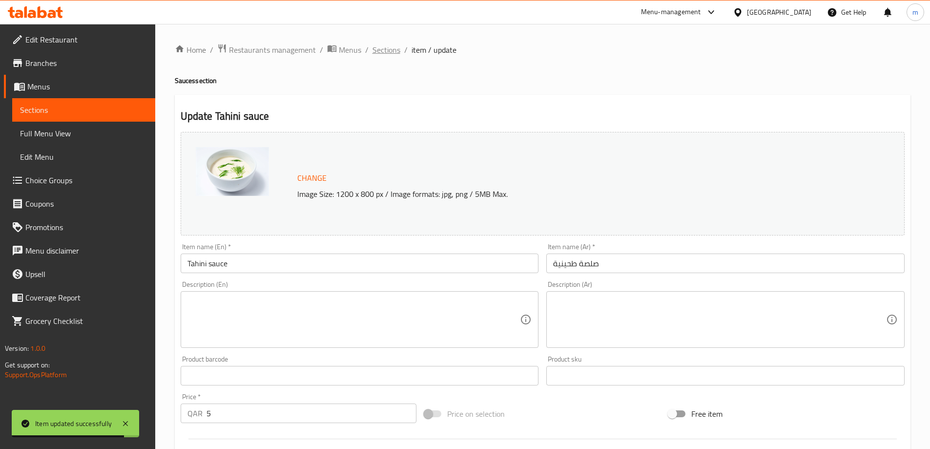
click at [383, 54] on span "Sections" at bounding box center [387, 50] width 28 height 12
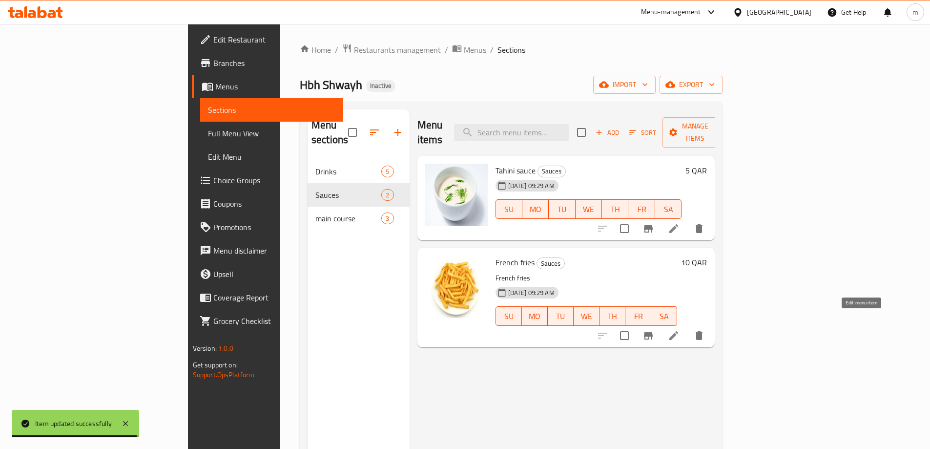
click at [678, 331] on icon at bounding box center [674, 335] width 9 height 9
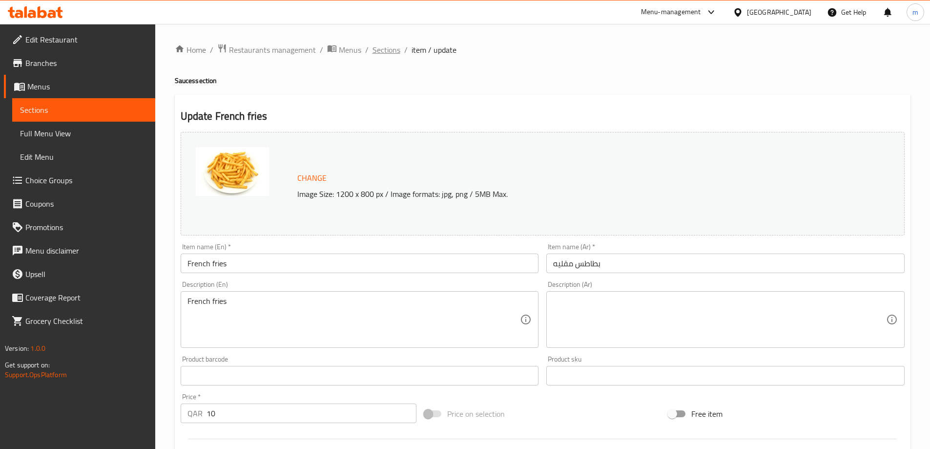
click at [382, 50] on span "Sections" at bounding box center [387, 50] width 28 height 12
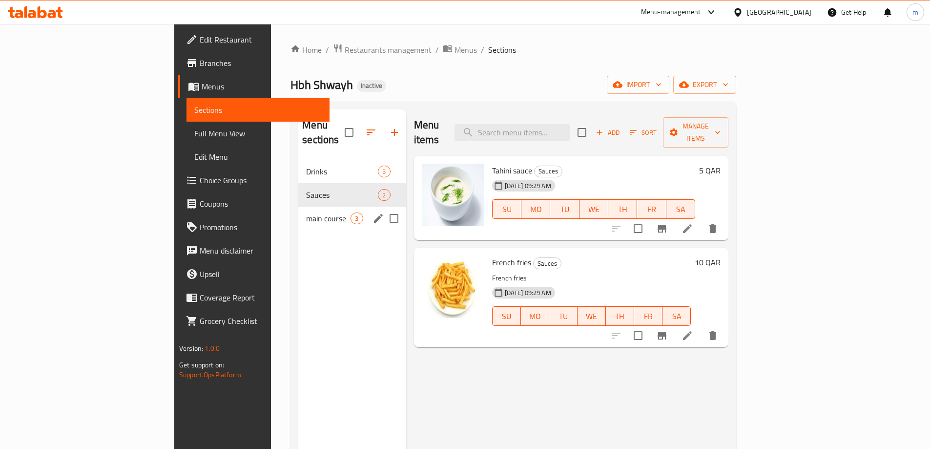
click at [306, 212] on span "main course" at bounding box center [328, 218] width 44 height 12
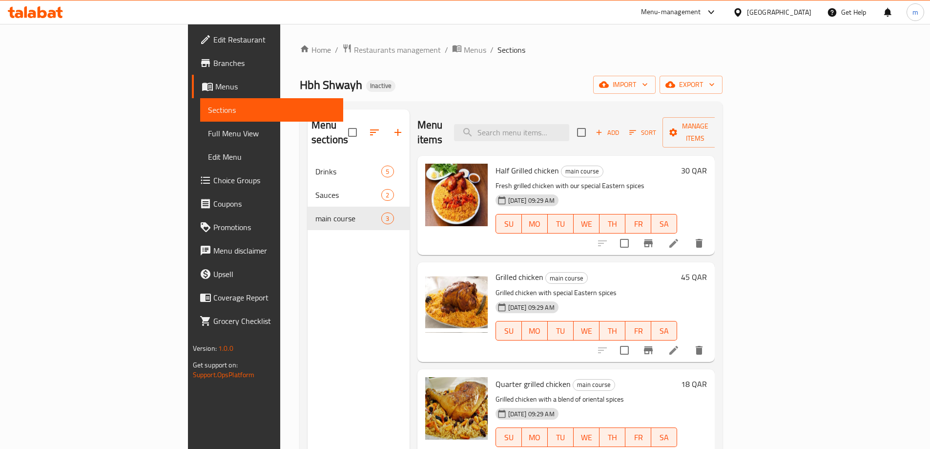
click at [680, 237] on icon at bounding box center [674, 243] width 12 height 12
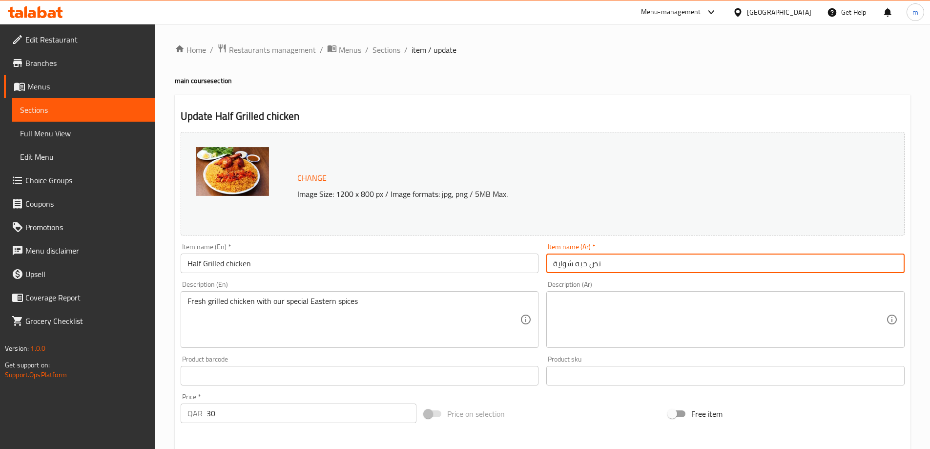
click at [643, 263] on input "نص حبه شواية" at bounding box center [725, 263] width 358 height 20
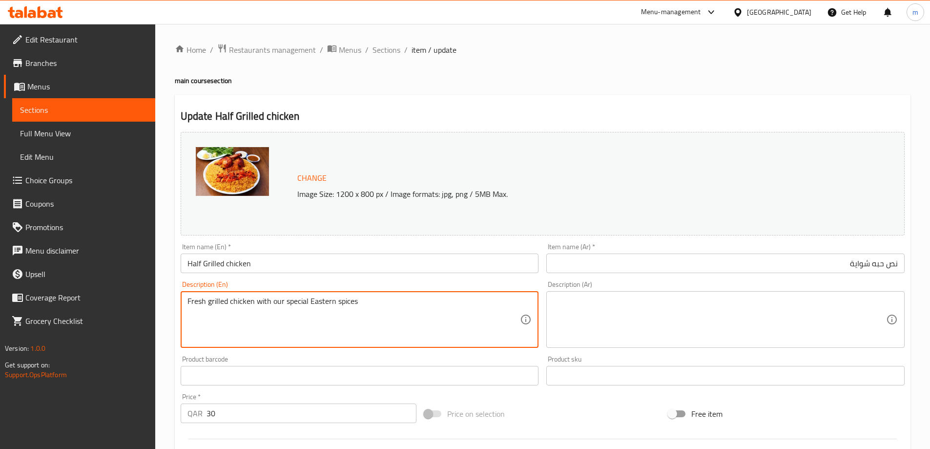
click at [495, 298] on textarea "Fresh grilled chicken with our special Eastern spices" at bounding box center [354, 319] width 333 height 46
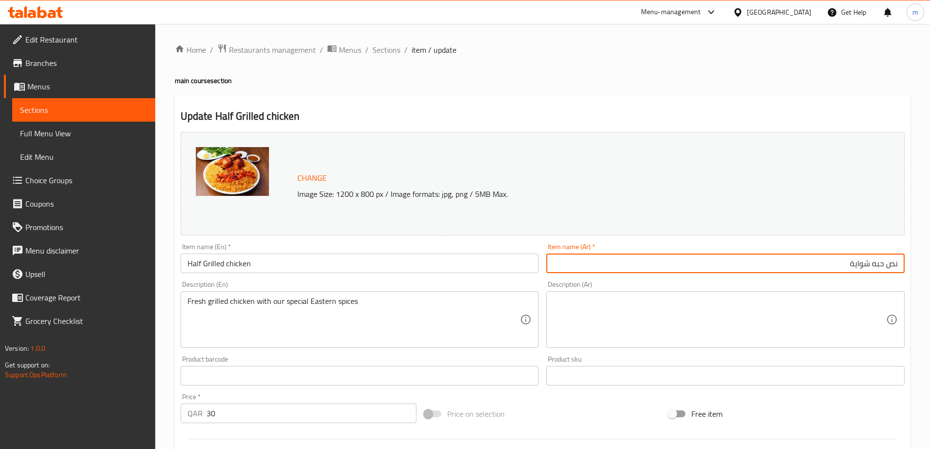
click at [639, 267] on input "نص حبه شواية" at bounding box center [725, 263] width 358 height 20
click at [650, 261] on input "نص حبه شواية" at bounding box center [725, 263] width 358 height 20
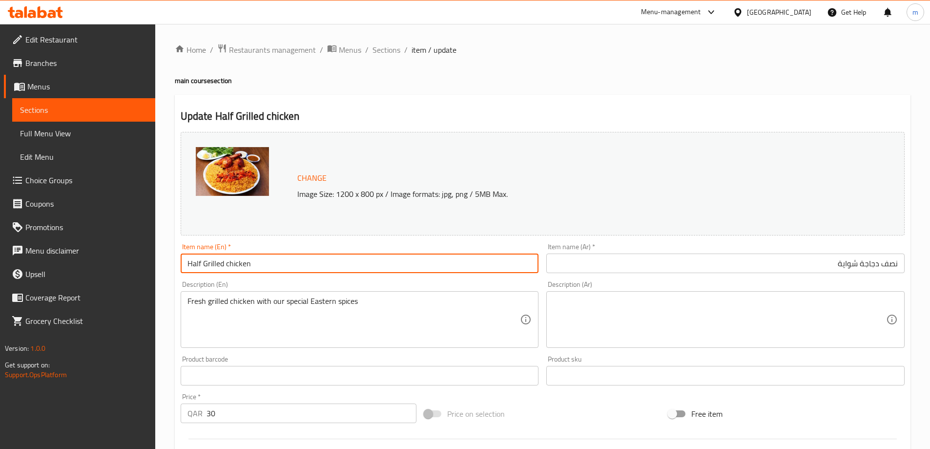
click at [268, 260] on input "Half Grilled chicken" at bounding box center [360, 263] width 358 height 20
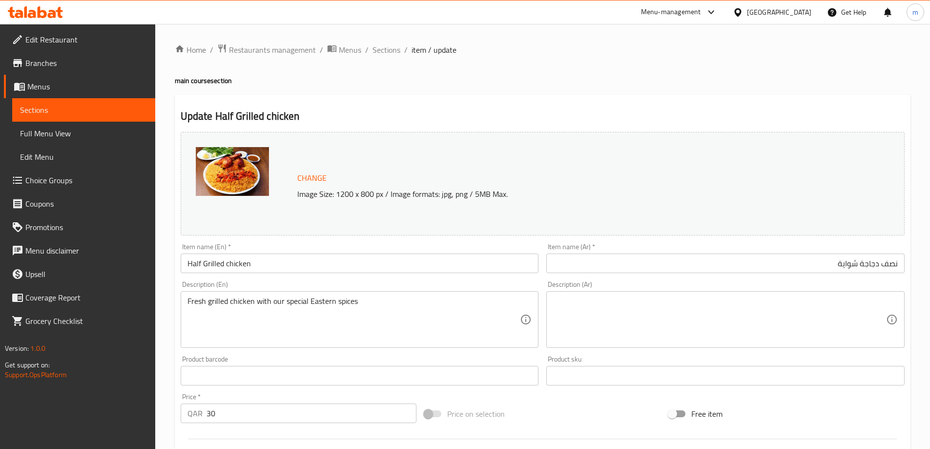
click at [671, 258] on input "نصف دجاجة شواية" at bounding box center [725, 263] width 358 height 20
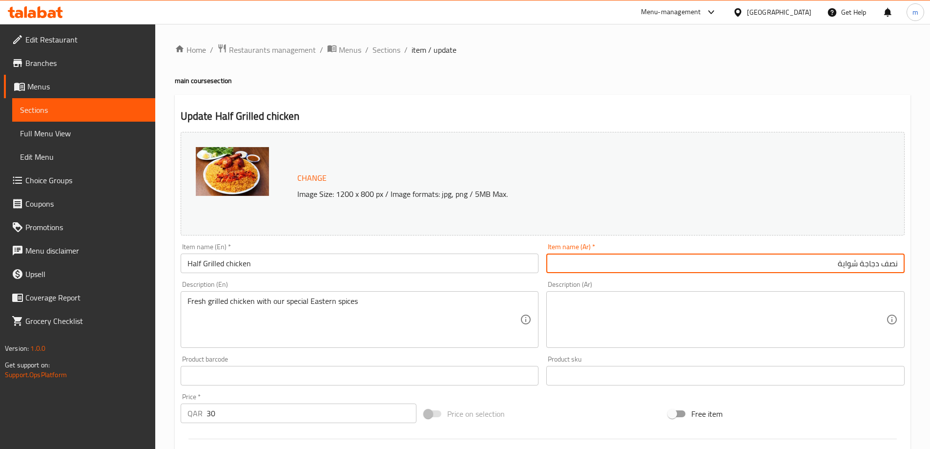
click at [671, 258] on input "نصف دجاجة شواية" at bounding box center [725, 263] width 358 height 20
type input "نصف دجاجة مشوية"
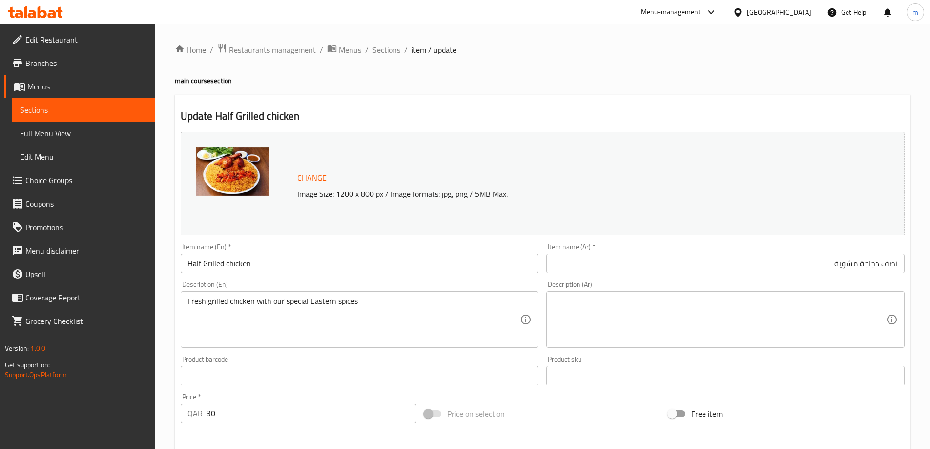
click at [706, 311] on textarea at bounding box center [719, 319] width 333 height 46
paste textarea "دجاج مشوي طازج مع بهاراتنا الشرقية الخاصة"
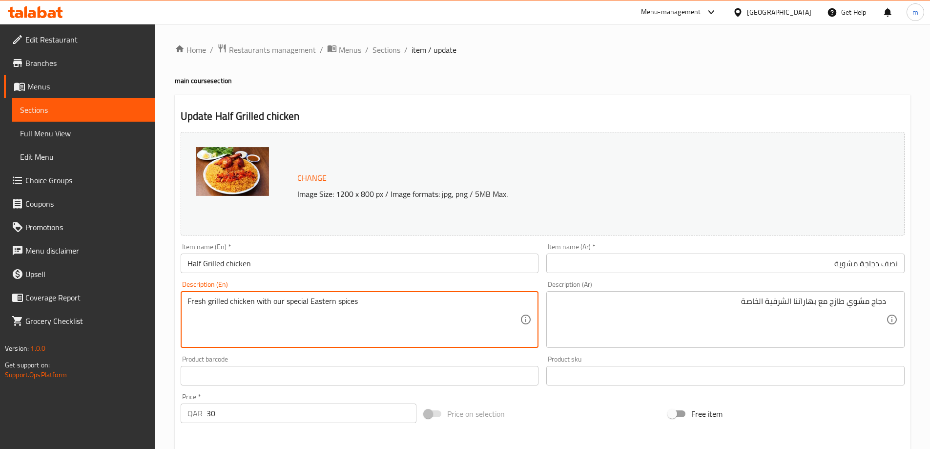
click at [243, 302] on textarea "Fresh grilled chicken with our special Eastern spices" at bounding box center [354, 319] width 333 height 46
click at [216, 303] on textarea "Fresh grilled chicken with our special Eastern spices" at bounding box center [354, 319] width 333 height 46
click at [203, 305] on textarea "Fresh grilled chicken with our special Eastern spices" at bounding box center [354, 319] width 333 height 46
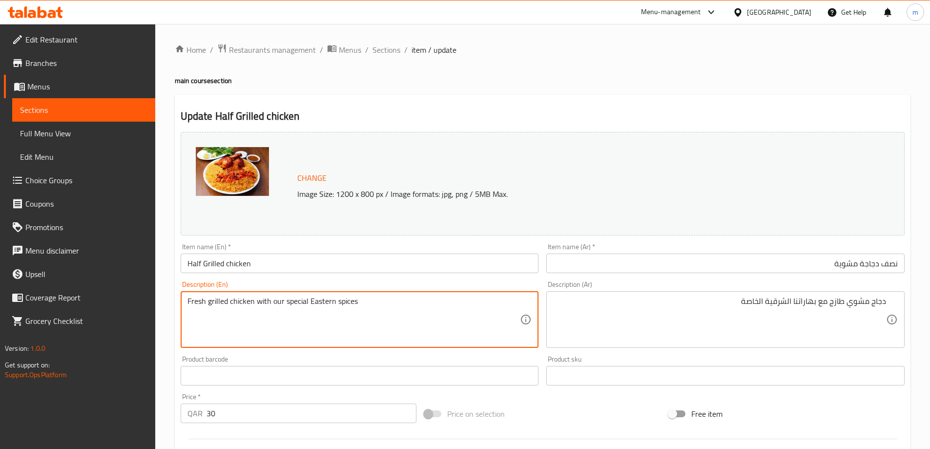
drag, startPoint x: 257, startPoint y: 301, endPoint x: 399, endPoint y: 307, distance: 141.7
click at [399, 307] on textarea "Fresh grilled chicken with our special Eastern spices" at bounding box center [354, 319] width 333 height 46
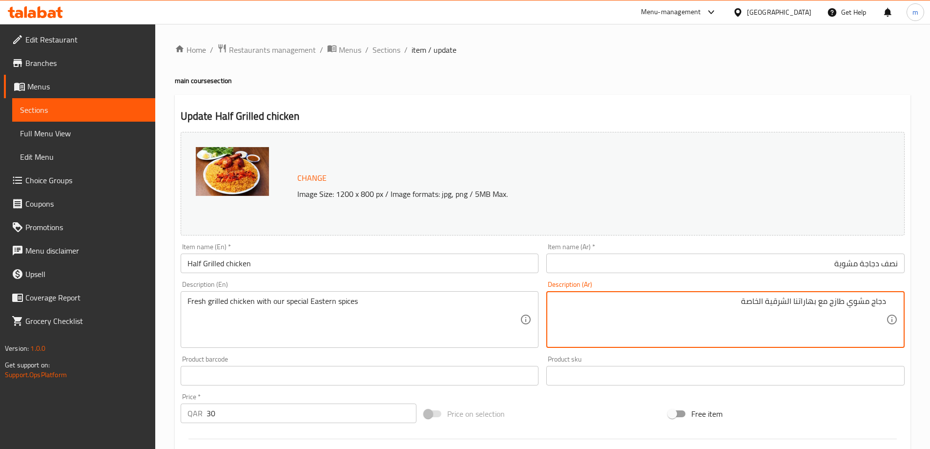
drag, startPoint x: 738, startPoint y: 296, endPoint x: 761, endPoint y: 308, distance: 25.8
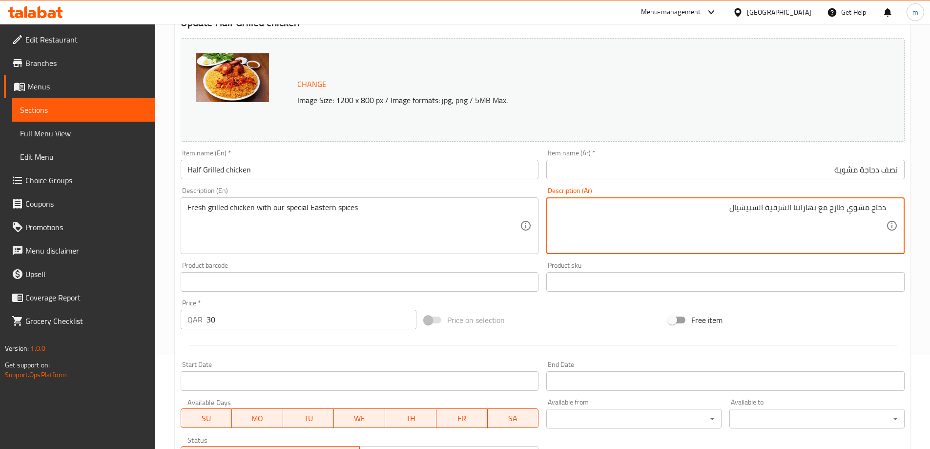
scroll to position [98, 0]
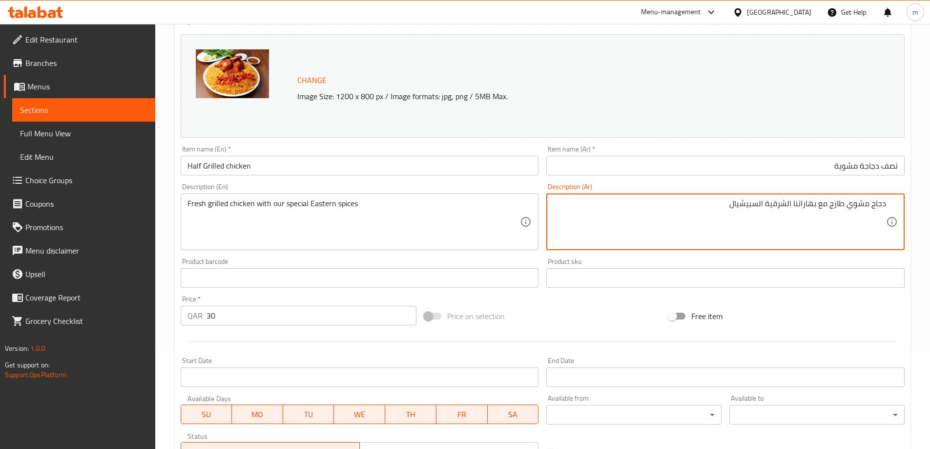
type textarea "دجاج مشوي طازج مع بهاراتنا الشرقية السبيشيال"
click at [600, 168] on input "نصف دجاجة مشوية" at bounding box center [725, 166] width 358 height 20
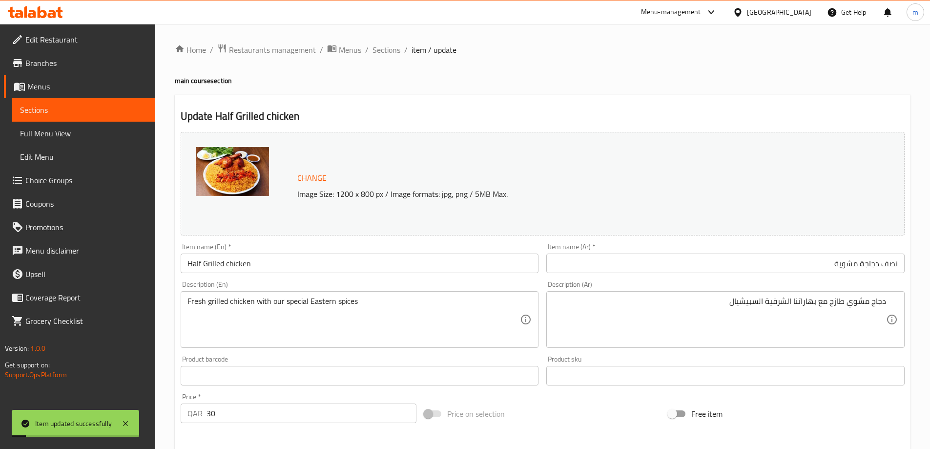
click at [389, 42] on div "Home / Restaurants management / Menus / Sections / item / update main course se…" at bounding box center [542, 364] width 775 height 680
click at [386, 45] on span "Sections" at bounding box center [387, 50] width 28 height 12
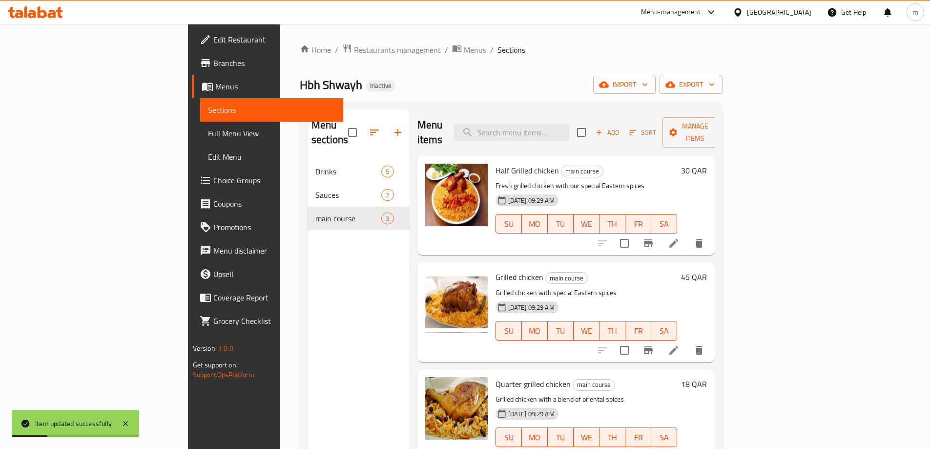
click at [680, 344] on icon at bounding box center [674, 350] width 12 height 12
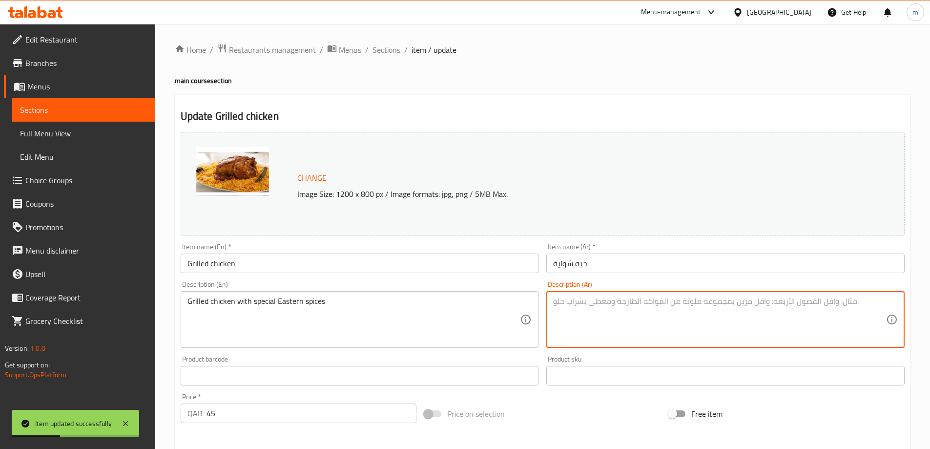
click at [812, 307] on textarea at bounding box center [719, 319] width 333 height 46
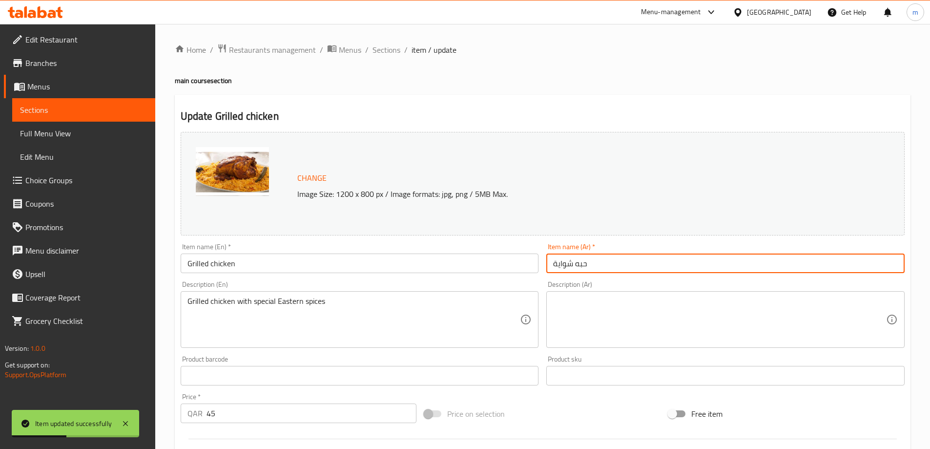
click at [757, 263] on input "حبه شواية" at bounding box center [725, 263] width 358 height 20
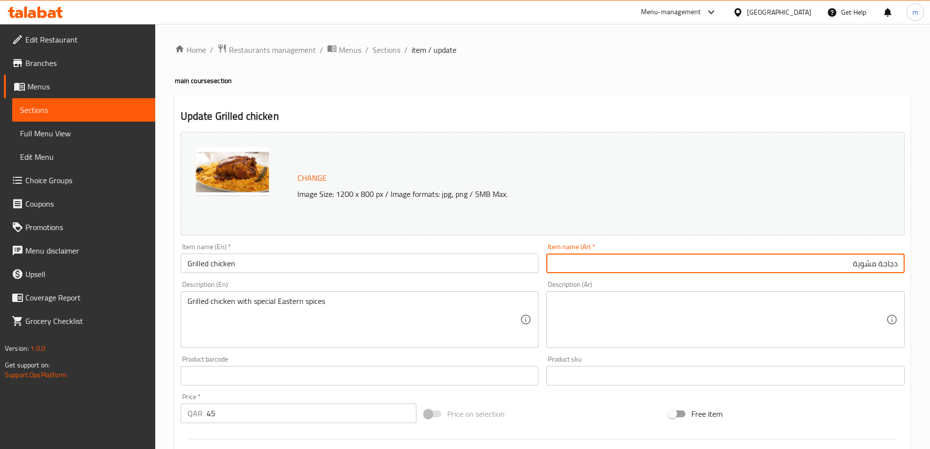
type input "دجاجة مشوية"
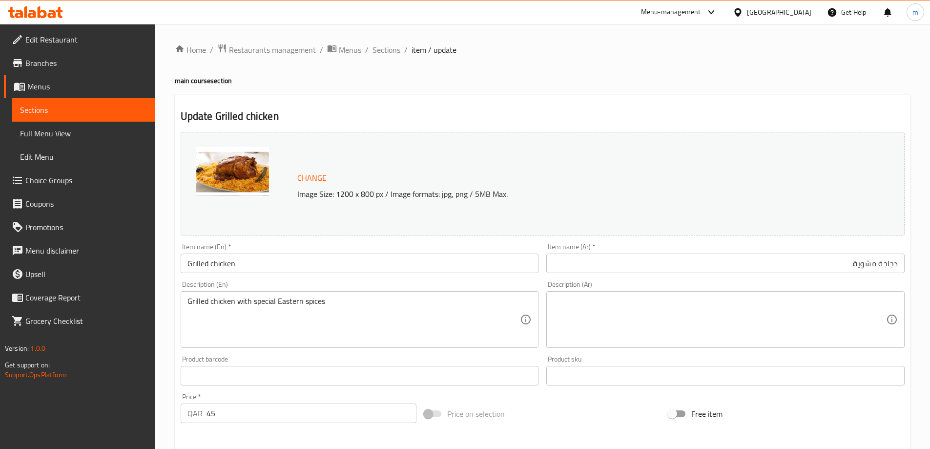
click at [595, 259] on input "دجاجة مشوية" at bounding box center [725, 263] width 358 height 20
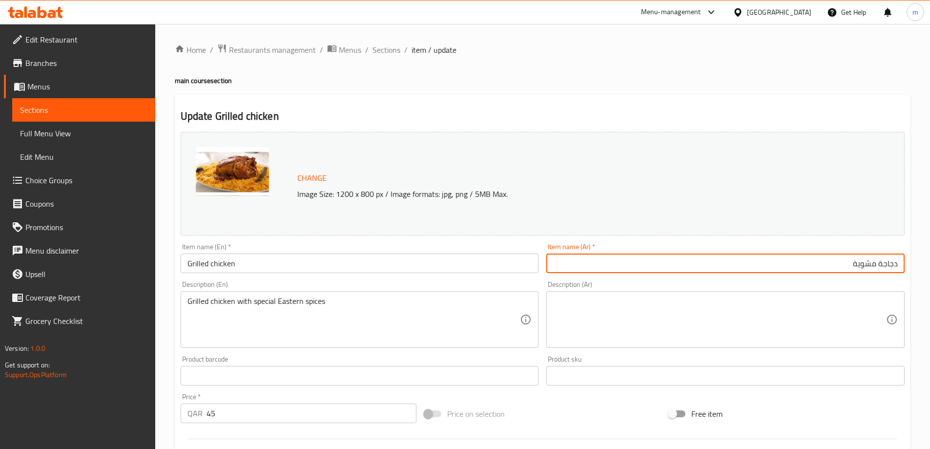
click at [497, 281] on div "Description (En) Grilled chicken with special Eastern spices Description (En)" at bounding box center [360, 314] width 358 height 67
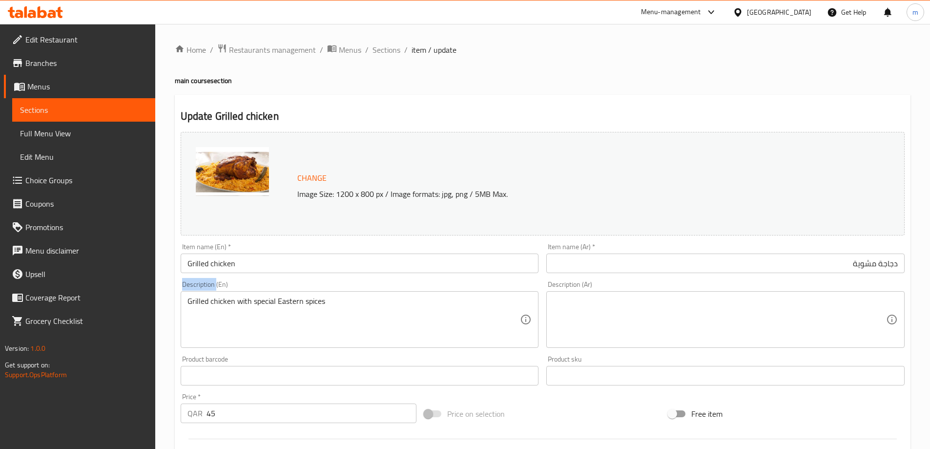
click at [497, 281] on div "Description (En) Grilled chicken with special Eastern spices Description (En)" at bounding box center [360, 314] width 358 height 67
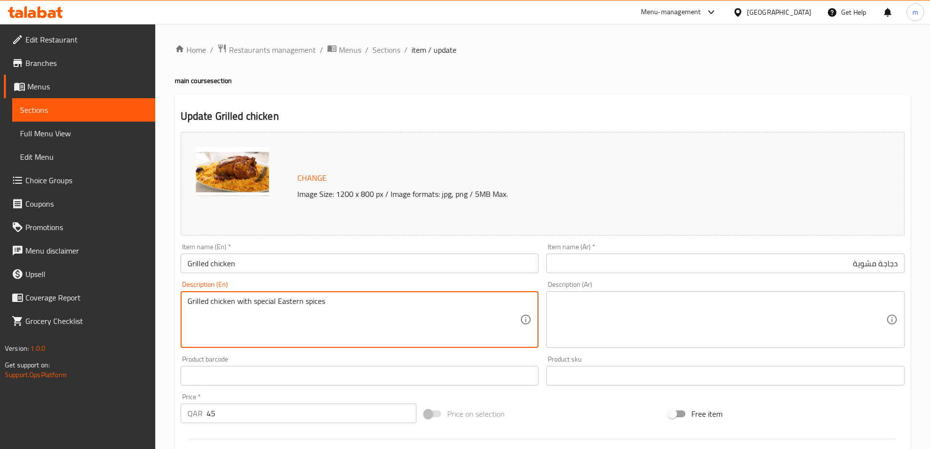
click at [472, 304] on textarea "Grilled chicken with special Eastern spices" at bounding box center [354, 319] width 333 height 46
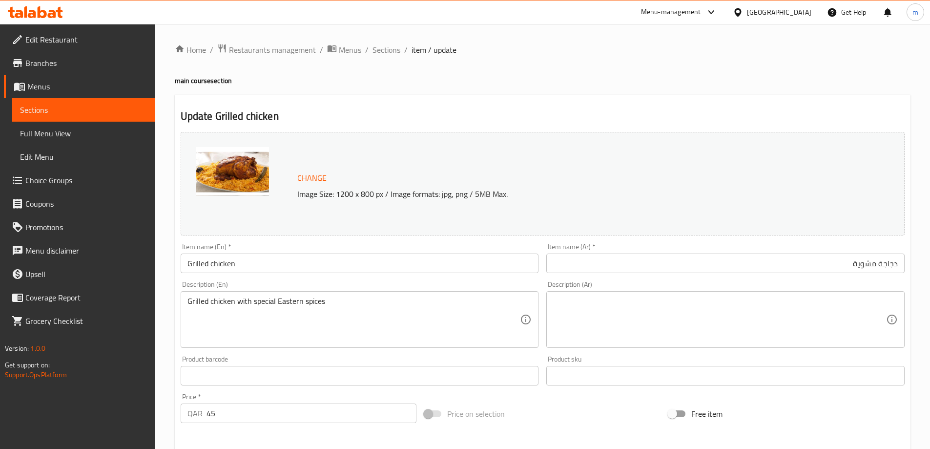
click at [782, 310] on textarea at bounding box center [719, 319] width 333 height 46
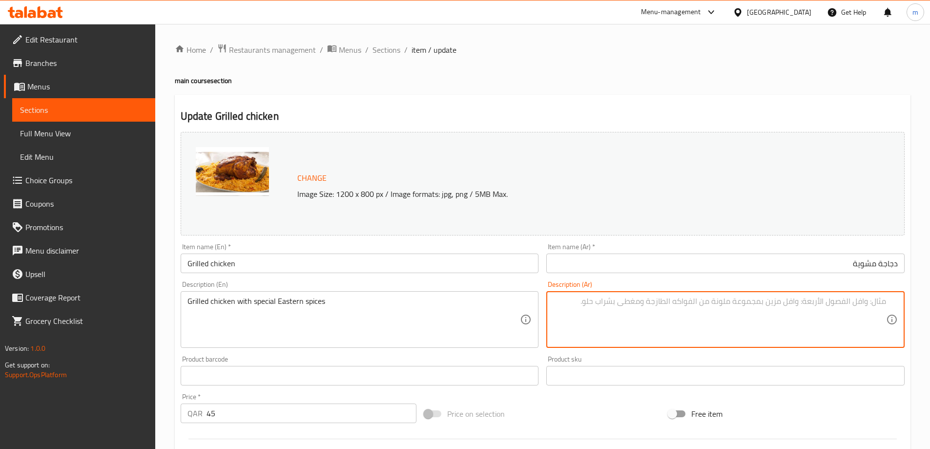
paste textarea "دجاج مشوي مع بهارات شرقية خاصة"
click at [875, 302] on textarea "دجاج مشوي مع بهارات شرقية خاصة" at bounding box center [719, 319] width 333 height 46
click at [870, 302] on textarea "دجاج مشوي مع بهارات شرقية خاصة" at bounding box center [719, 319] width 333 height 46
type textarea "دجاجة مشوية مع بهارات شرقية سبيشيال"
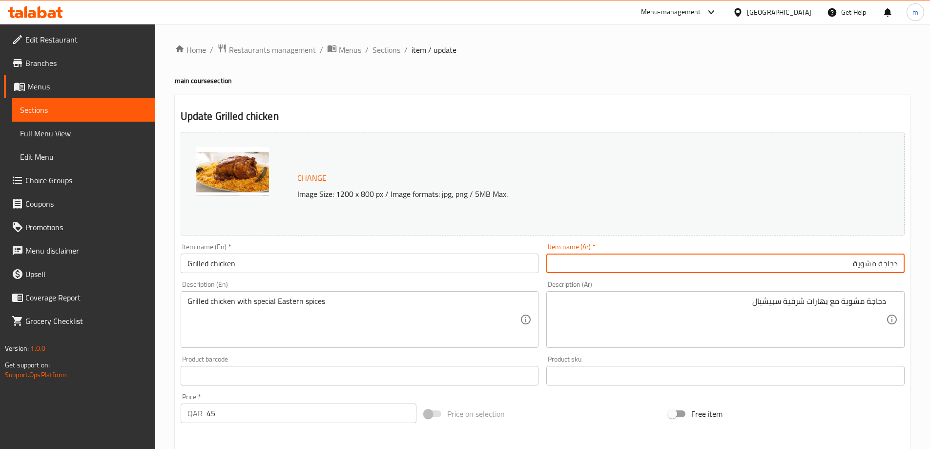
click at [391, 47] on span "Sections" at bounding box center [387, 50] width 28 height 12
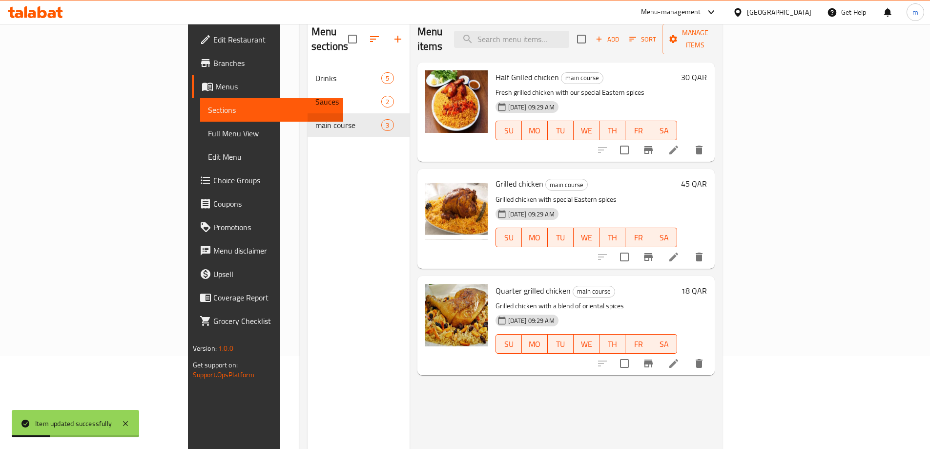
scroll to position [98, 0]
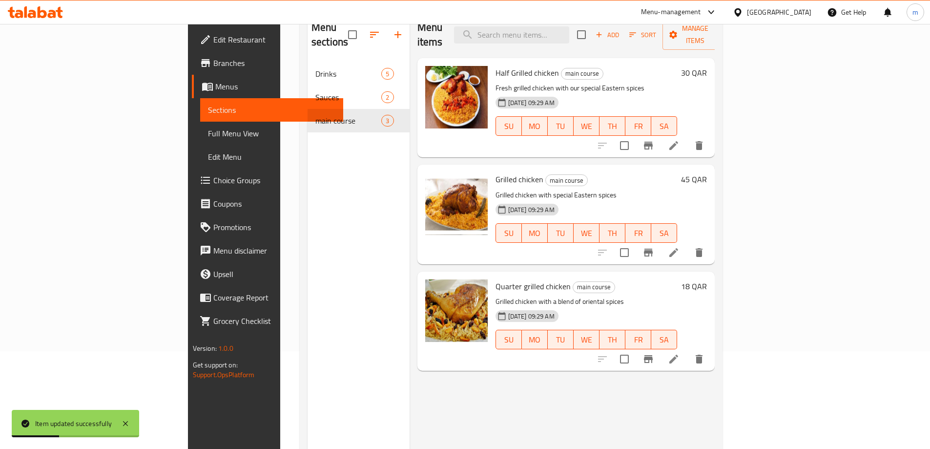
click at [678, 355] on icon at bounding box center [674, 359] width 9 height 9
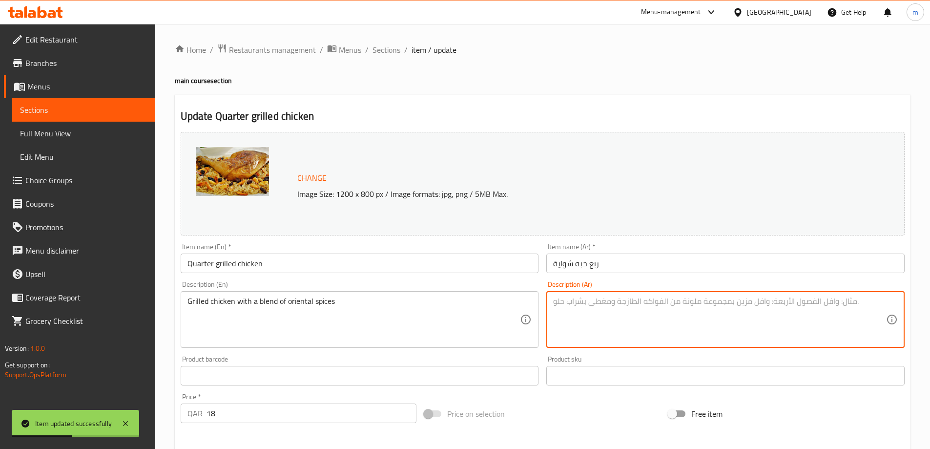
click at [692, 296] on textarea at bounding box center [719, 319] width 333 height 46
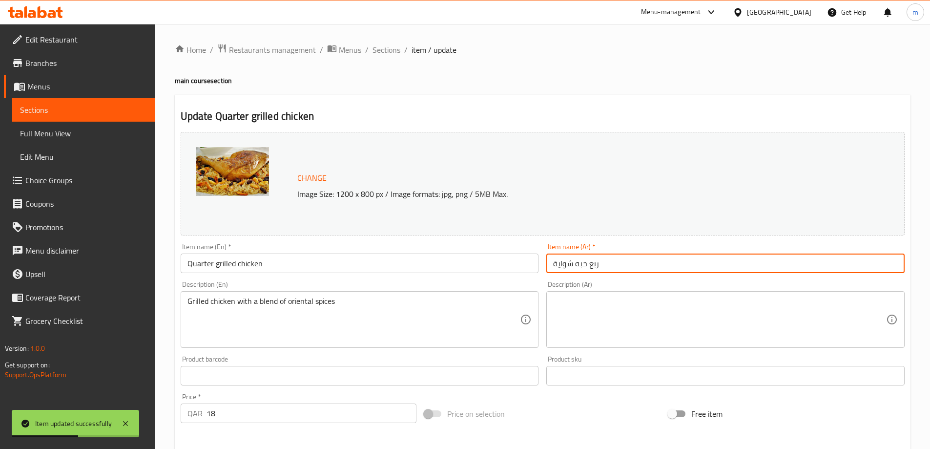
click at [679, 263] on input "ربع حبه شواية" at bounding box center [725, 263] width 358 height 20
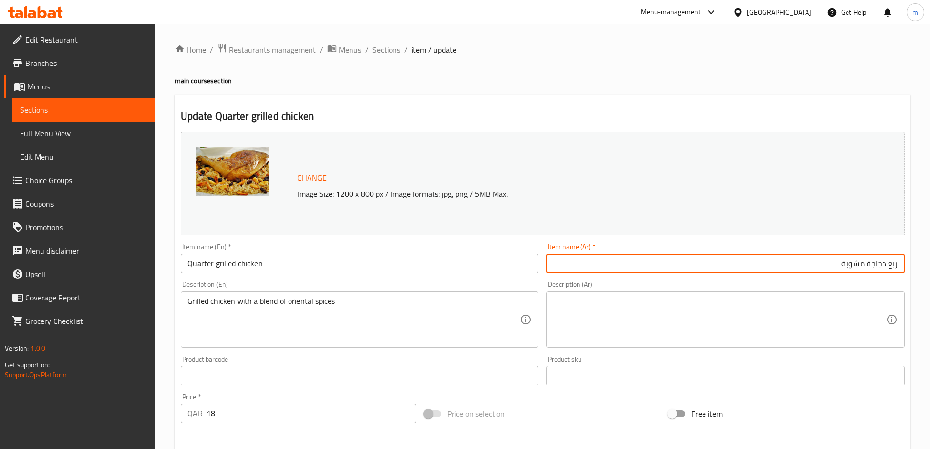
type input "ربع دجاجة مشوية"
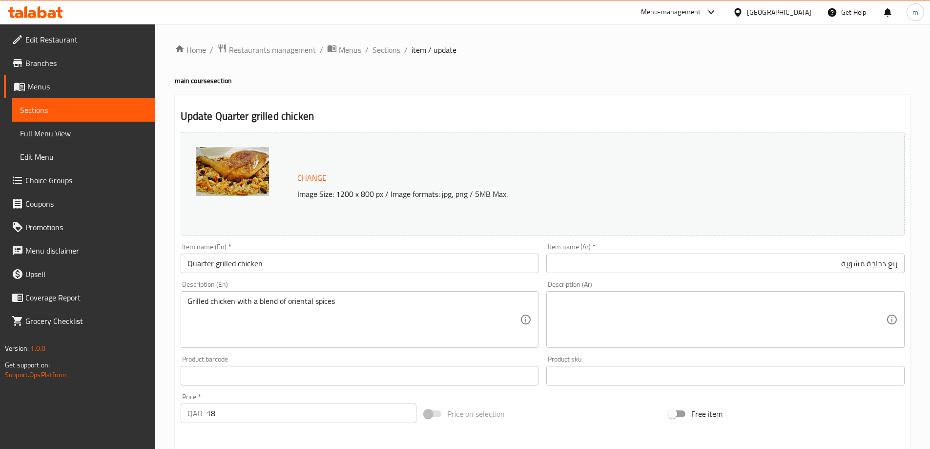
click at [799, 303] on textarea at bounding box center [719, 319] width 333 height 46
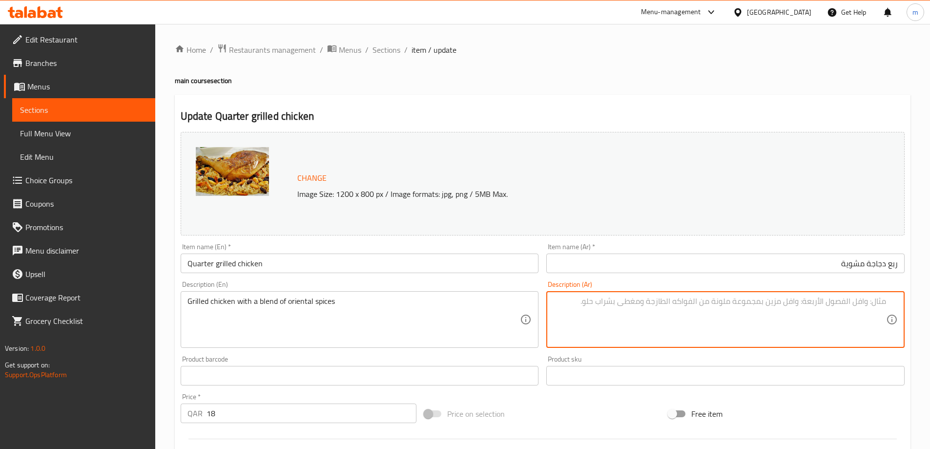
paste textarea "دجاج مشوي مع مزيج من البهارات الشرقية"
type textarea "دجاجة مشوية مع مزيج من البهارات الشرقية"
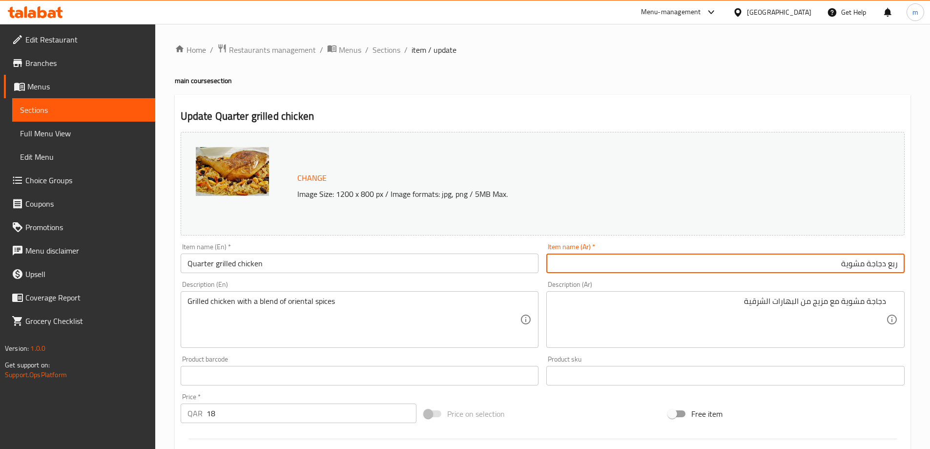
click at [701, 268] on input "ربع دجاجة مشوية" at bounding box center [725, 263] width 358 height 20
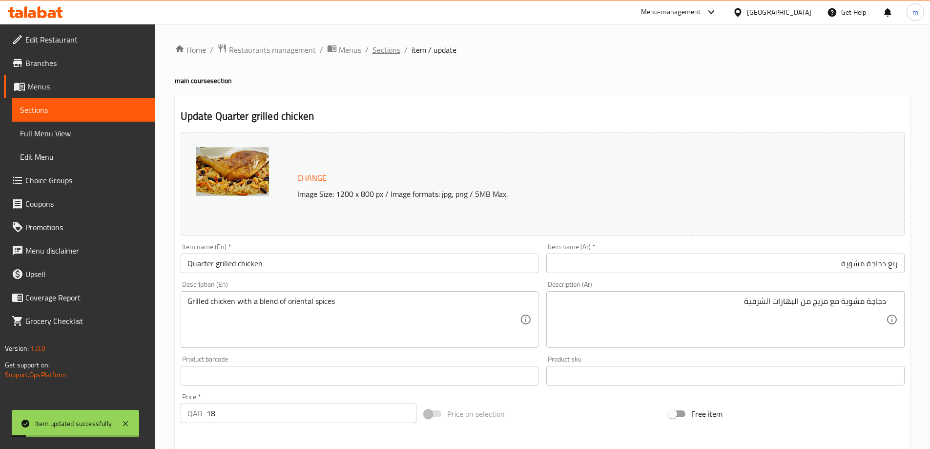
click at [374, 52] on span "Sections" at bounding box center [387, 50] width 28 height 12
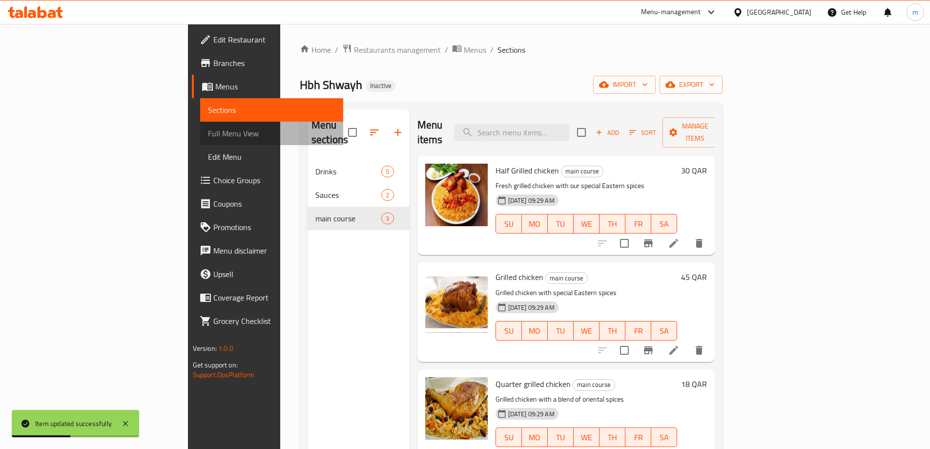
click at [208, 128] on span "Full Menu View" at bounding box center [271, 133] width 127 height 12
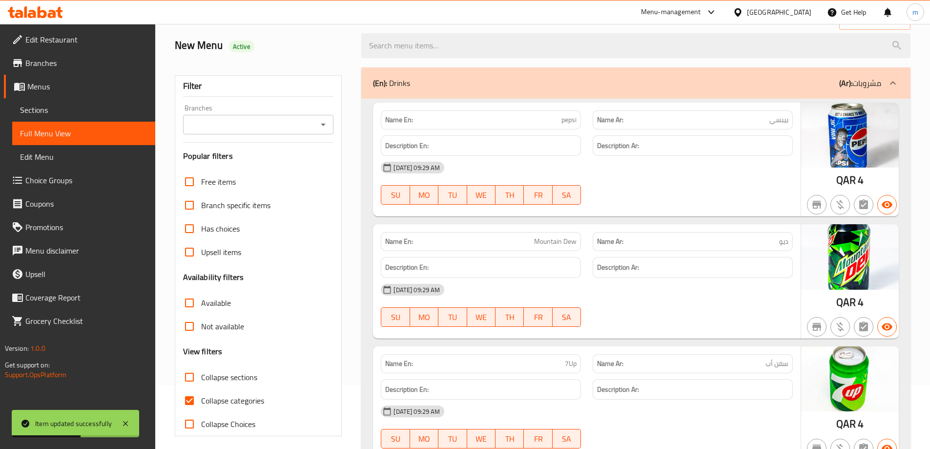
scroll to position [195, 0]
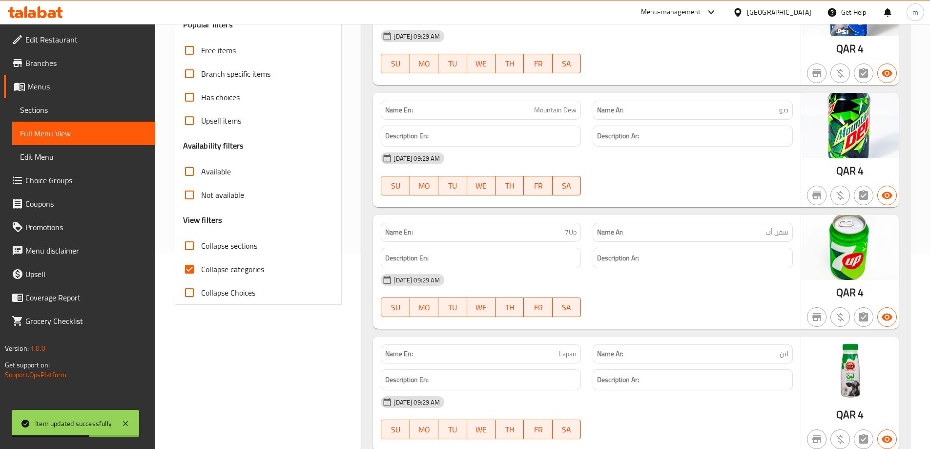
click at [246, 261] on label "Collapse categories" at bounding box center [221, 268] width 86 height 23
click at [201, 261] on input "Collapse categories" at bounding box center [189, 268] width 23 height 23
checkbox input "false"
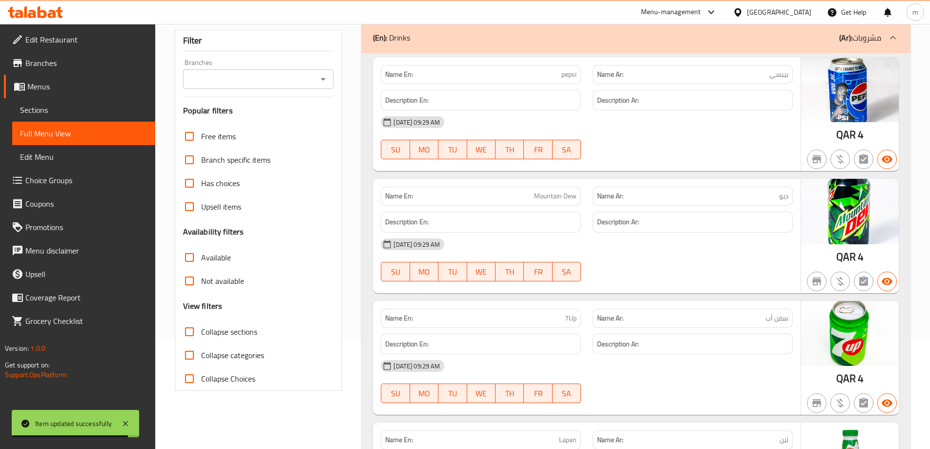
scroll to position [98, 0]
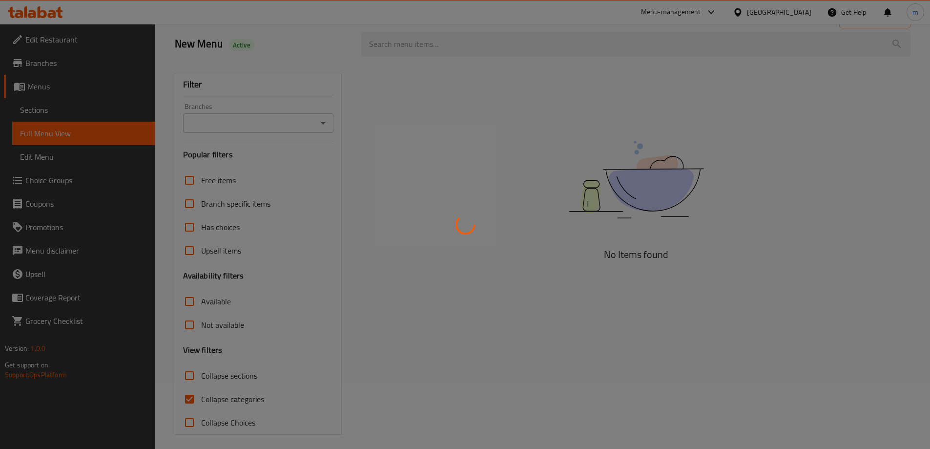
scroll to position [71, 0]
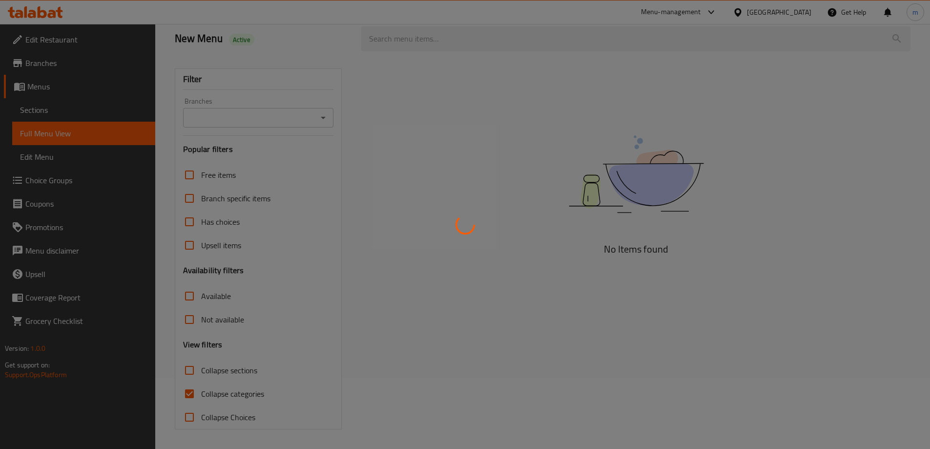
click at [227, 395] on div at bounding box center [465, 224] width 930 height 449
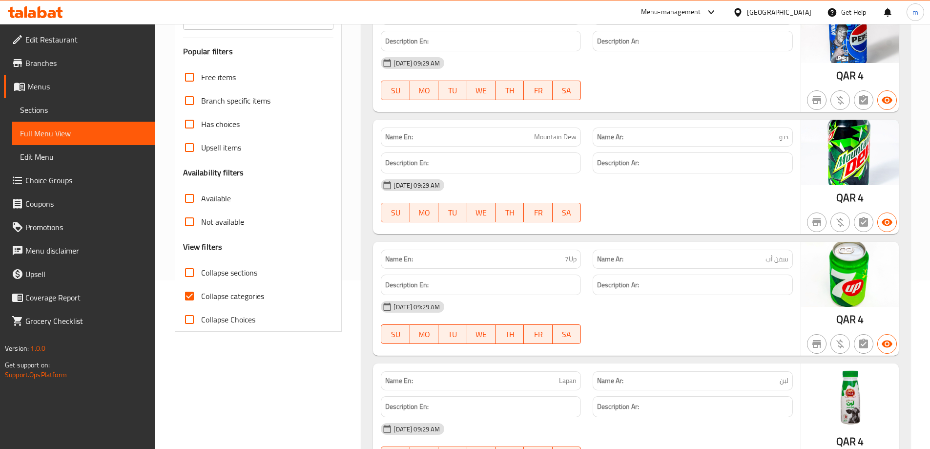
click at [256, 290] on span "Collapse categories" at bounding box center [232, 296] width 63 height 12
click at [201, 289] on input "Collapse categories" at bounding box center [189, 295] width 23 height 23
checkbox input "false"
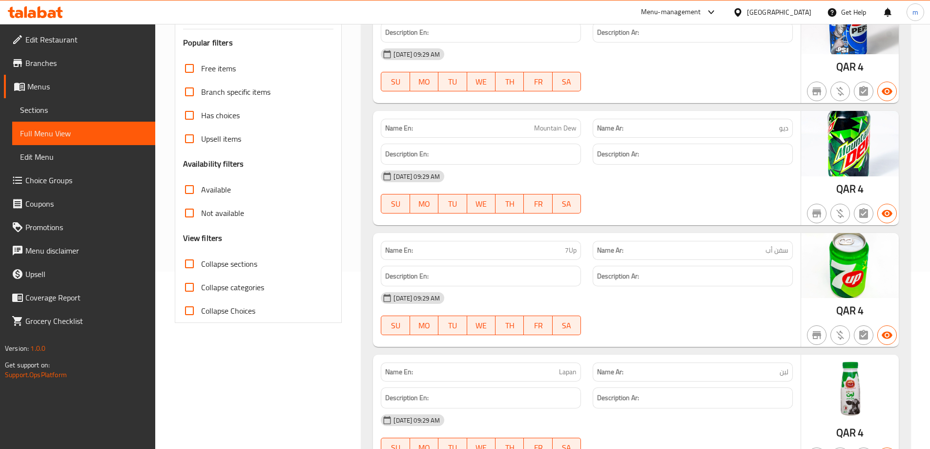
scroll to position [195, 0]
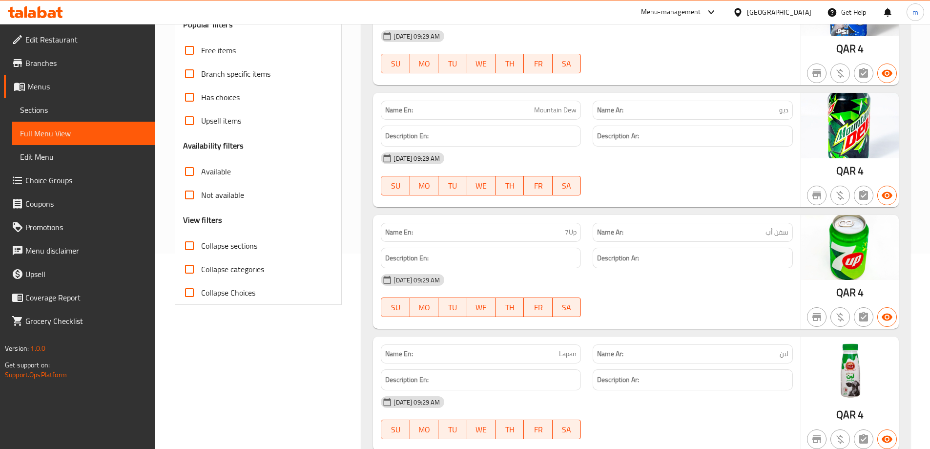
click at [544, 117] on div "Name En: Mountain Dew" at bounding box center [481, 110] width 200 height 19
copy span "Mountain Dew"
click at [686, 242] on div "Description Ar:" at bounding box center [693, 258] width 212 height 33
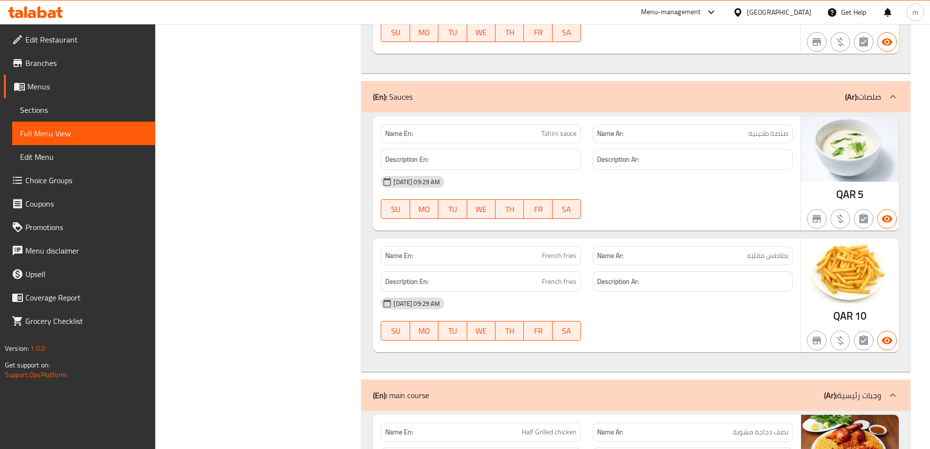
scroll to position [733, 0]
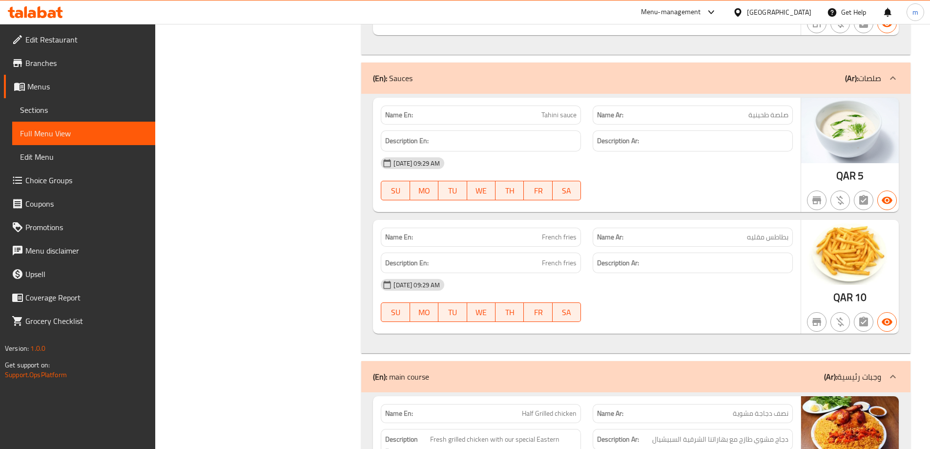
click at [571, 216] on div "Name En: Tahini sauce Name Ar: صلصة طحينية Description En: Description Ar: [DAT…" at bounding box center [635, 223] width 549 height 259
click at [571, 226] on div "Name En: French fries" at bounding box center [481, 237] width 212 height 31
click at [571, 229] on div "Name En: French fries" at bounding box center [481, 237] width 200 height 19
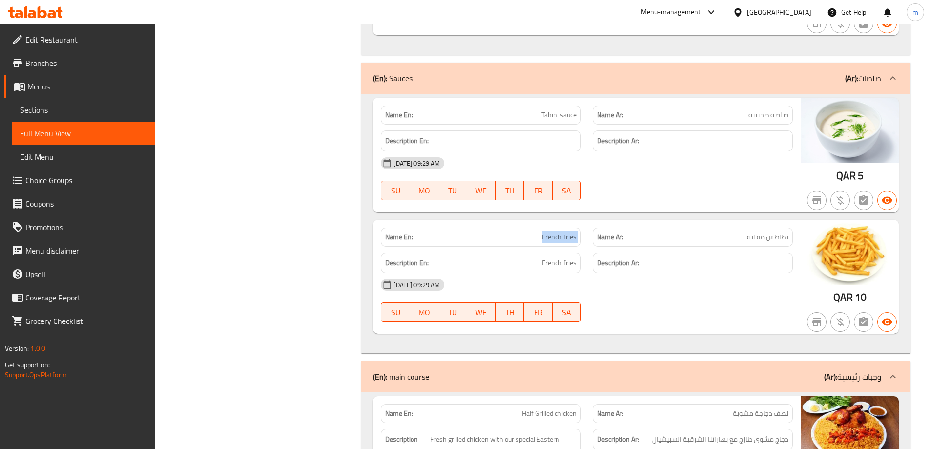
click at [571, 229] on div "Name En: French fries" at bounding box center [481, 237] width 200 height 19
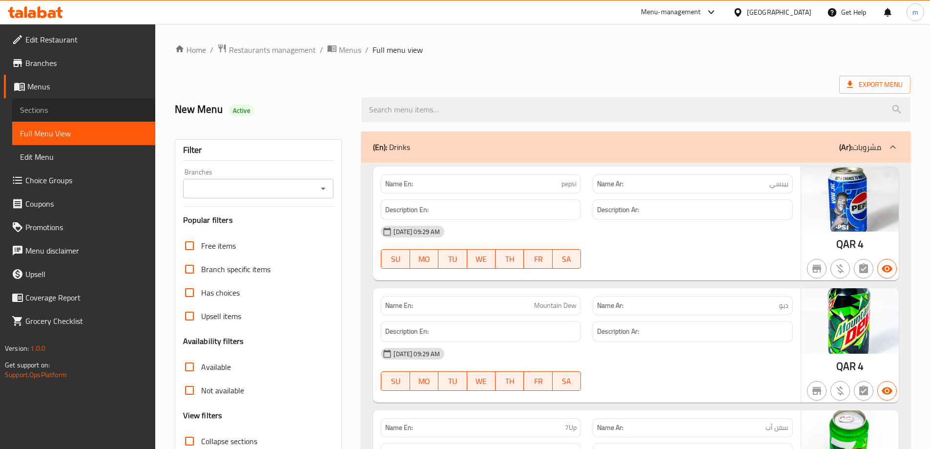
click at [68, 105] on span "Sections" at bounding box center [83, 110] width 127 height 12
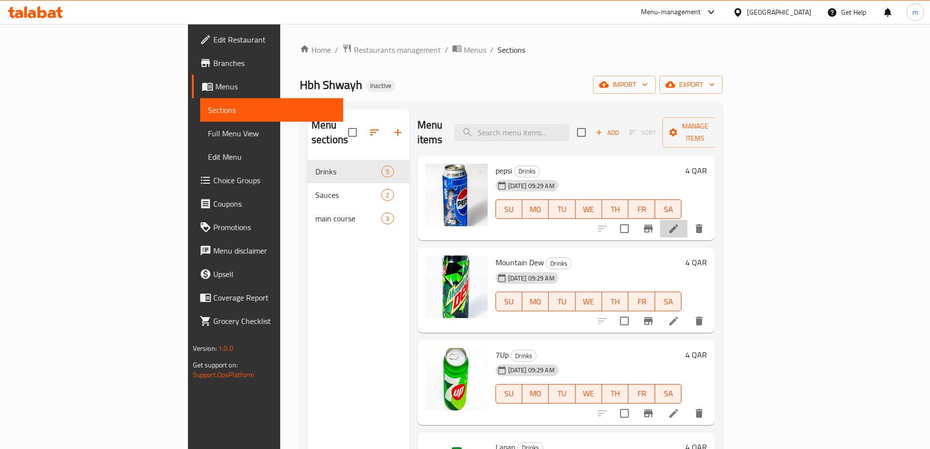
click at [680, 223] on icon at bounding box center [674, 229] width 12 height 12
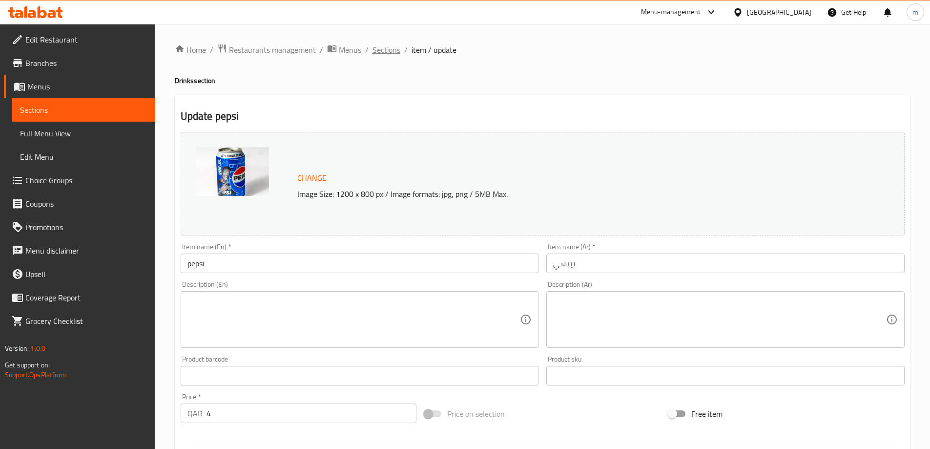
click at [393, 48] on span "Sections" at bounding box center [387, 50] width 28 height 12
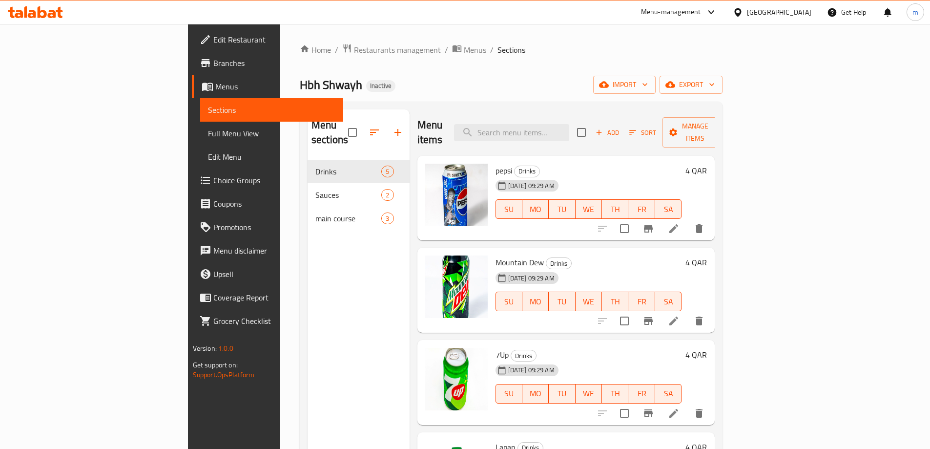
click at [678, 316] on icon at bounding box center [674, 320] width 9 height 9
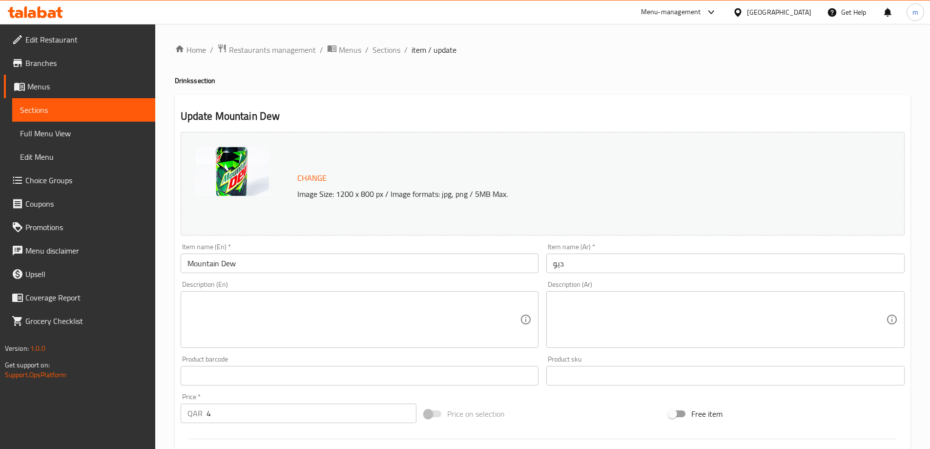
click at [405, 246] on div "Item name (En)   * Mountain Dew Item name (En) *" at bounding box center [360, 258] width 358 height 30
click at [401, 253] on input "Mountain Dew" at bounding box center [360, 263] width 358 height 20
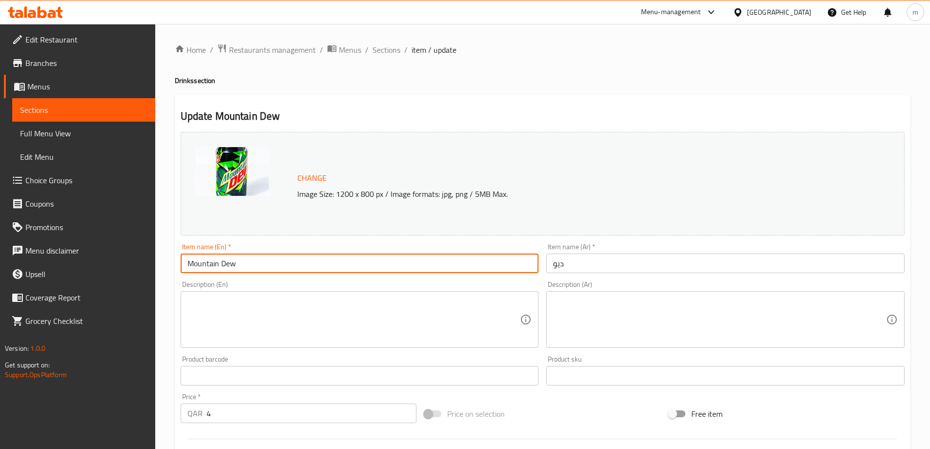
click at [762, 264] on input "ديو" at bounding box center [725, 263] width 358 height 20
paste input "ماونتن"
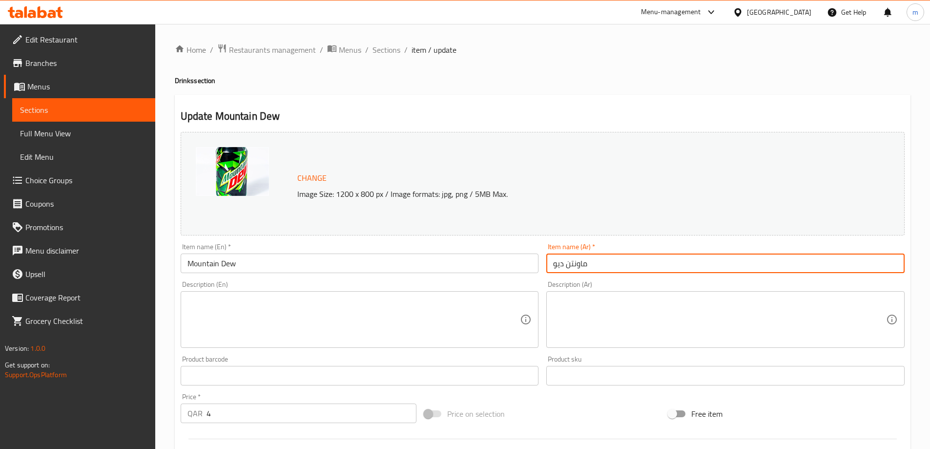
type input "ماونتن ديو"
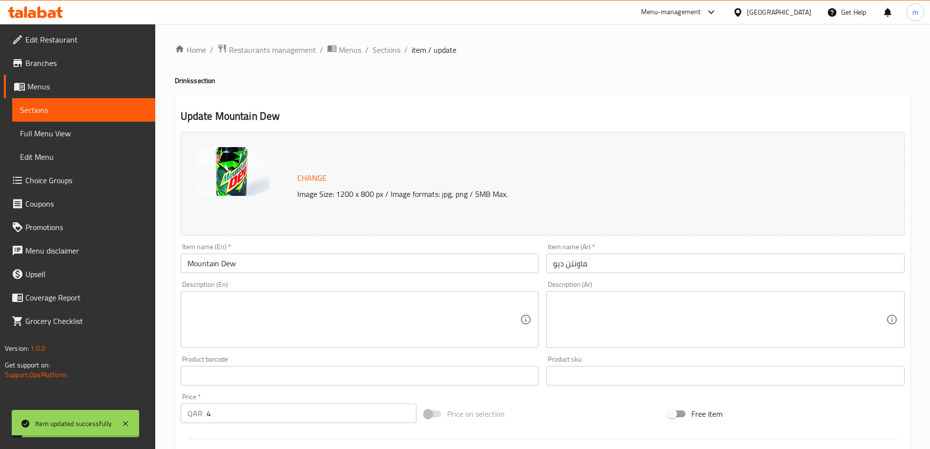
drag, startPoint x: 386, startPoint y: 43, endPoint x: 387, endPoint y: 37, distance: 6.9
click at [386, 44] on span "Sections" at bounding box center [387, 50] width 28 height 12
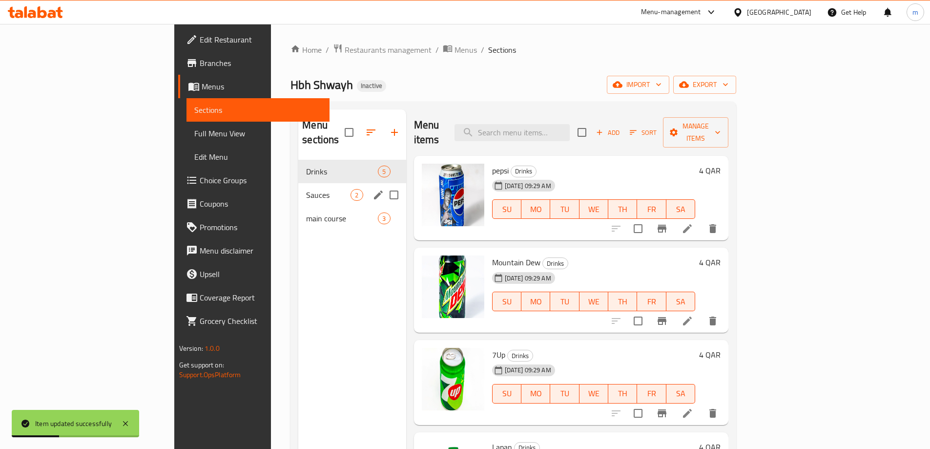
click at [298, 189] on div "Sauces 2" at bounding box center [351, 194] width 107 height 23
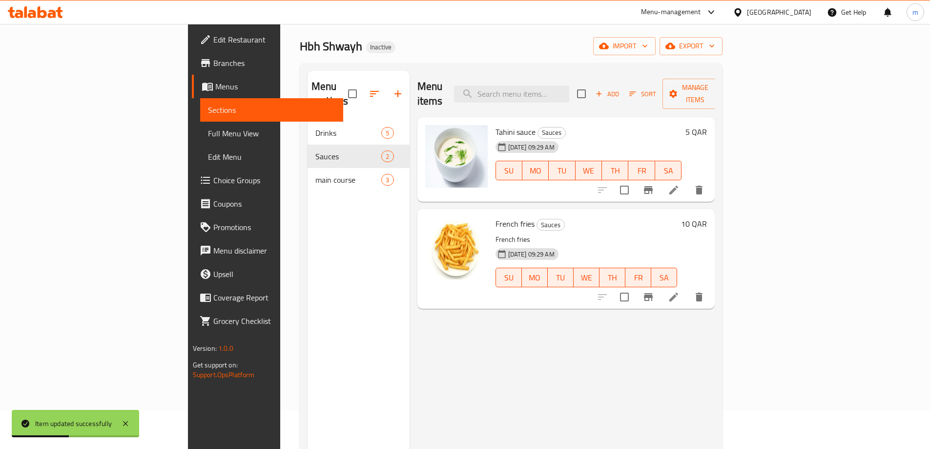
scroll to position [98, 0]
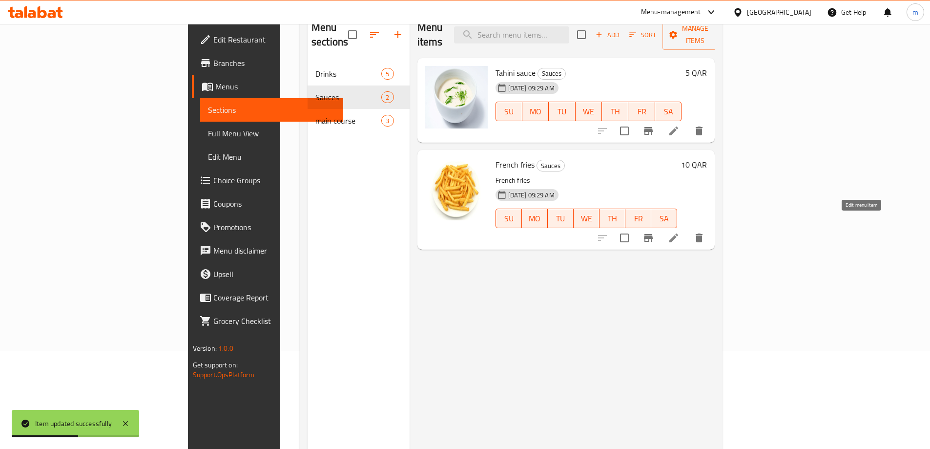
click at [680, 232] on icon at bounding box center [674, 238] width 12 height 12
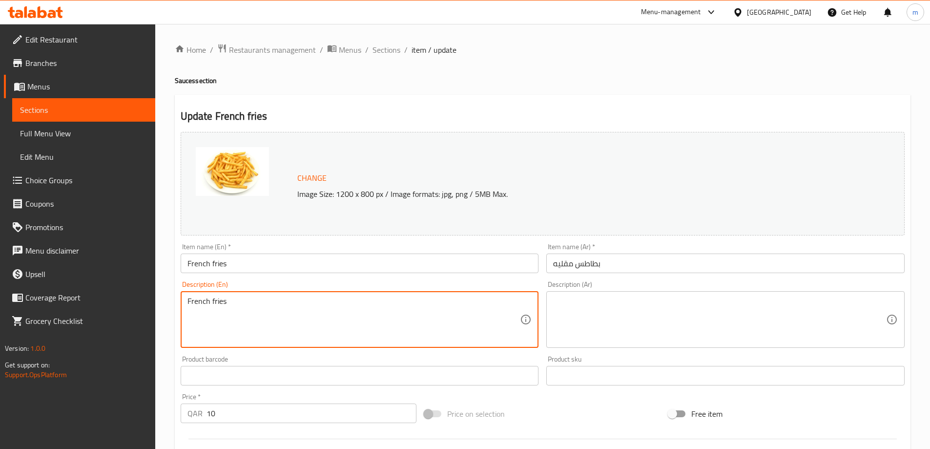
click at [291, 309] on textarea "French fries" at bounding box center [354, 319] width 333 height 46
click at [304, 262] on input "French fries" at bounding box center [360, 263] width 358 height 20
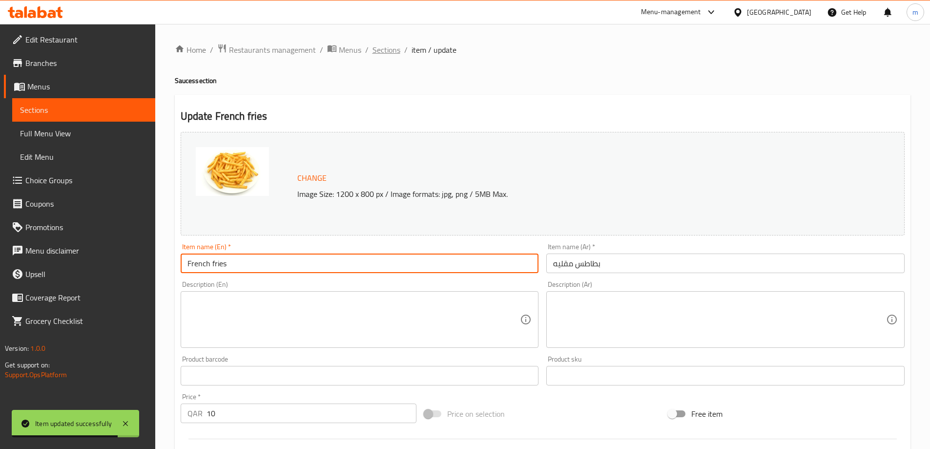
click at [389, 45] on span "Sections" at bounding box center [387, 50] width 28 height 12
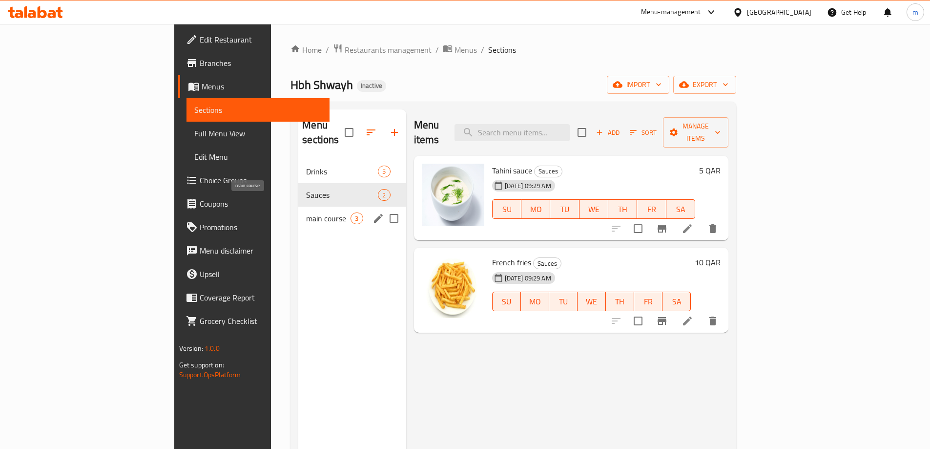
click at [306, 212] on span "main course" at bounding box center [328, 218] width 44 height 12
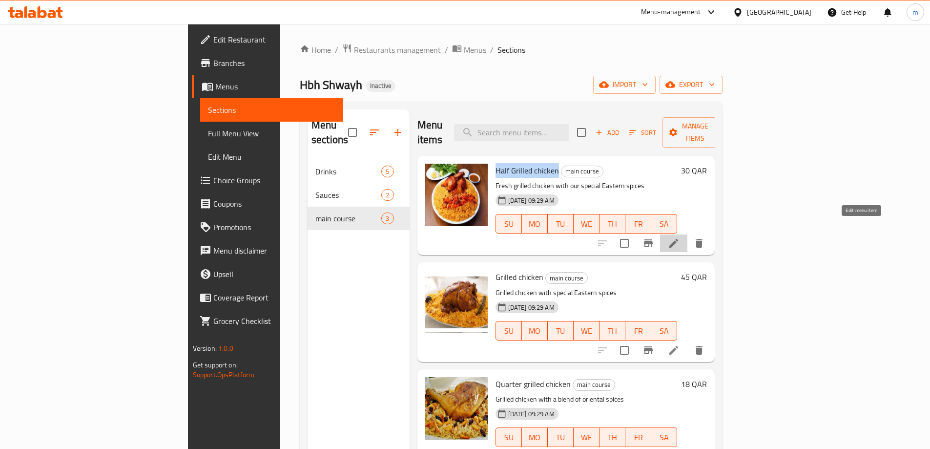
click at [680, 237] on icon at bounding box center [674, 243] width 12 height 12
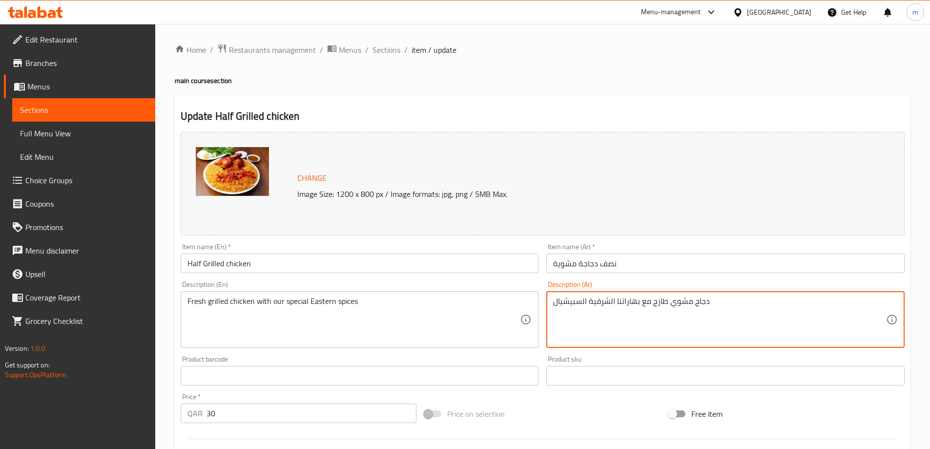
click at [837, 256] on input "نصف دجاجة مشوية" at bounding box center [725, 263] width 358 height 20
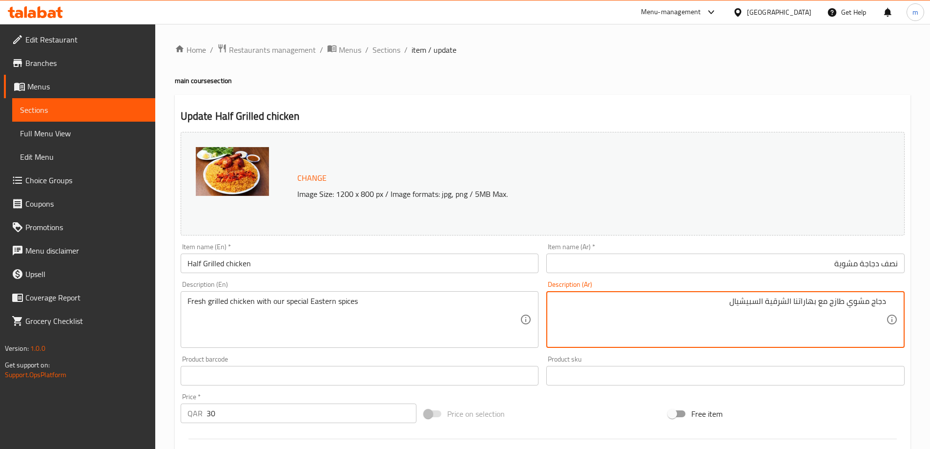
click at [868, 302] on textarea "دجاج مشوي طازج مع بهاراتنا الشرقية السبيشيال" at bounding box center [719, 319] width 333 height 46
click at [872, 304] on textarea "دجاج مشوي طازج مع بهاراتنا الشرقية السبيشيال" at bounding box center [719, 319] width 333 height 46
click at [844, 299] on textarea "دجاجة مشوي طازج مع بهاراتنا الشرقية السبيشيال" at bounding box center [719, 319] width 333 height 46
click at [826, 301] on textarea "دجاجة مشوية طازج مع بهاراتنا الشرقية السبيشيال" at bounding box center [719, 319] width 333 height 46
type textarea "دجاجة مشوية طازجة مع بهاراتنا الشرقية السبيشيال"
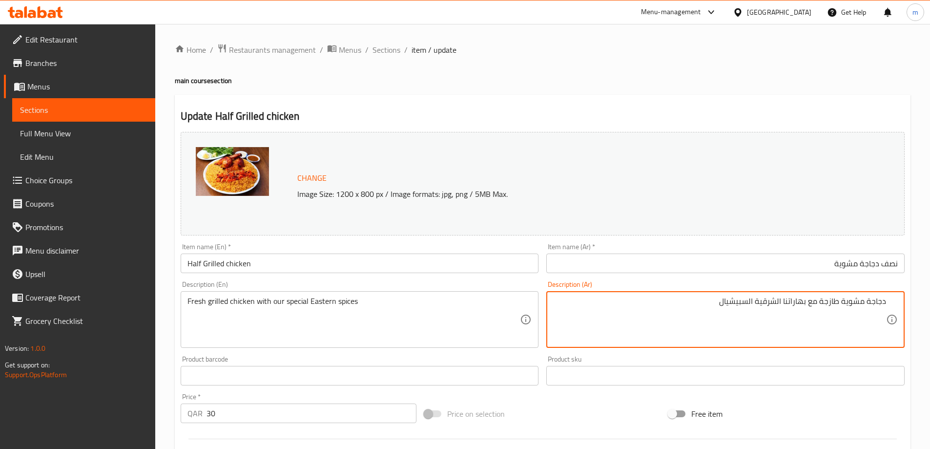
click at [840, 259] on input "نصف دجاجة مشوية" at bounding box center [725, 263] width 358 height 20
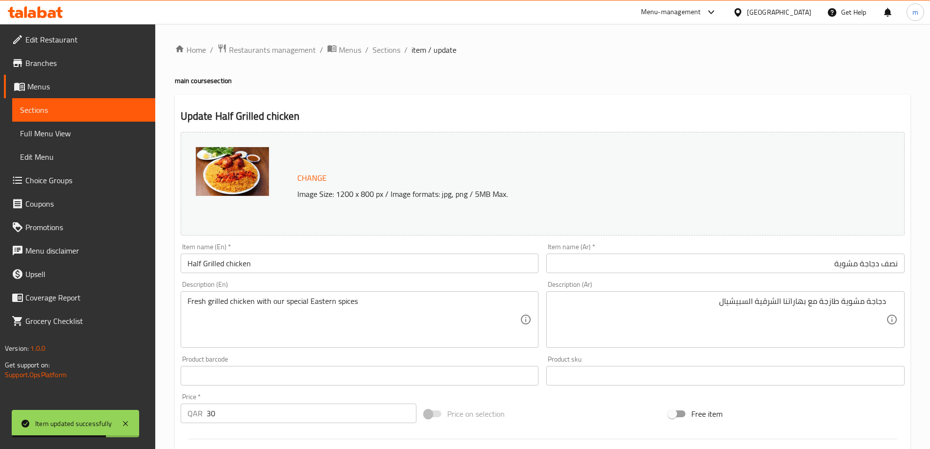
click at [482, 68] on div "Home / Restaurants management / Menus / Sections / item / update main course se…" at bounding box center [543, 363] width 736 height 641
click at [390, 47] on span "Sections" at bounding box center [387, 50] width 28 height 12
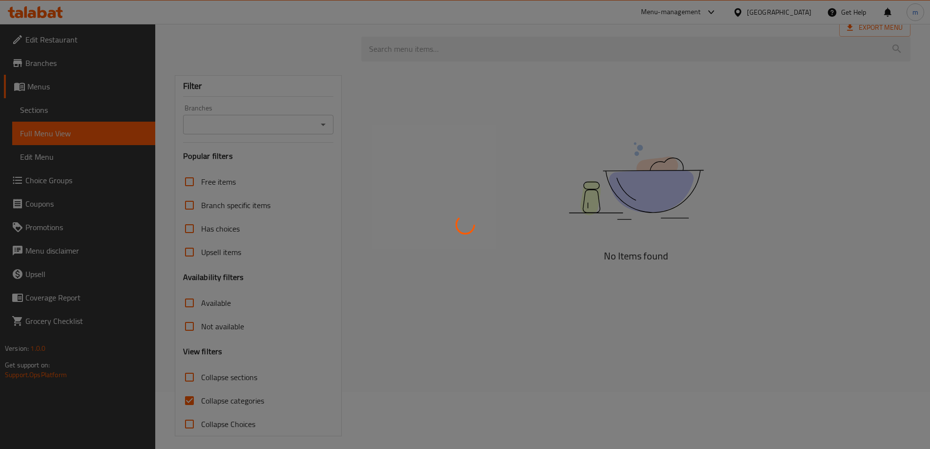
scroll to position [64, 0]
click at [370, 275] on div at bounding box center [465, 224] width 930 height 449
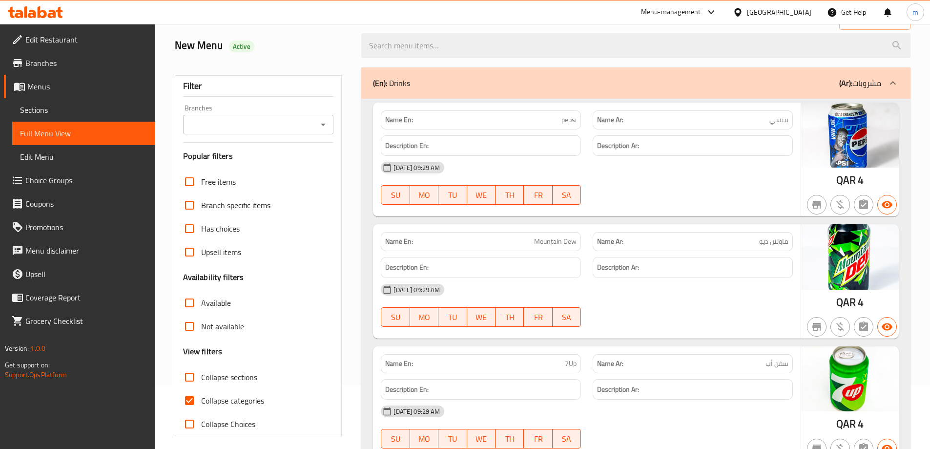
click at [232, 398] on span "Collapse categories" at bounding box center [232, 401] width 63 height 12
click at [201, 398] on input "Collapse categories" at bounding box center [189, 400] width 23 height 23
checkbox input "false"
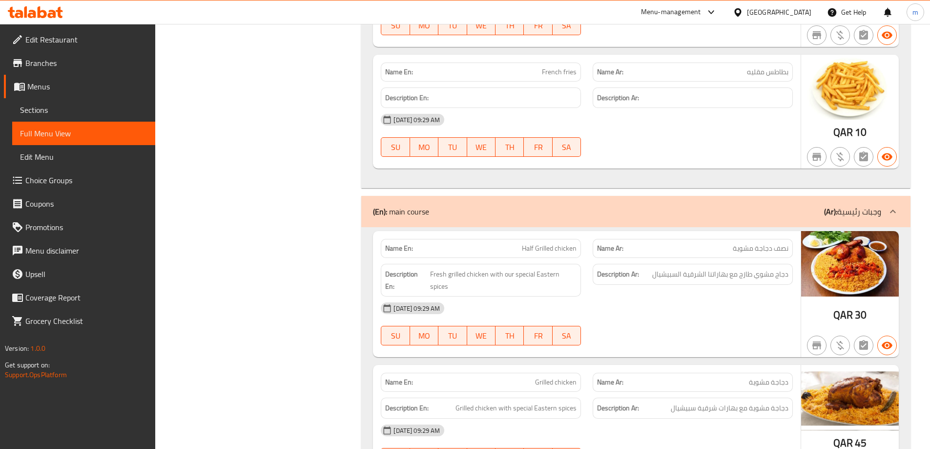
scroll to position [943, 0]
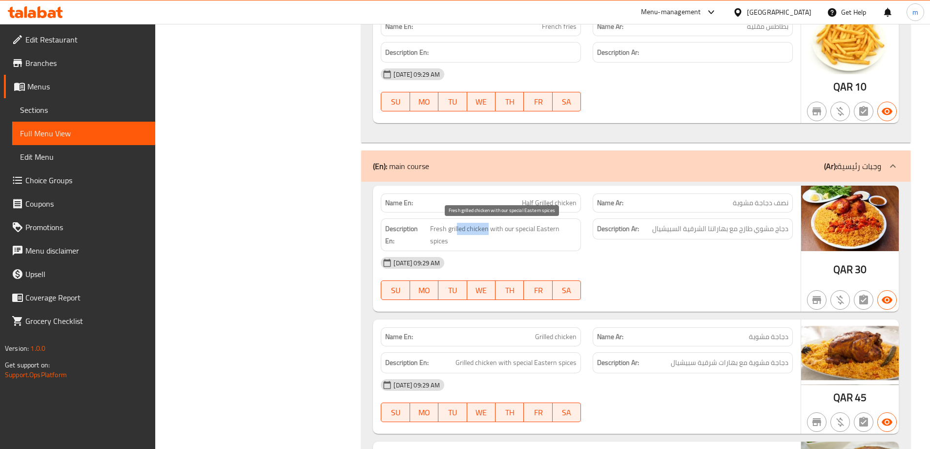
drag, startPoint x: 488, startPoint y: 228, endPoint x: 457, endPoint y: 227, distance: 30.8
click at [457, 227] on span "Fresh grilled chicken with our special Eastern spices" at bounding box center [503, 235] width 147 height 24
click at [525, 208] on span "Half Grilled chicken" at bounding box center [549, 203] width 55 height 10
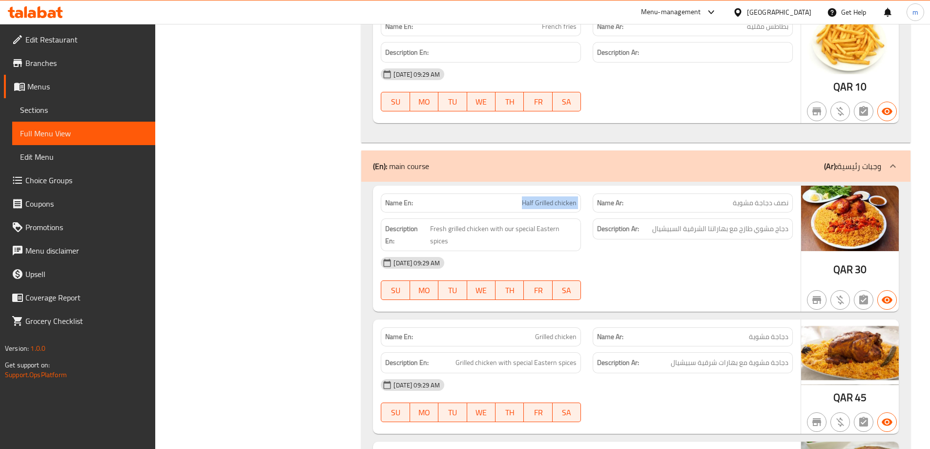
copy span "Half Grilled chicken"
click at [551, 332] on span "Grilled chicken" at bounding box center [556, 337] width 42 height 10
click at [556, 204] on span "Half Grilled chicken" at bounding box center [549, 203] width 55 height 10
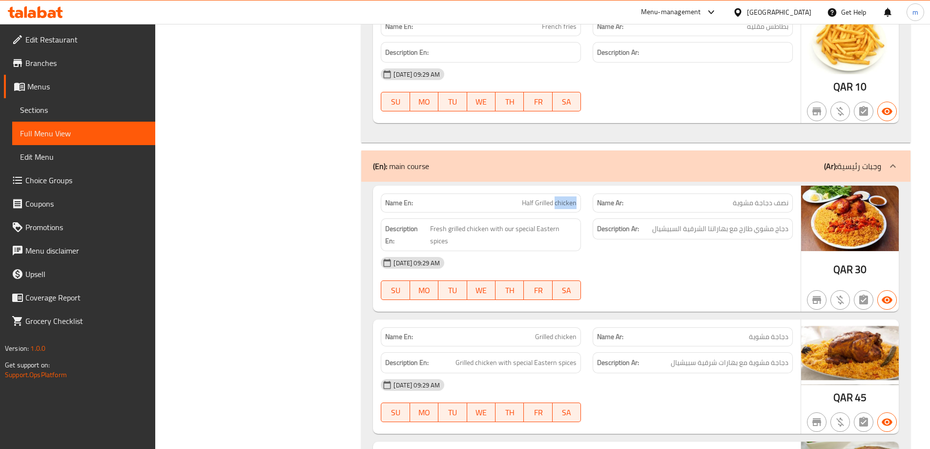
click at [556, 204] on span "Half Grilled chicken" at bounding box center [549, 203] width 55 height 10
click at [611, 262] on div "[DATE] 09:29 AM" at bounding box center [587, 262] width 424 height 23
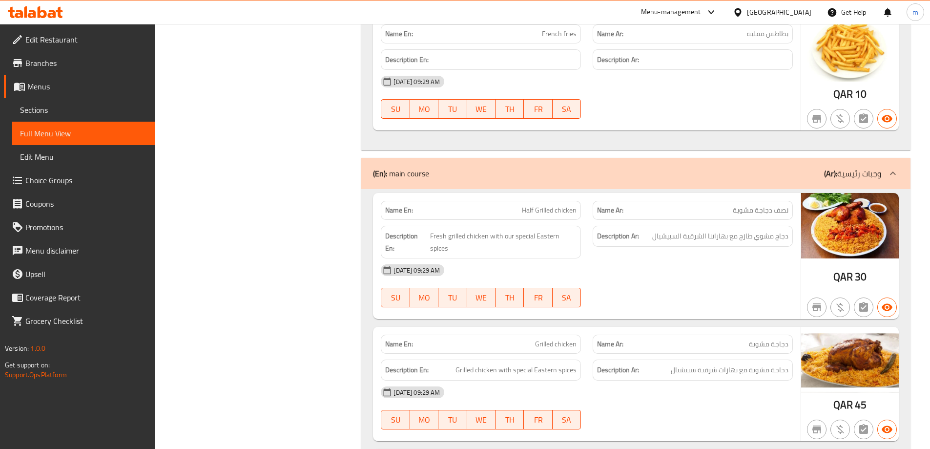
scroll to position [992, 0]
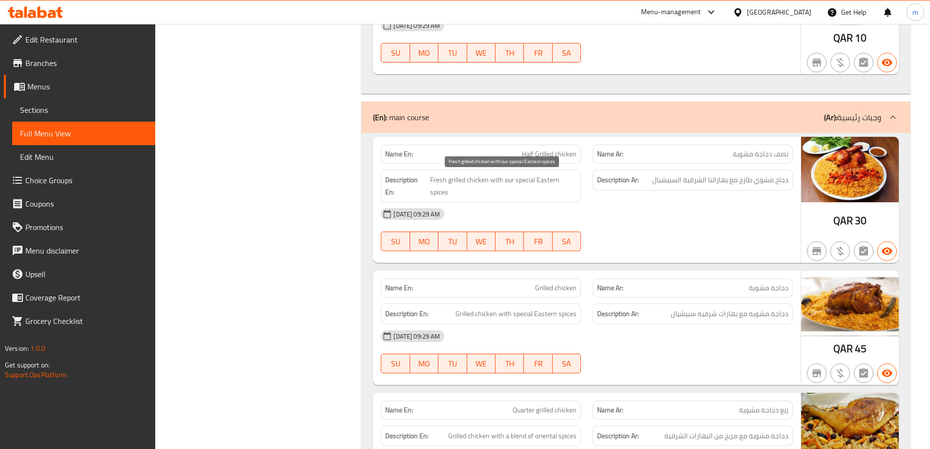
click at [549, 181] on span "Fresh grilled chicken with our special Eastern spices" at bounding box center [503, 186] width 147 height 24
click at [541, 177] on span "Fresh grilled chicken with our special Eastern spices" at bounding box center [503, 186] width 147 height 24
drag, startPoint x: 516, startPoint y: 178, endPoint x: 521, endPoint y: 194, distance: 16.8
click at [521, 194] on span "Fresh grilled chicken with our special Eastern spices" at bounding box center [503, 186] width 147 height 24
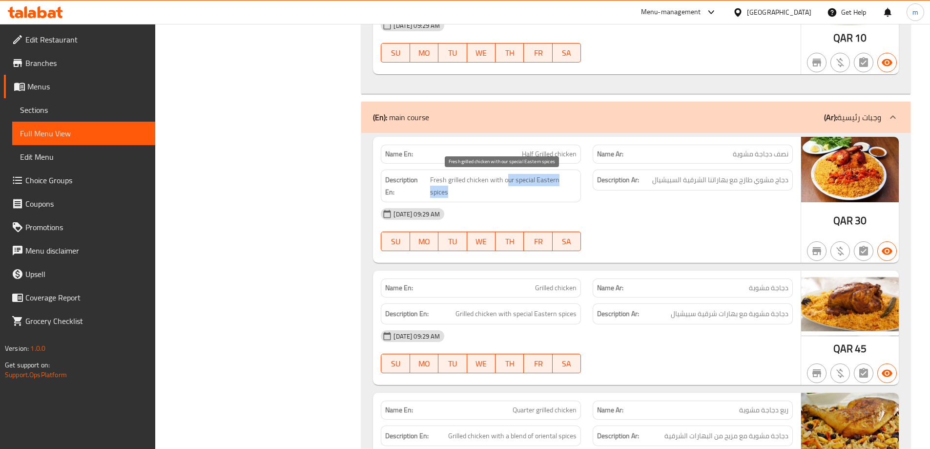
drag, startPoint x: 507, startPoint y: 180, endPoint x: 508, endPoint y: 187, distance: 6.9
click at [508, 187] on span "Fresh grilled chicken with our special Eastern spices" at bounding box center [503, 186] width 147 height 24
drag, startPoint x: 505, startPoint y: 179, endPoint x: 507, endPoint y: 191, distance: 11.9
click at [507, 191] on span "Fresh grilled chicken with our special Eastern spices" at bounding box center [503, 186] width 147 height 24
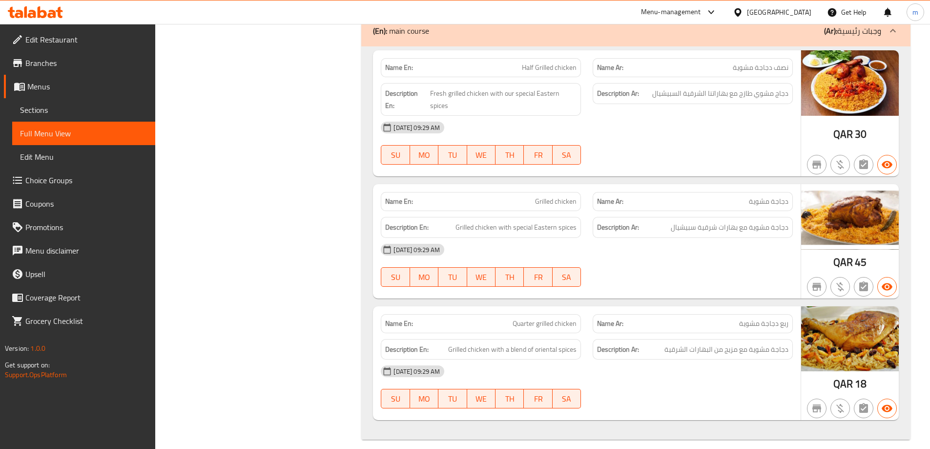
scroll to position [1089, 0]
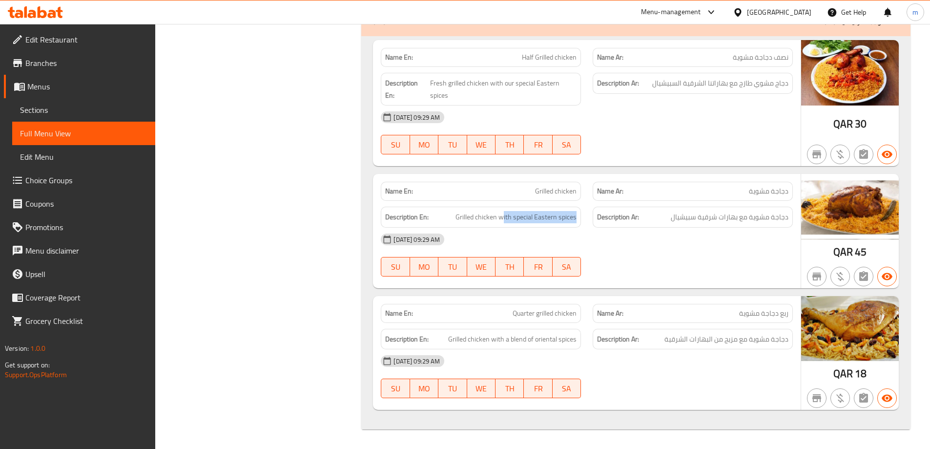
drag, startPoint x: 503, startPoint y: 220, endPoint x: 581, endPoint y: 220, distance: 77.7
click at [581, 220] on div "Description En: Grilled chicken with special Eastern spices" at bounding box center [481, 217] width 200 height 21
click at [534, 220] on span "Grilled chicken with special Eastern spices" at bounding box center [516, 217] width 121 height 12
drag, startPoint x: 534, startPoint y: 220, endPoint x: 539, endPoint y: 215, distance: 6.6
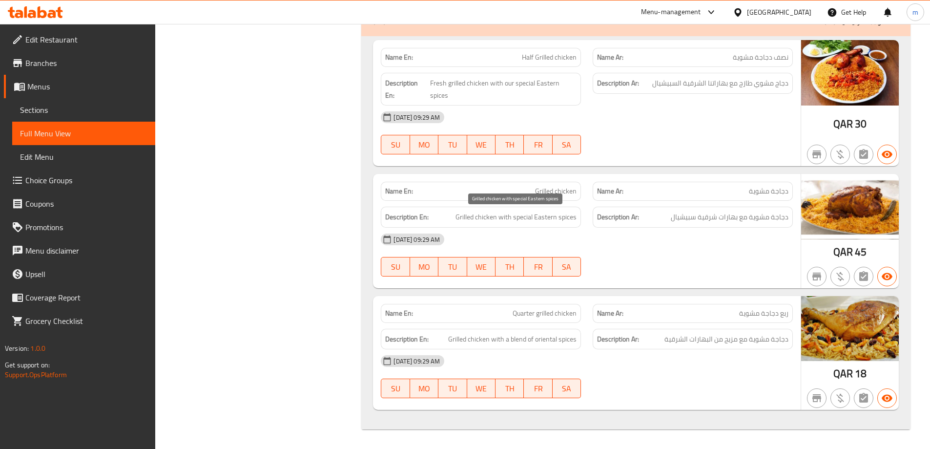
click at [539, 215] on span "Grilled chicken with special Eastern spices" at bounding box center [516, 217] width 121 height 12
click at [550, 341] on span "Grilled chicken with a blend of oriental spices" at bounding box center [512, 339] width 128 height 12
click at [600, 285] on div "Name En: Grilled chicken Name Ar: دجاجة مشوية Description En: Grilled chicken w…" at bounding box center [587, 231] width 428 height 114
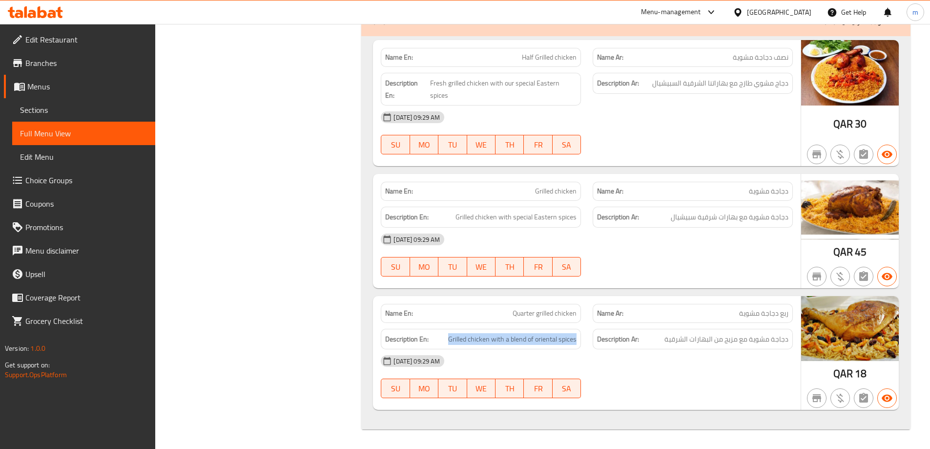
drag, startPoint x: 449, startPoint y: 338, endPoint x: 575, endPoint y: 345, distance: 126.2
click at [575, 345] on div "Description En: Grilled chicken with a blend of oriental spices" at bounding box center [481, 339] width 200 height 21
click at [651, 378] on div "[DATE] 09:29 AM SU MO TU WE TH FR SA" at bounding box center [587, 376] width 424 height 55
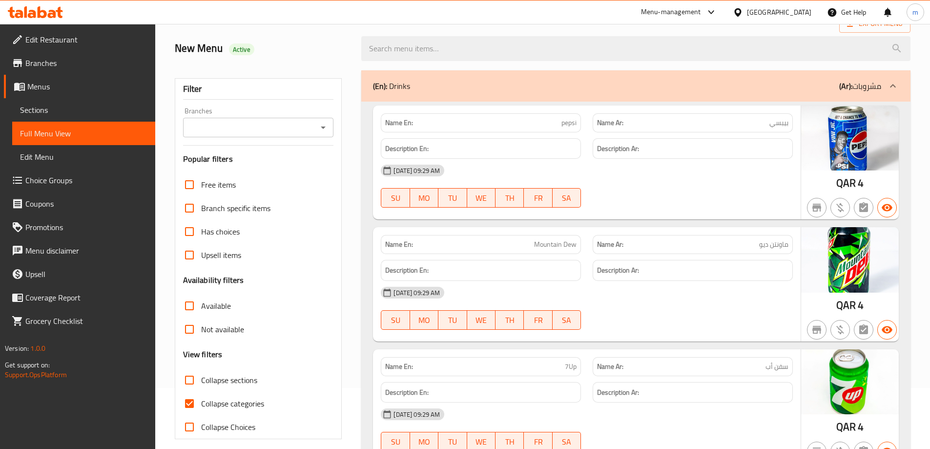
scroll to position [147, 0]
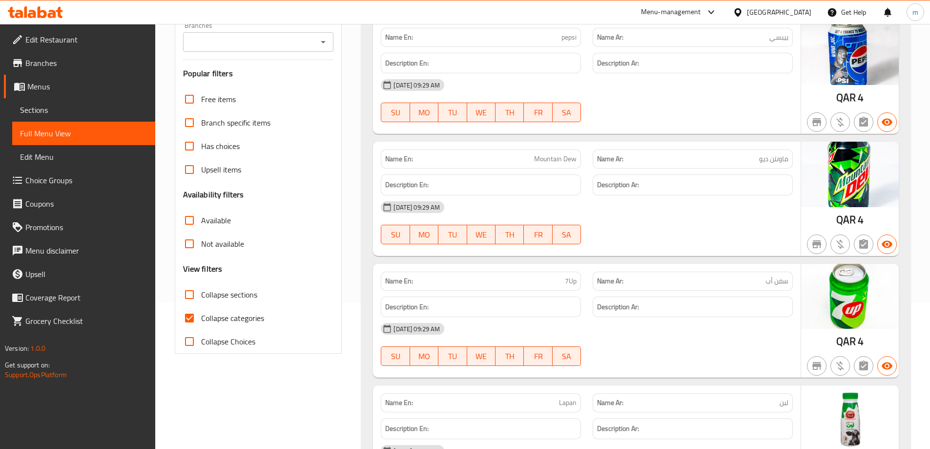
click at [232, 320] on span "Collapse categories" at bounding box center [232, 318] width 63 height 12
click at [201, 320] on input "Collapse categories" at bounding box center [189, 317] width 23 height 23
checkbox input "false"
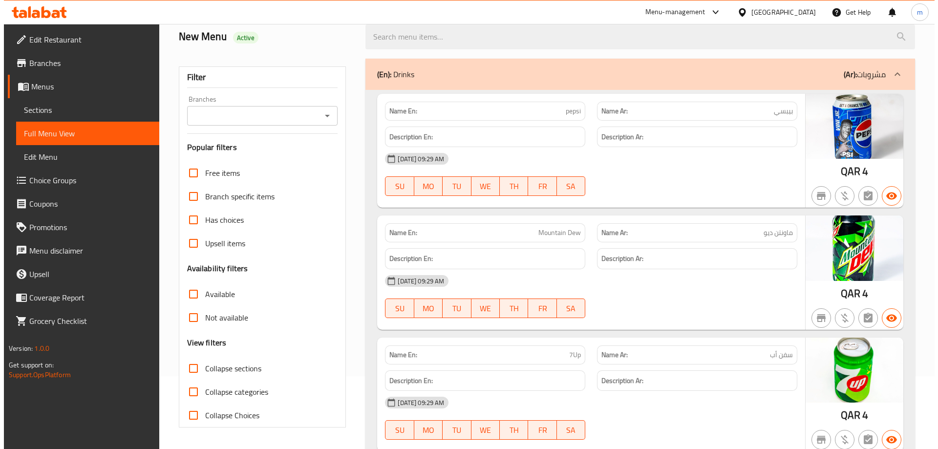
scroll to position [0, 0]
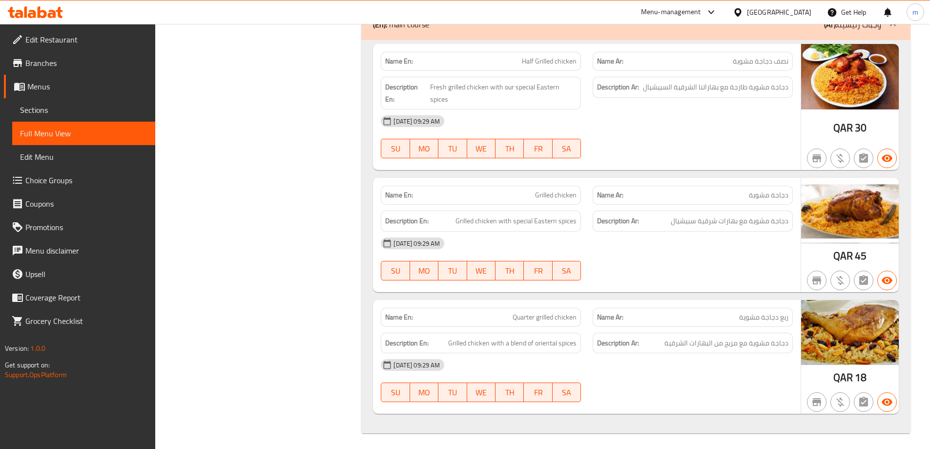
scroll to position [1089, 0]
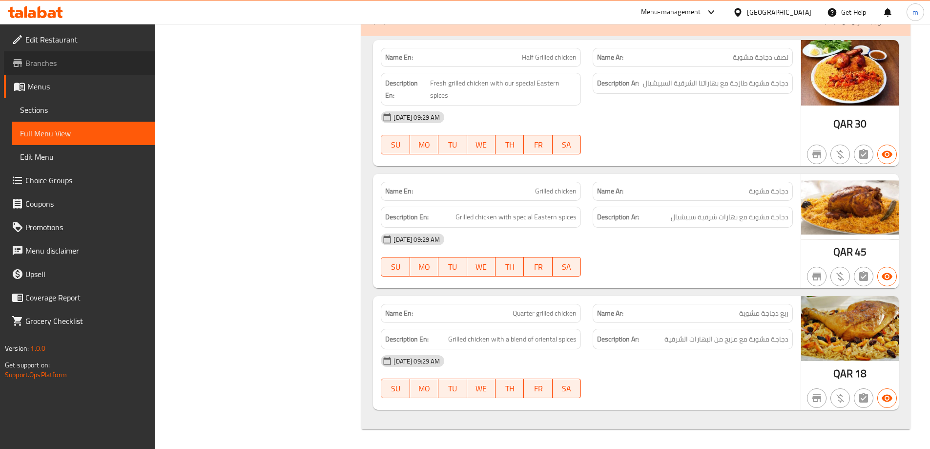
click at [65, 66] on span "Branches" at bounding box center [86, 63] width 122 height 12
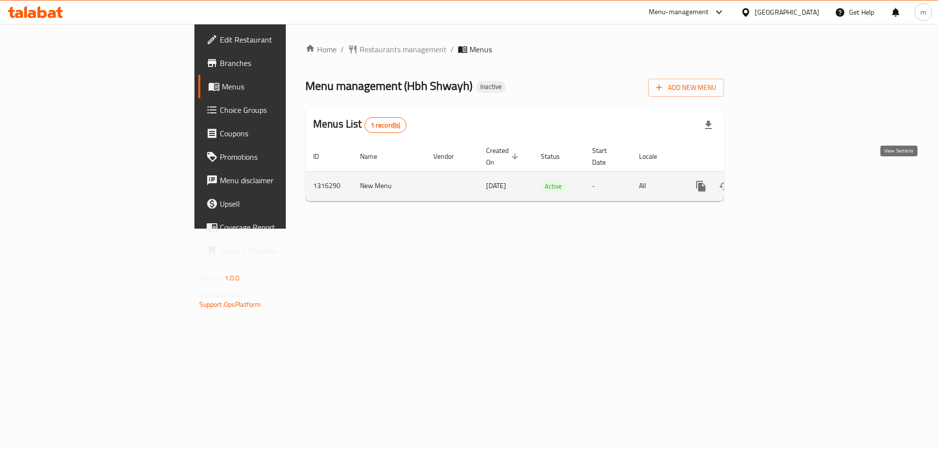
click at [777, 180] on icon "enhanced table" at bounding box center [771, 186] width 12 height 12
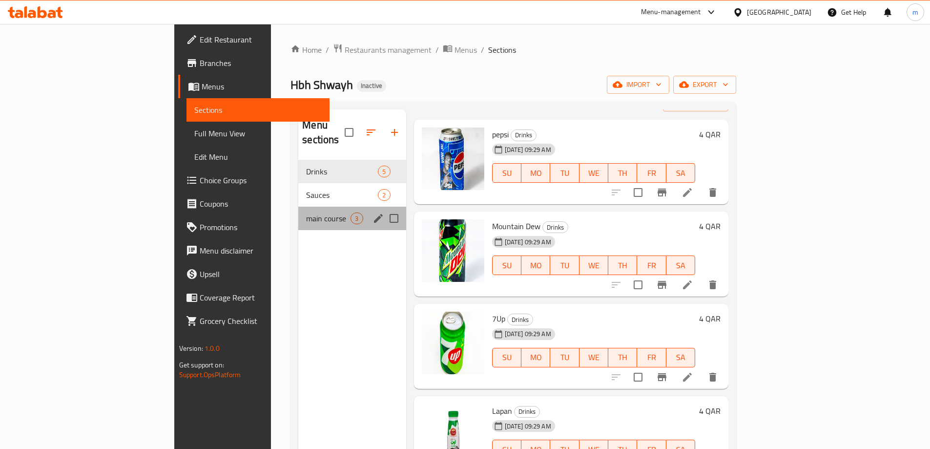
click at [298, 207] on div "main course 3" at bounding box center [351, 218] width 107 height 23
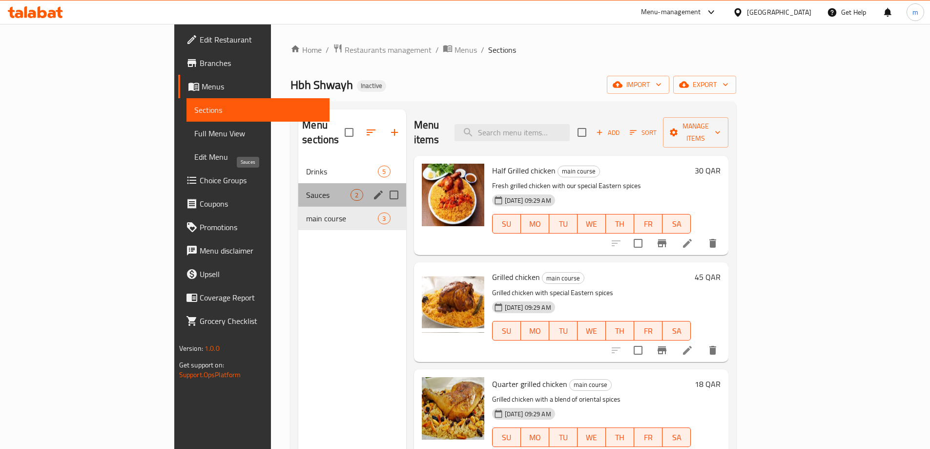
click at [306, 189] on span "Sauces" at bounding box center [328, 195] width 44 height 12
